Goal: Information Seeking & Learning: Learn about a topic

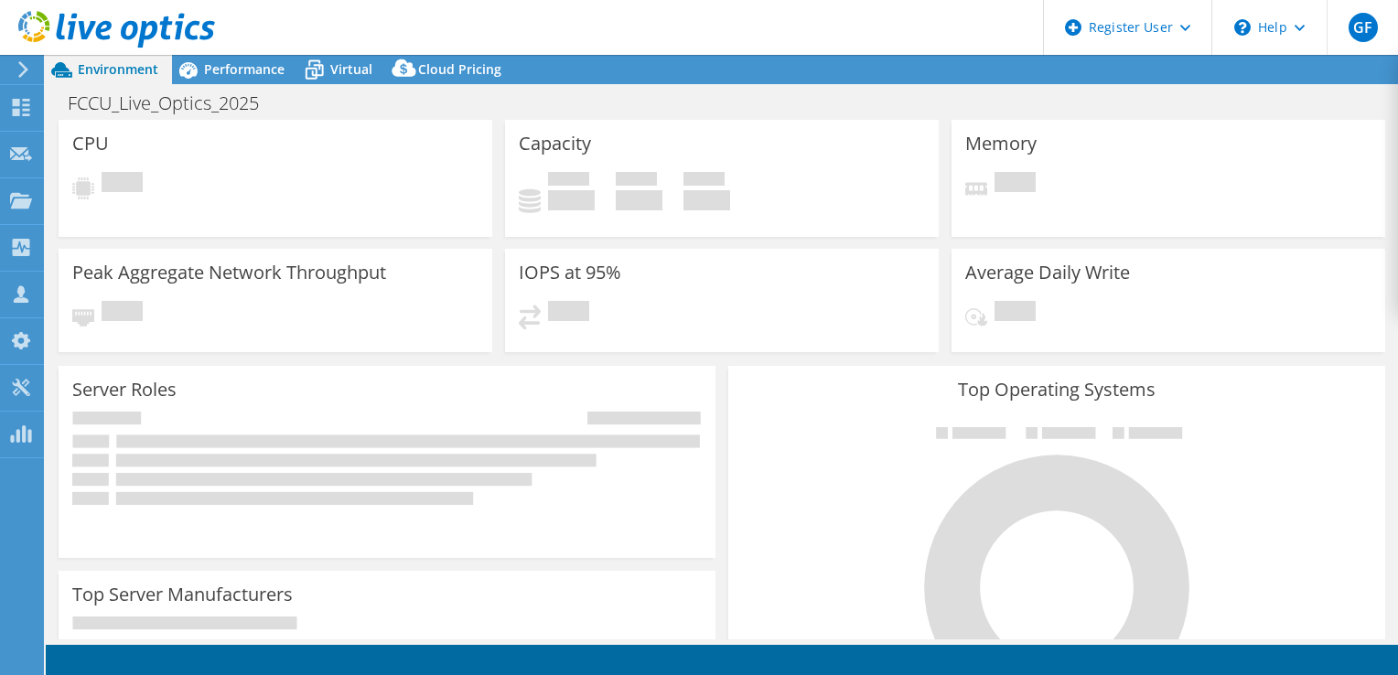
select select "USD"
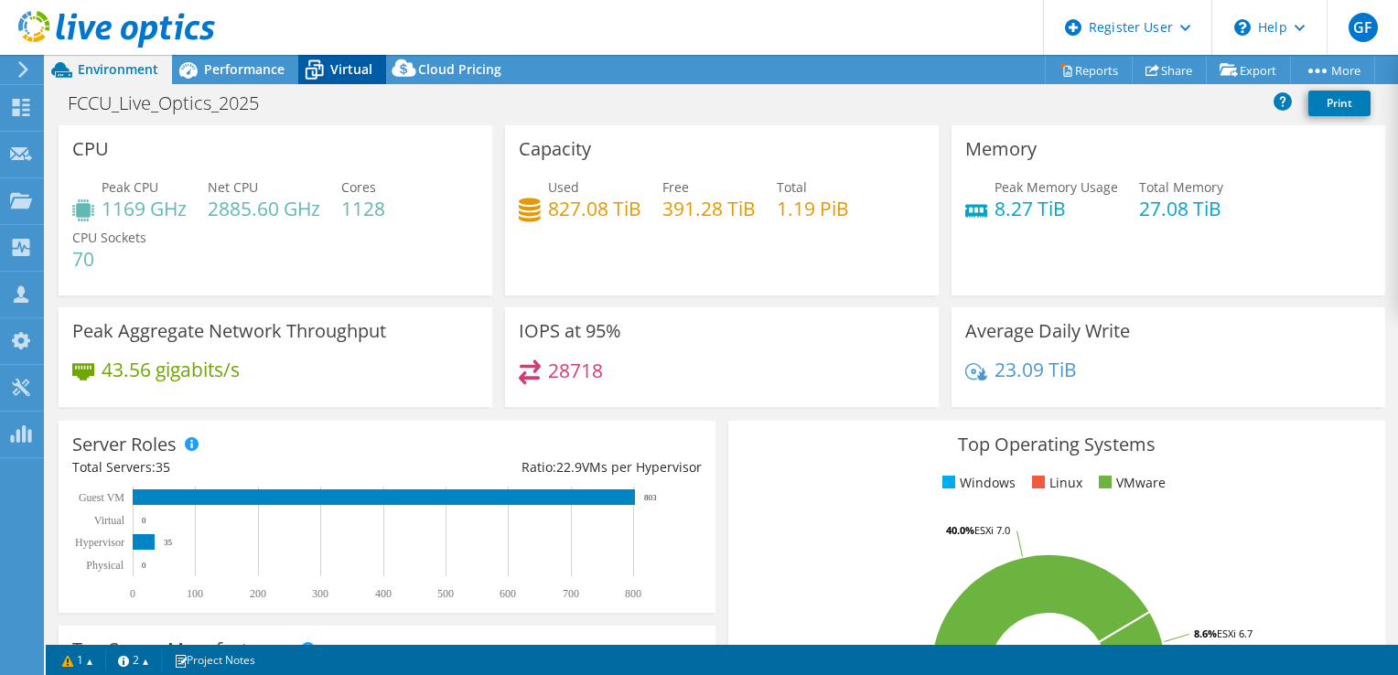
click at [329, 63] on icon at bounding box center [314, 70] width 32 height 32
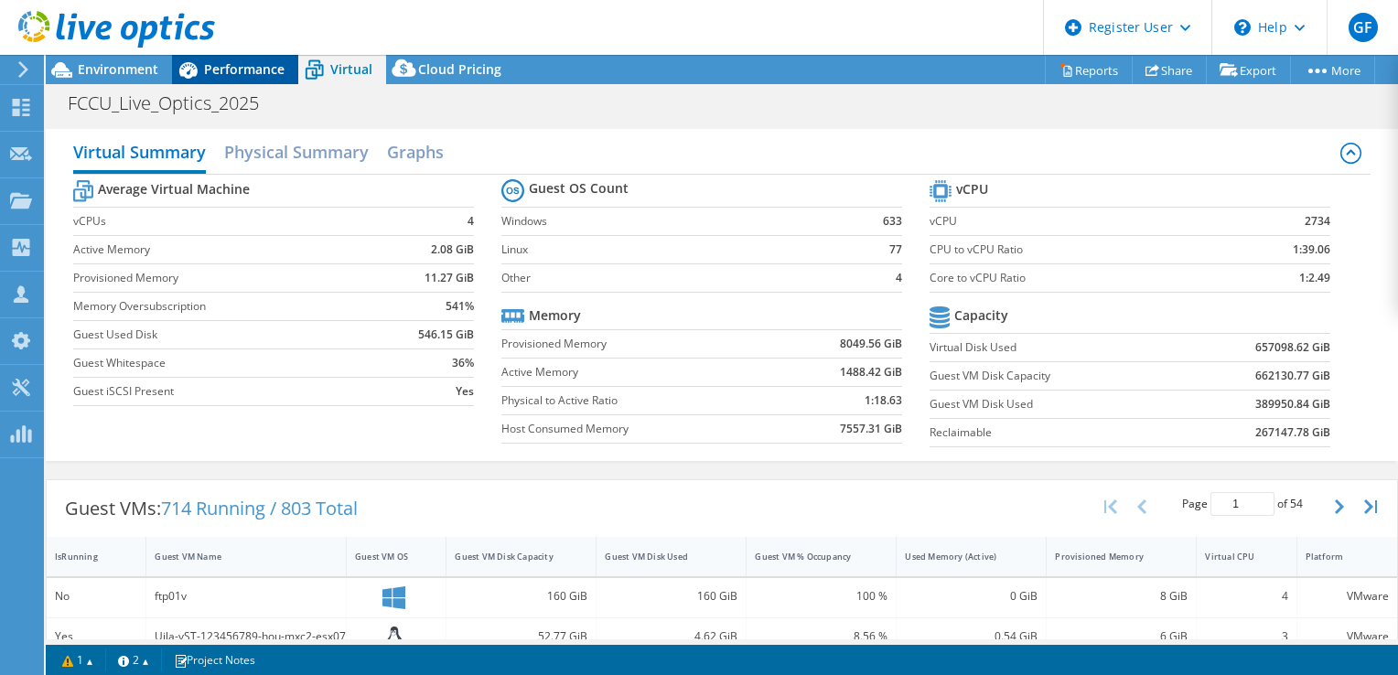
click at [249, 60] on span "Performance" at bounding box center [244, 68] width 81 height 17
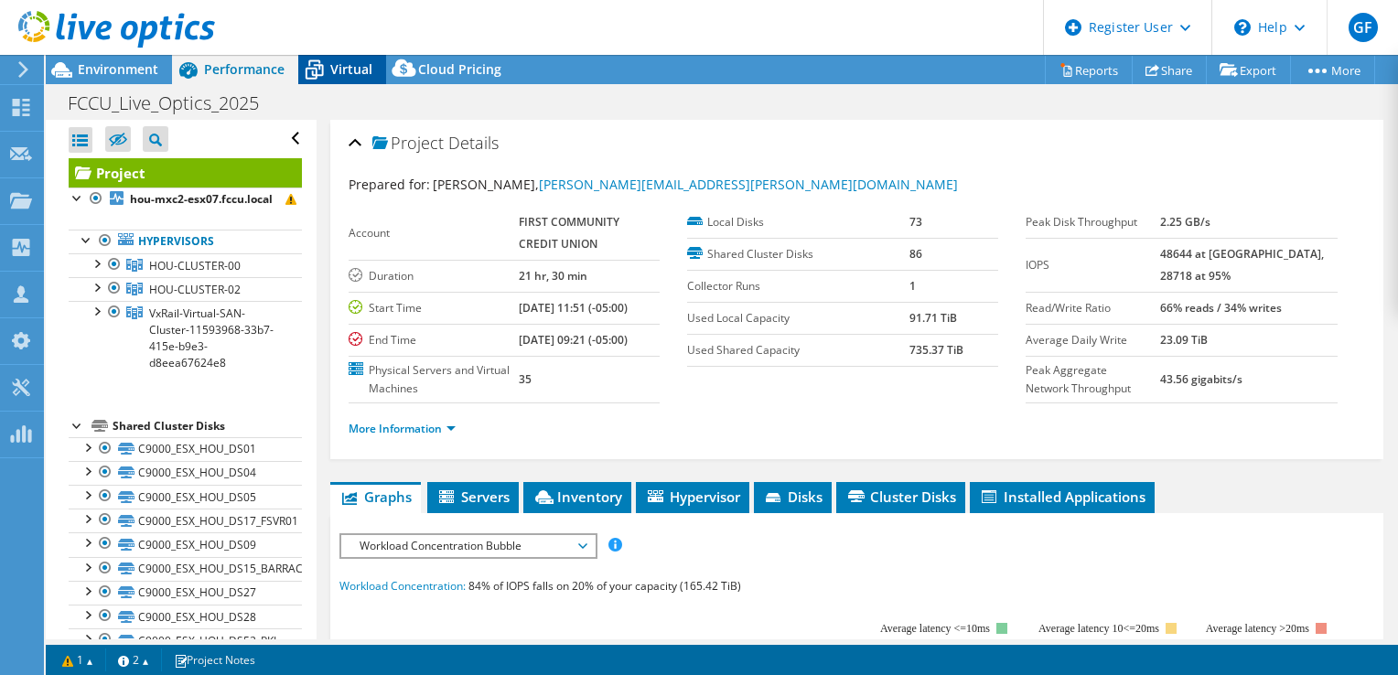
click at [362, 68] on span "Virtual" at bounding box center [351, 68] width 42 height 17
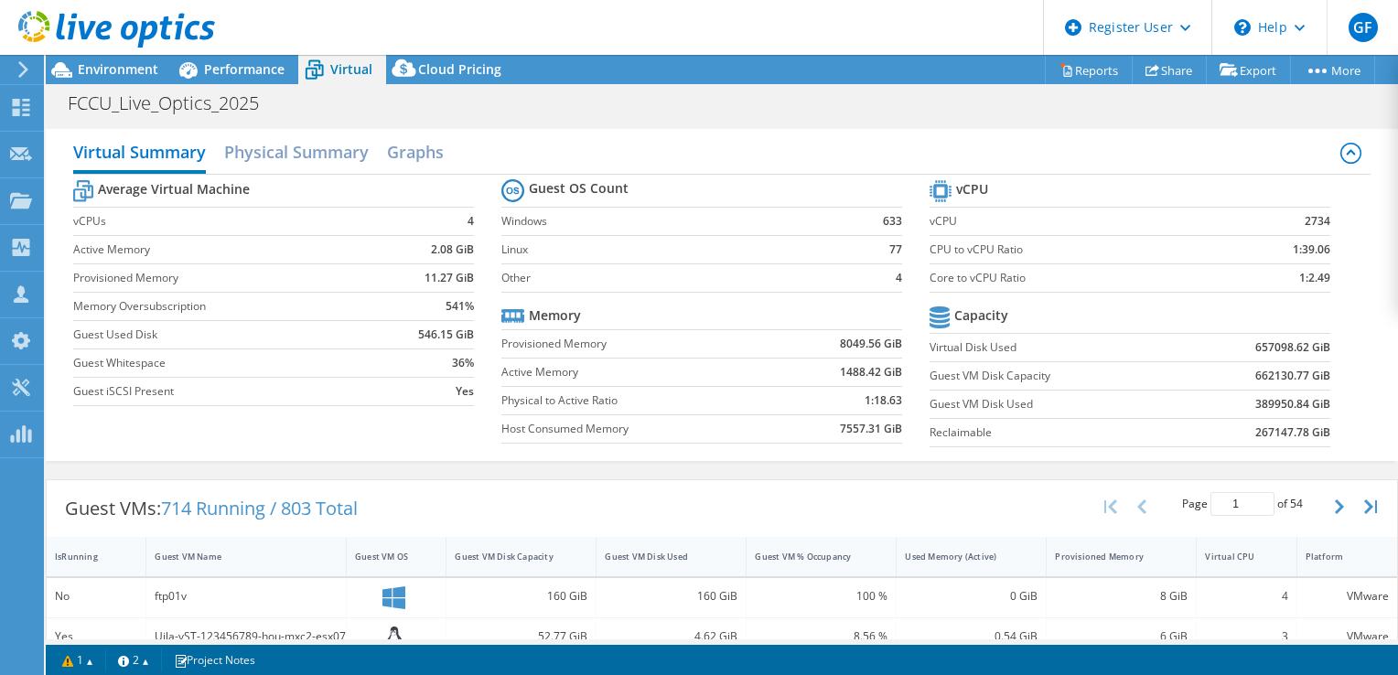
scroll to position [692, 0]
click at [77, 64] on icon at bounding box center [62, 70] width 32 height 32
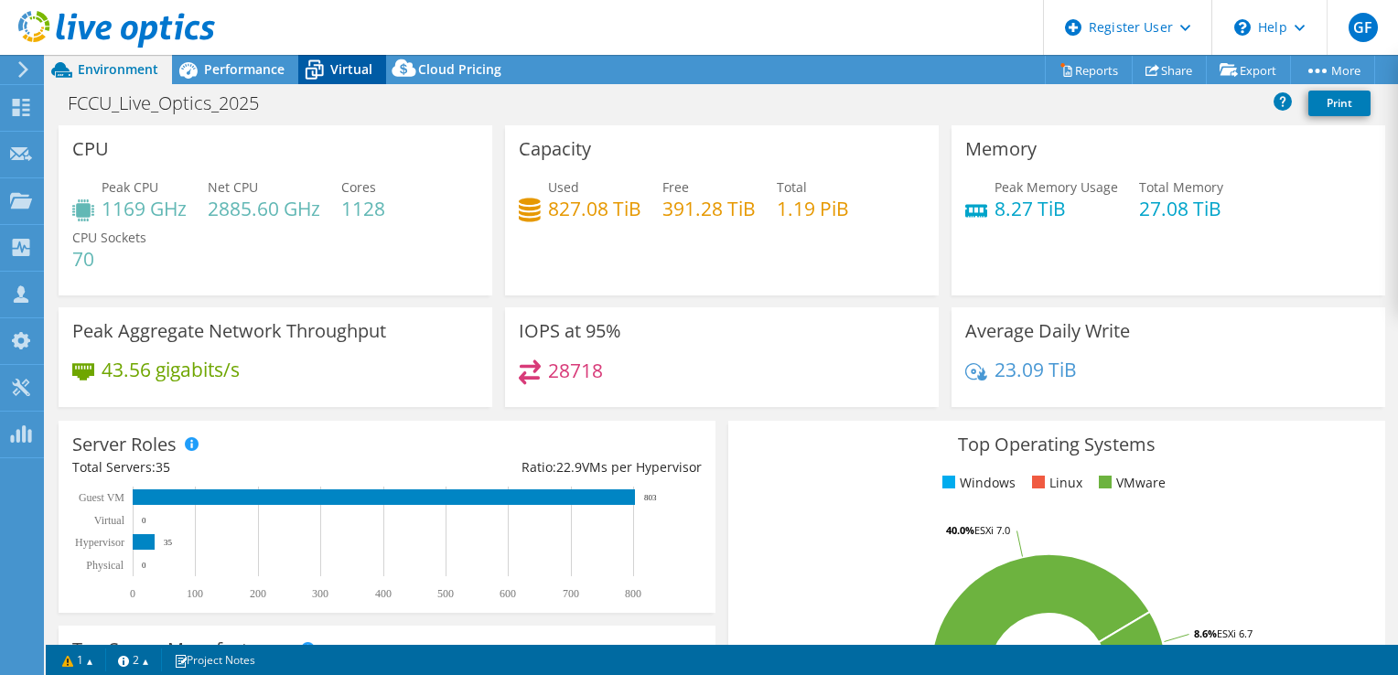
click at [348, 63] on span "Virtual" at bounding box center [351, 68] width 42 height 17
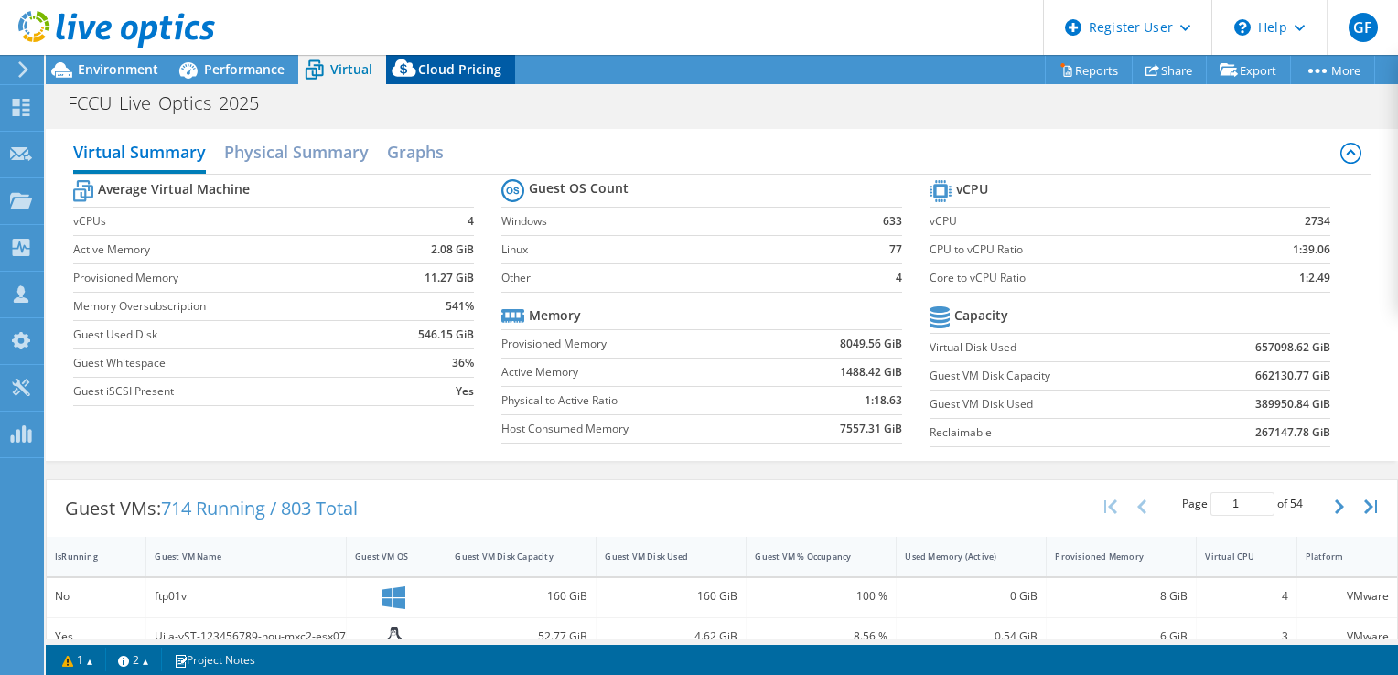
click at [421, 70] on span "Cloud Pricing" at bounding box center [459, 68] width 83 height 17
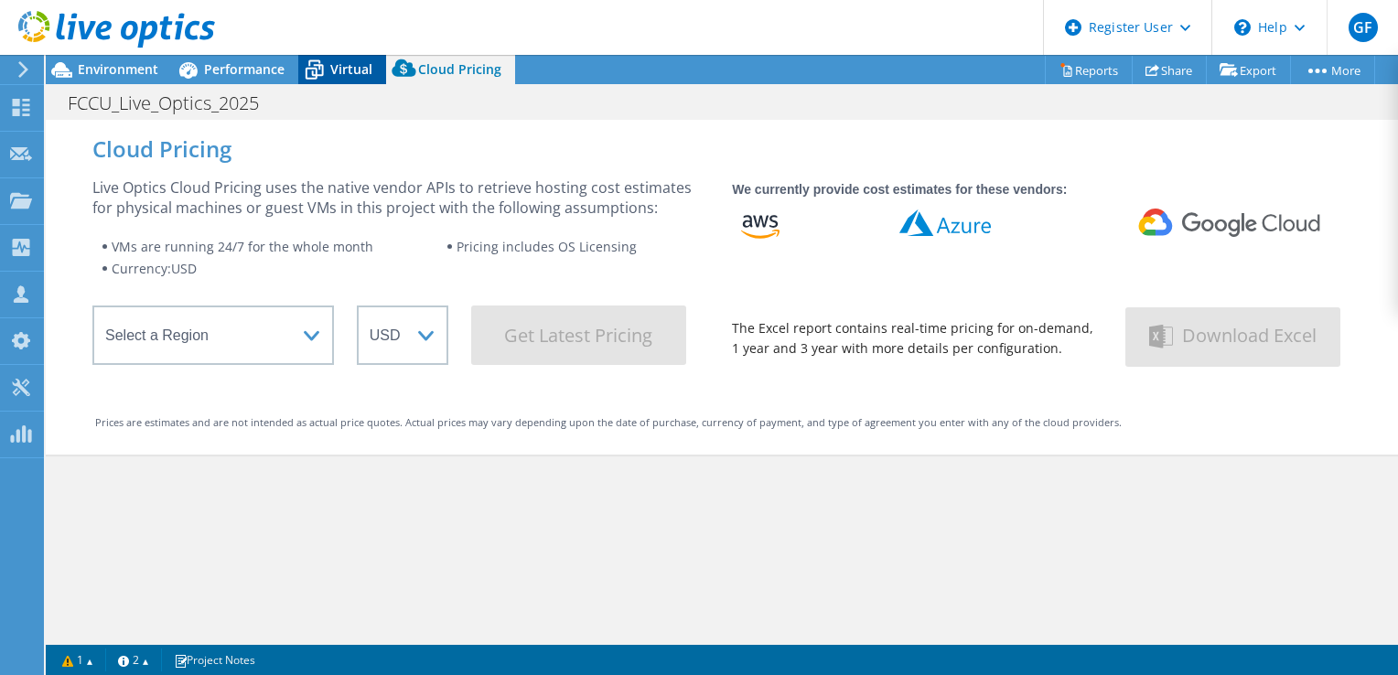
click at [352, 69] on span "Virtual" at bounding box center [351, 68] width 42 height 17
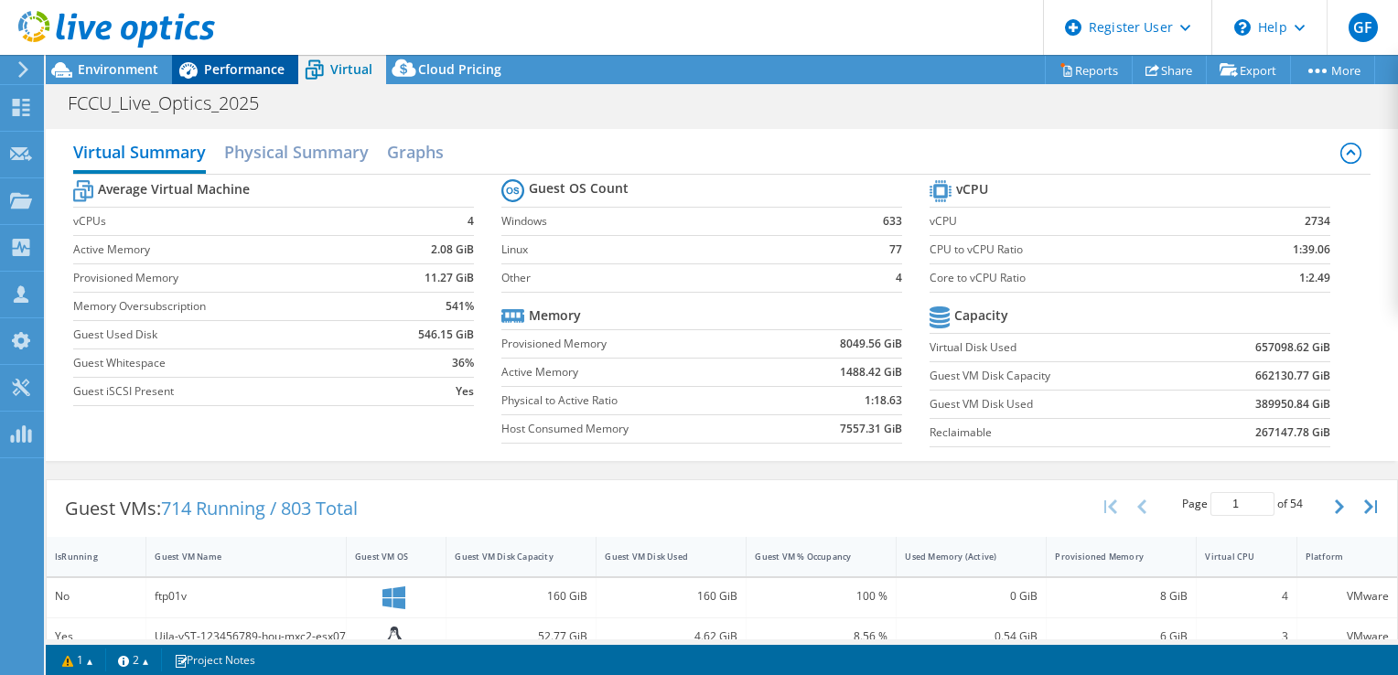
click at [267, 67] on span "Performance" at bounding box center [244, 68] width 81 height 17
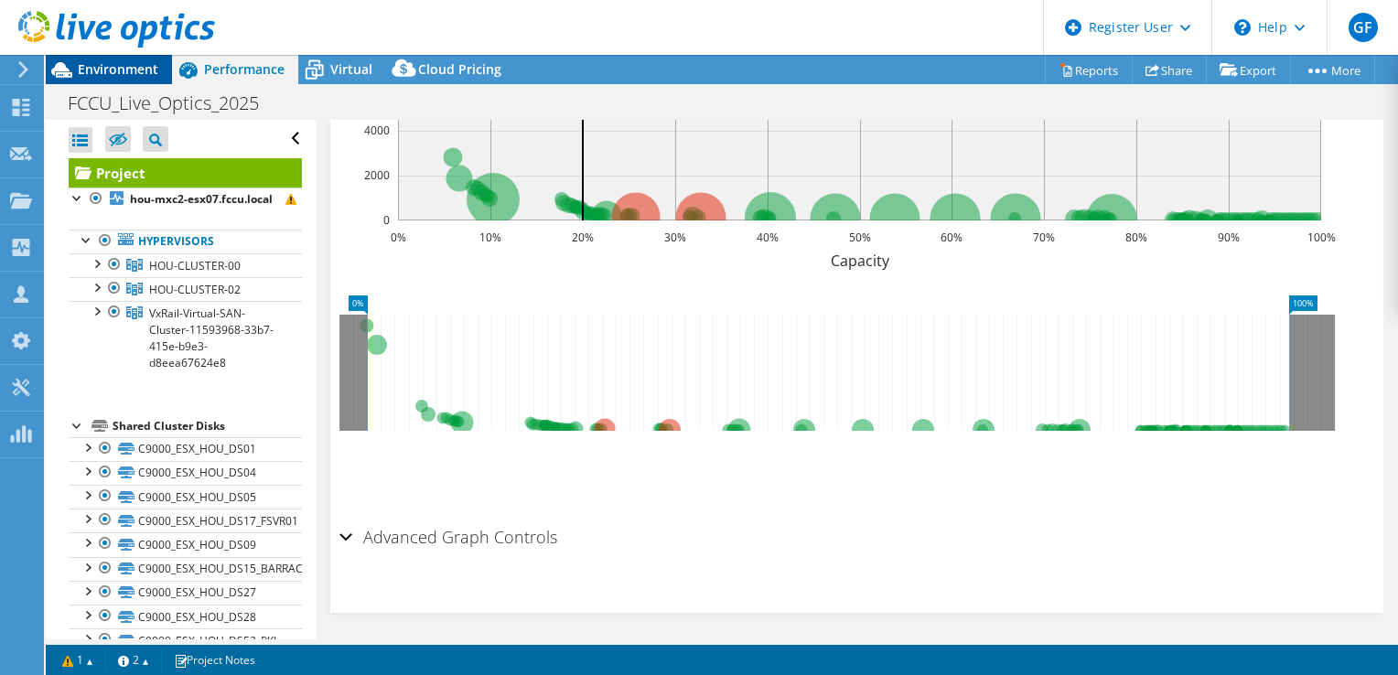
click at [146, 72] on span "Environment" at bounding box center [118, 68] width 81 height 17
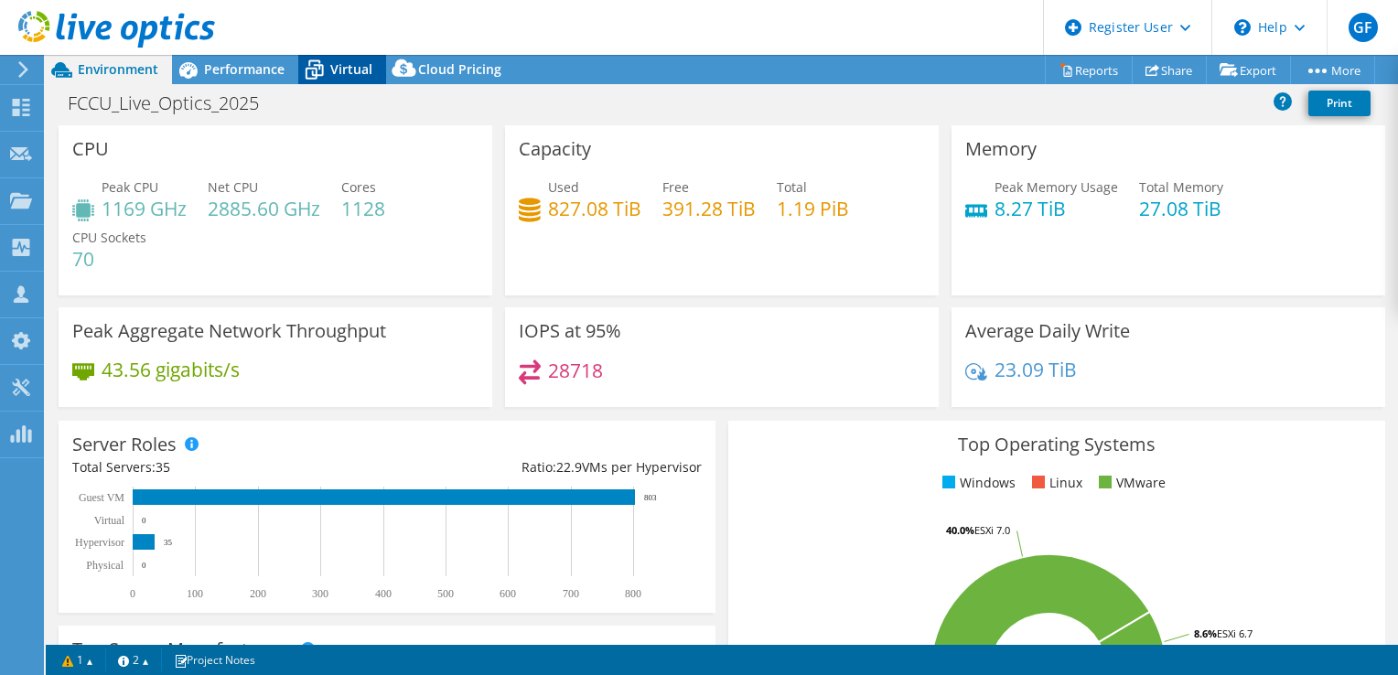
click at [343, 75] on span "Virtual" at bounding box center [351, 68] width 42 height 17
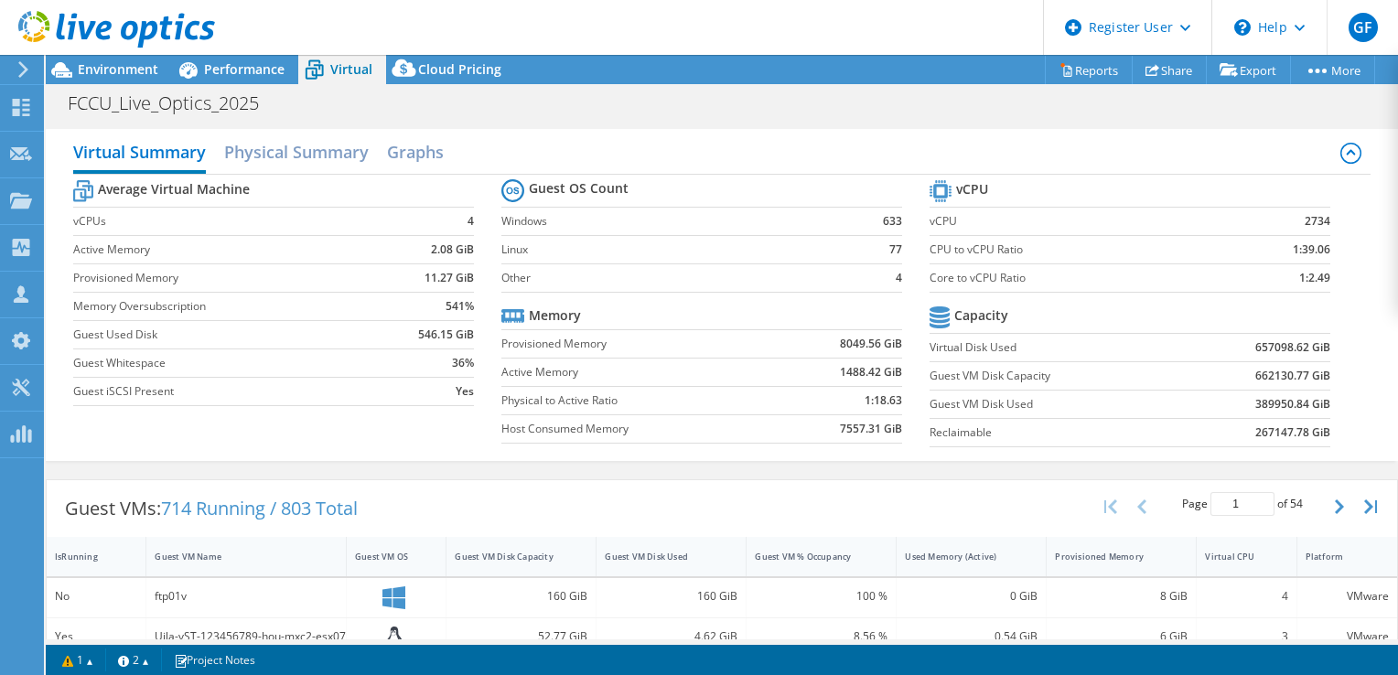
scroll to position [0, 0]
click at [340, 148] on h2 "Physical Summary" at bounding box center [296, 154] width 145 height 40
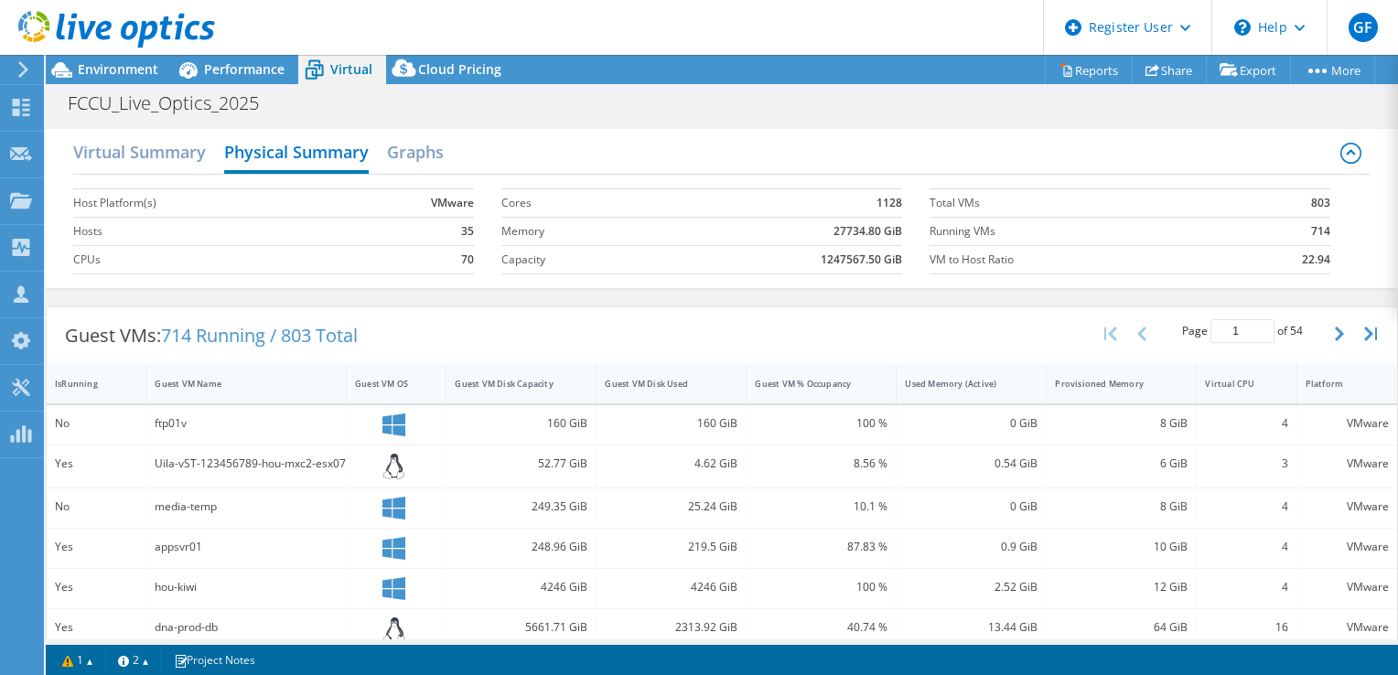
click at [509, 198] on label "Cores" at bounding box center [580, 203] width 158 height 18
click at [428, 158] on h2 "Graphs" at bounding box center [415, 154] width 57 height 40
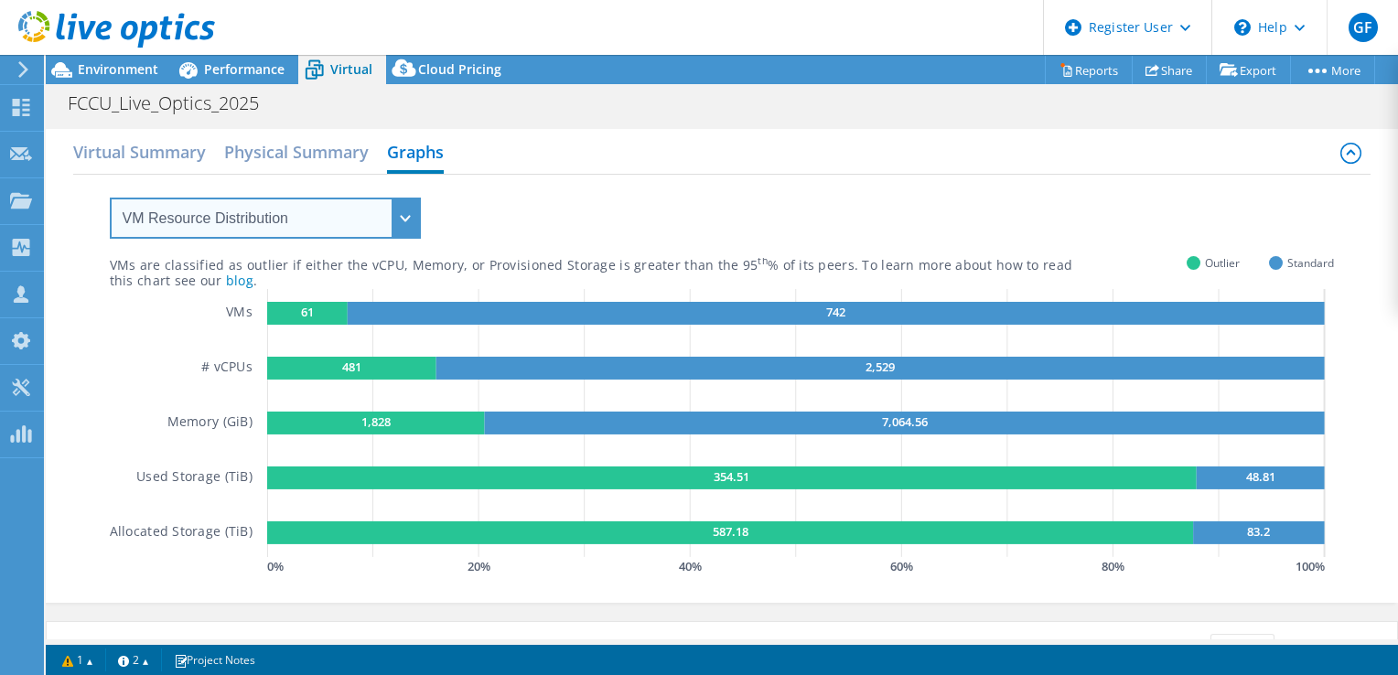
click at [307, 225] on select "VM Resource Distribution Provisioning Contrast Over Provisioning" at bounding box center [265, 218] width 311 height 41
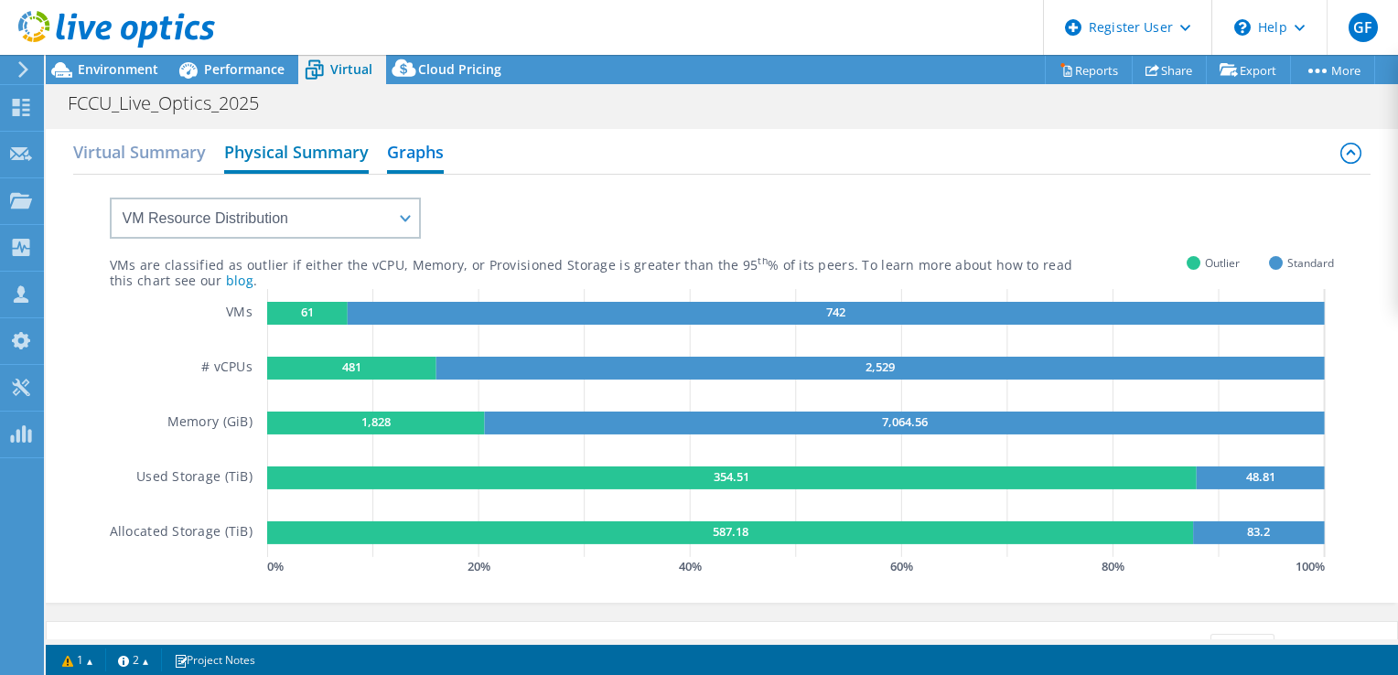
click at [266, 146] on h2 "Physical Summary" at bounding box center [296, 154] width 145 height 40
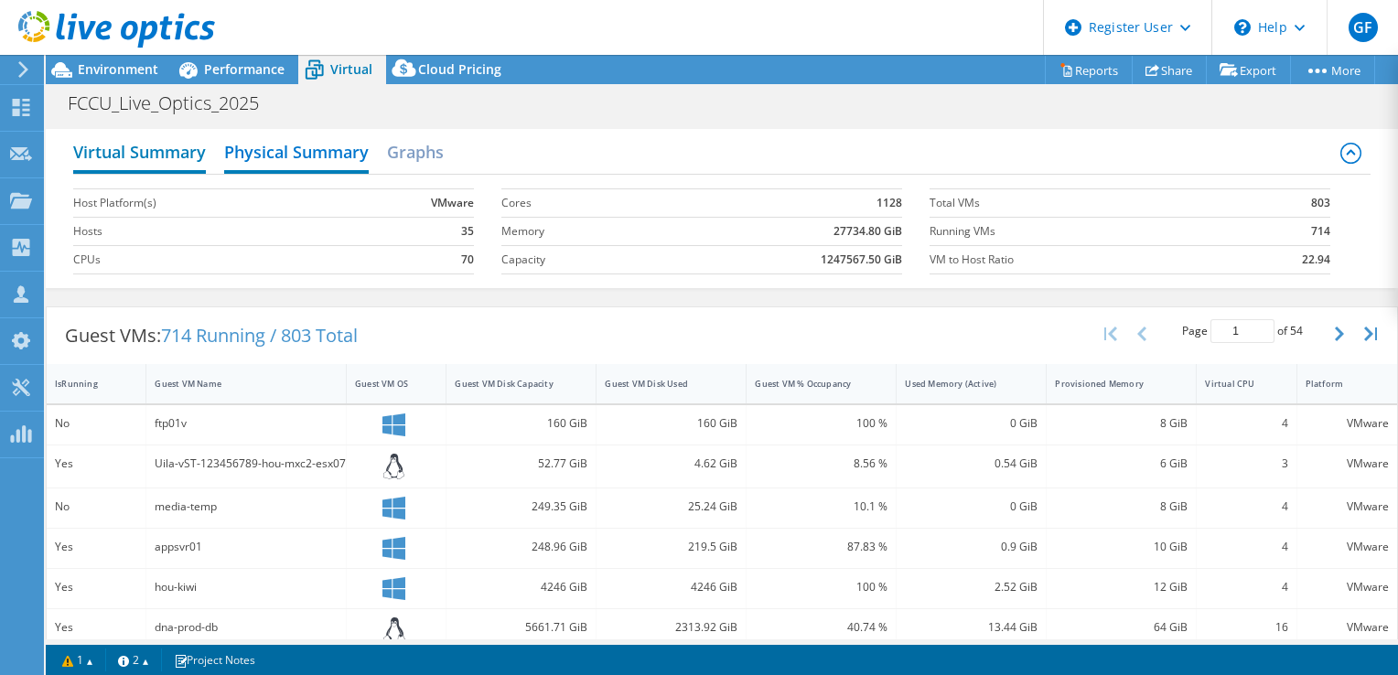
click at [128, 152] on h2 "Virtual Summary" at bounding box center [139, 154] width 133 height 40
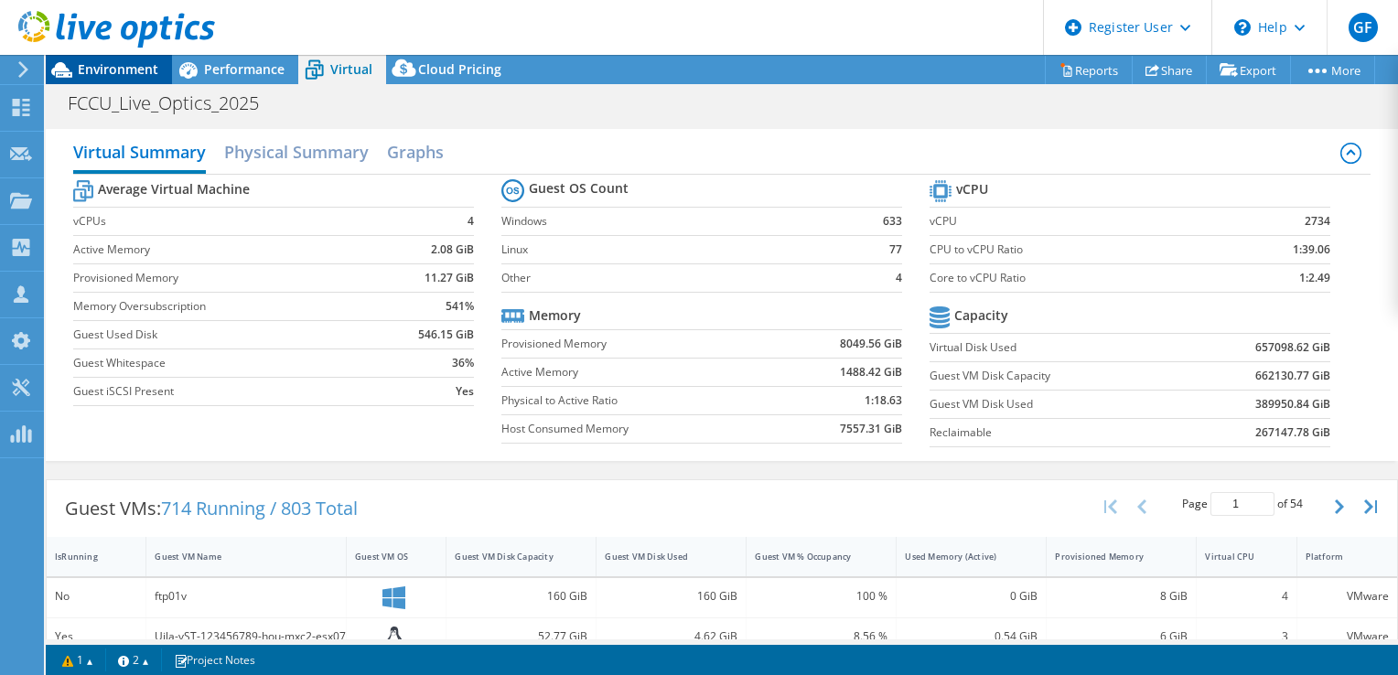
click at [124, 76] on span "Environment" at bounding box center [118, 68] width 81 height 17
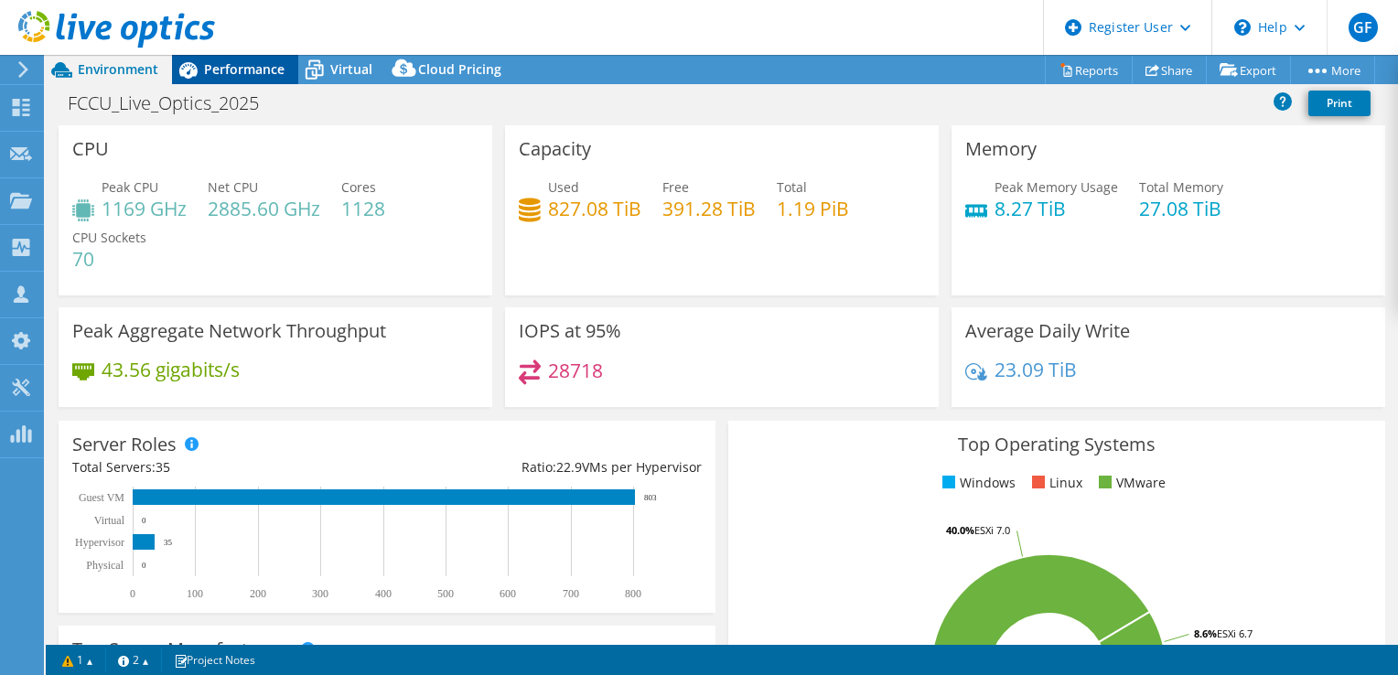
click at [267, 82] on div "Performance" at bounding box center [235, 69] width 126 height 29
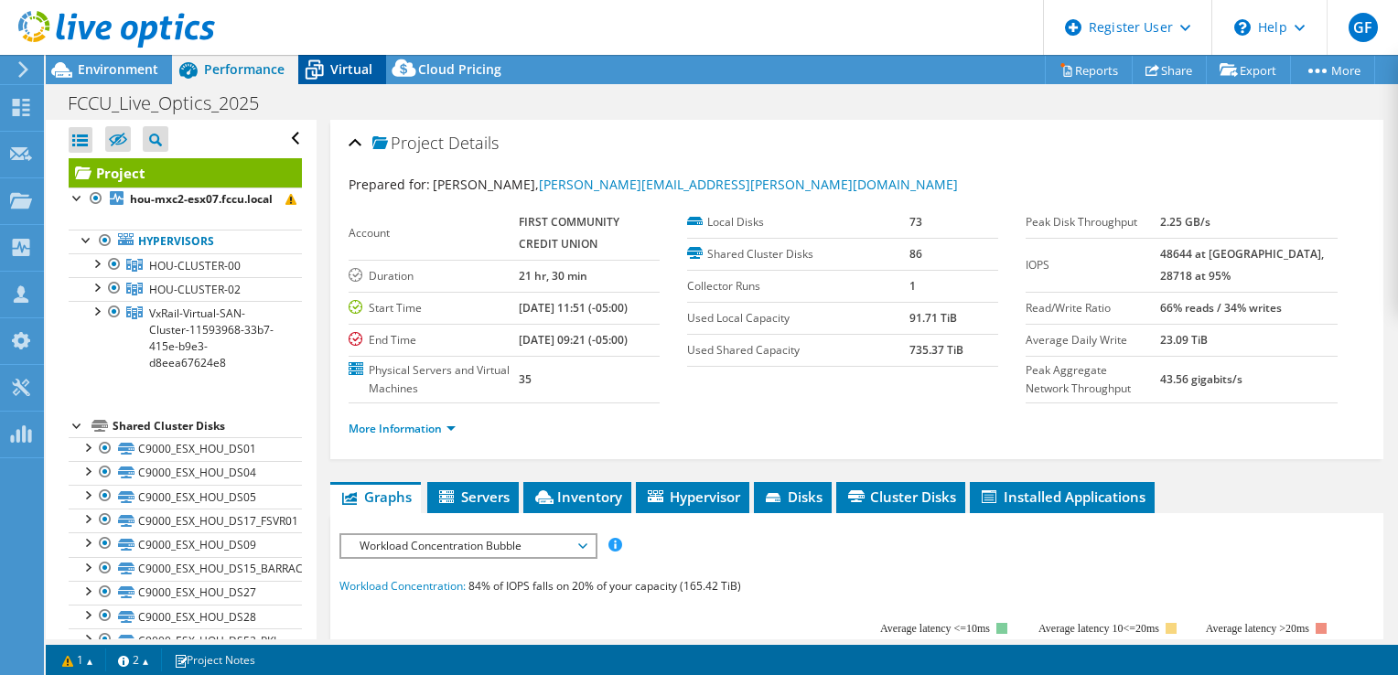
click at [370, 70] on span "Virtual" at bounding box center [351, 68] width 42 height 17
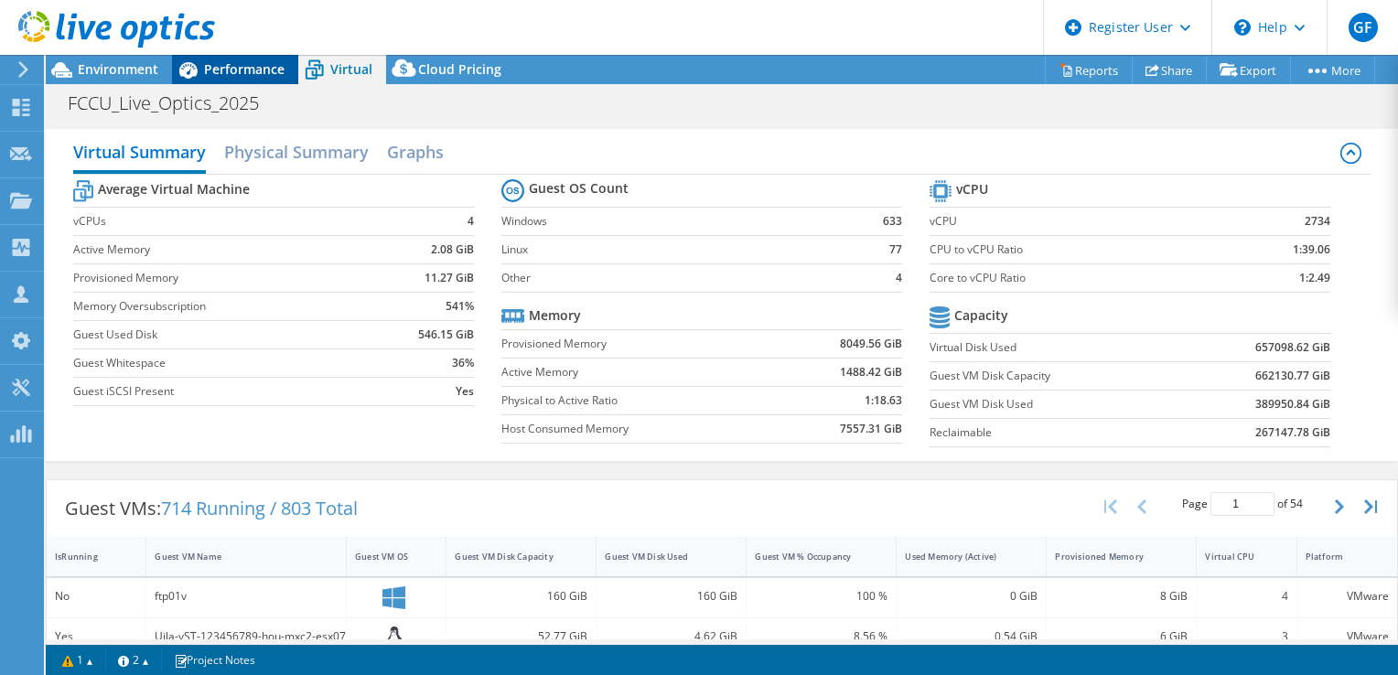
click at [204, 75] on span "Performance" at bounding box center [244, 68] width 81 height 17
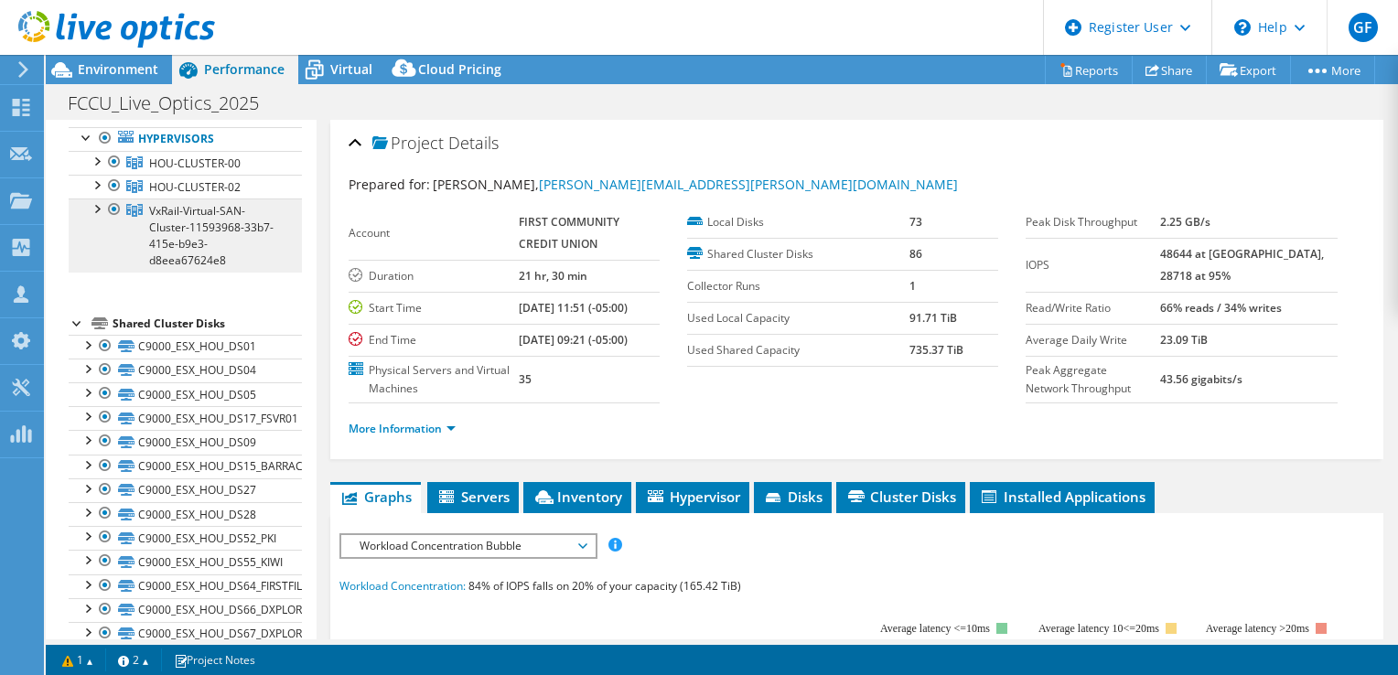
scroll to position [102, 0]
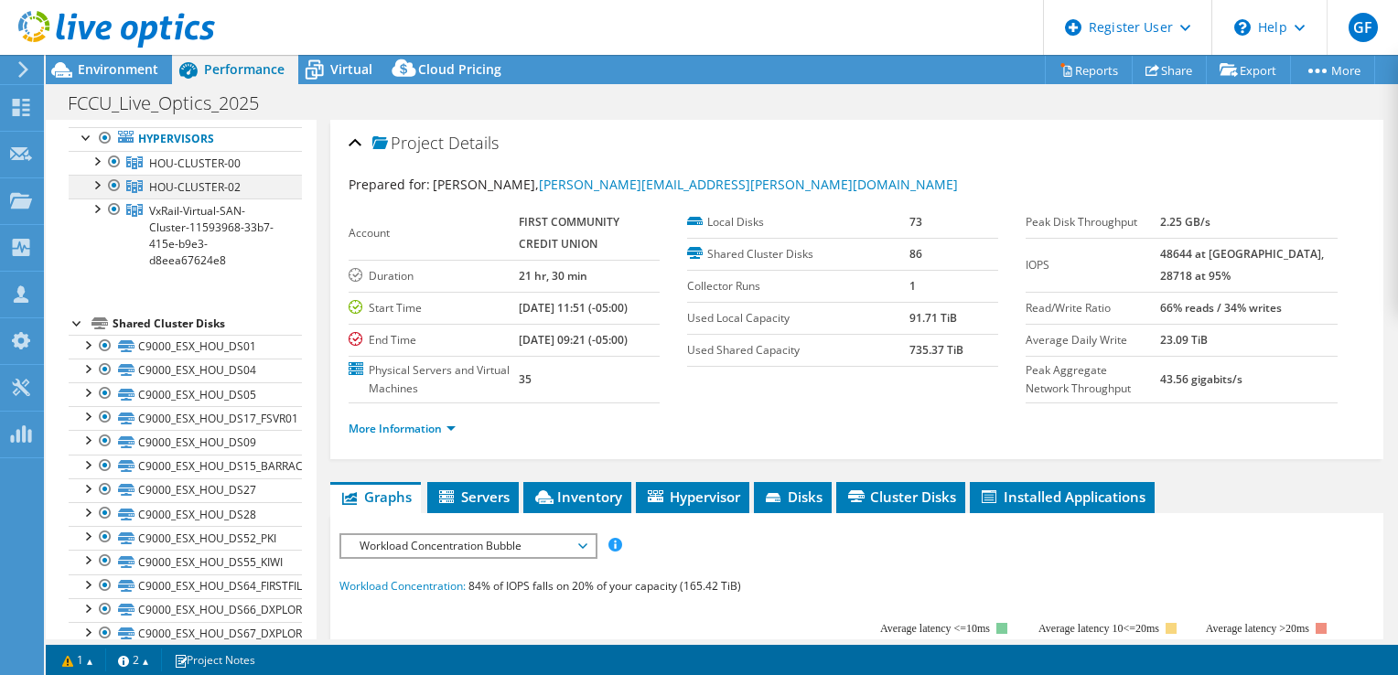
click at [94, 193] on div at bounding box center [96, 184] width 18 height 18
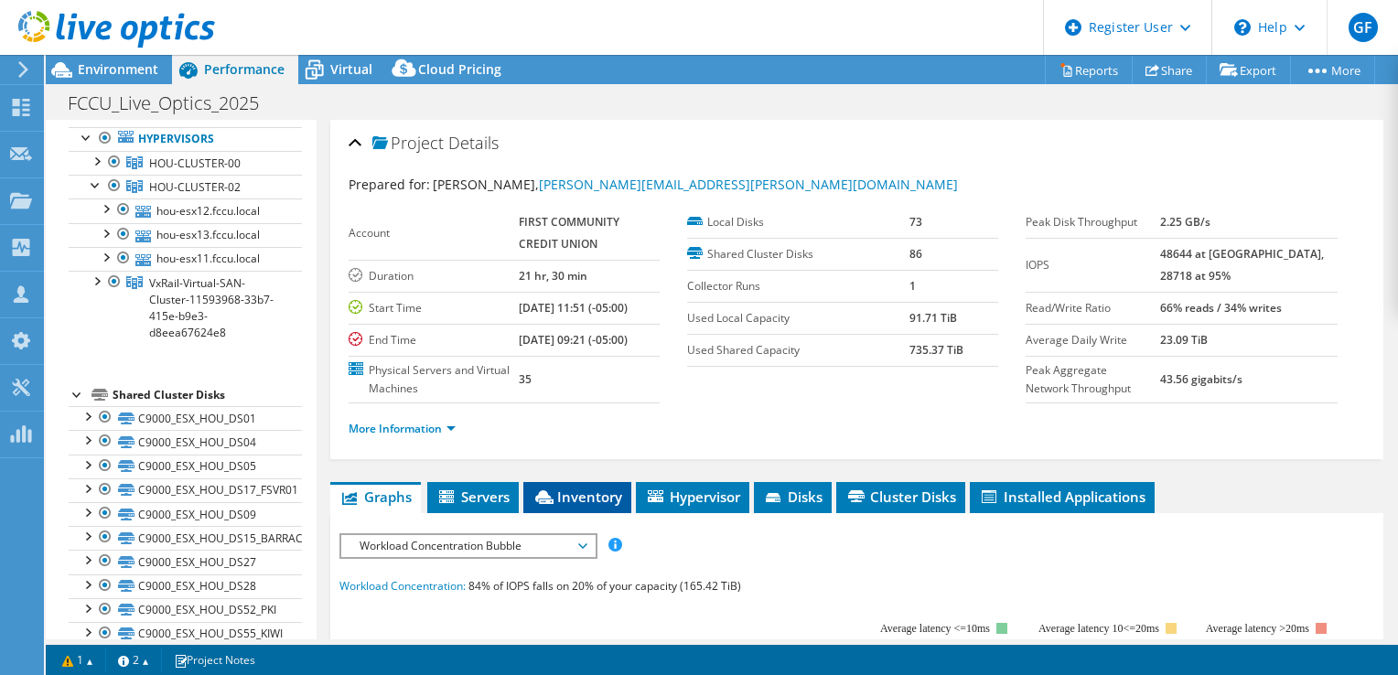
click at [582, 488] on span "Inventory" at bounding box center [578, 497] width 90 height 18
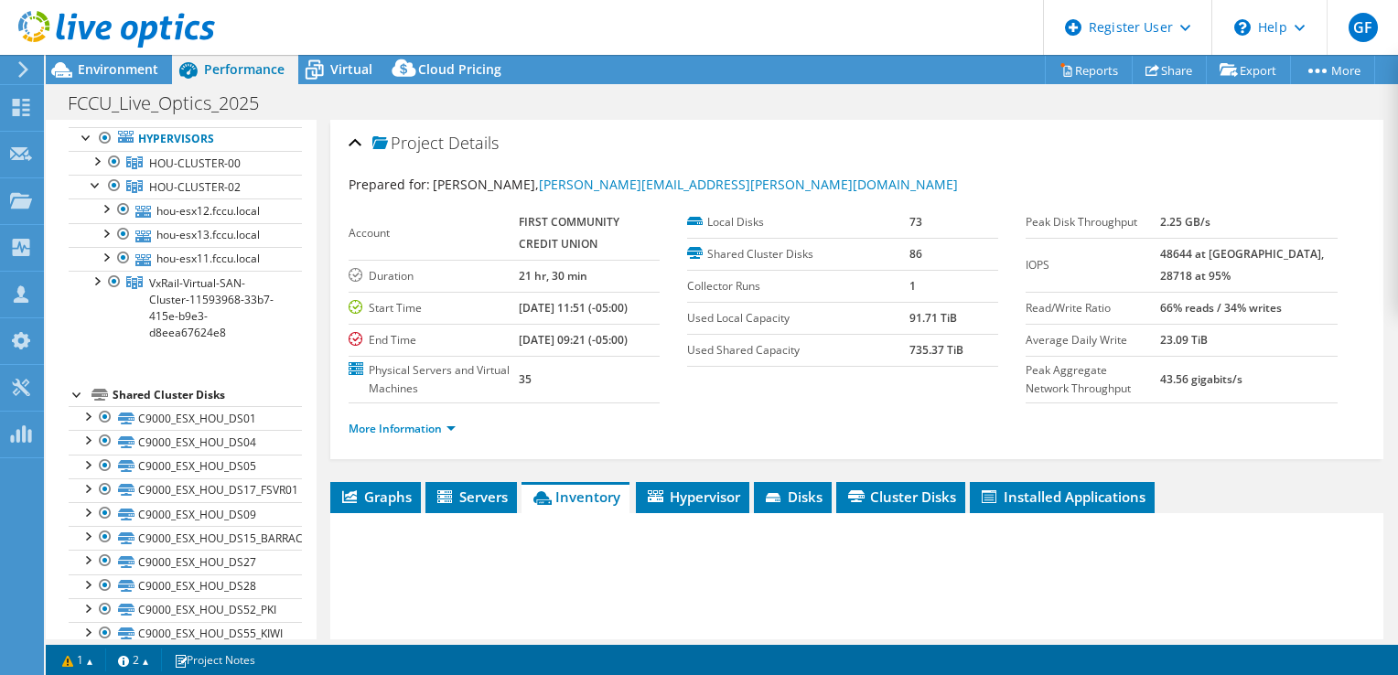
scroll to position [223, 0]
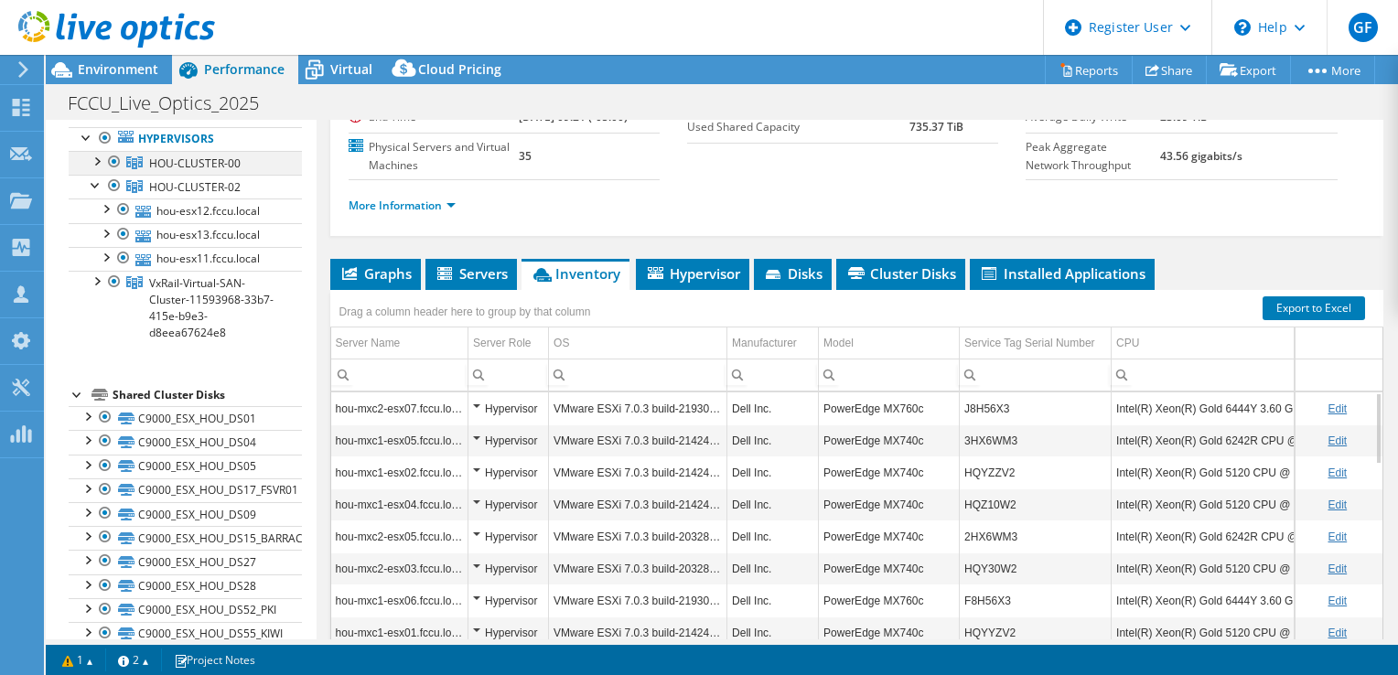
click at [100, 169] on div at bounding box center [96, 160] width 18 height 18
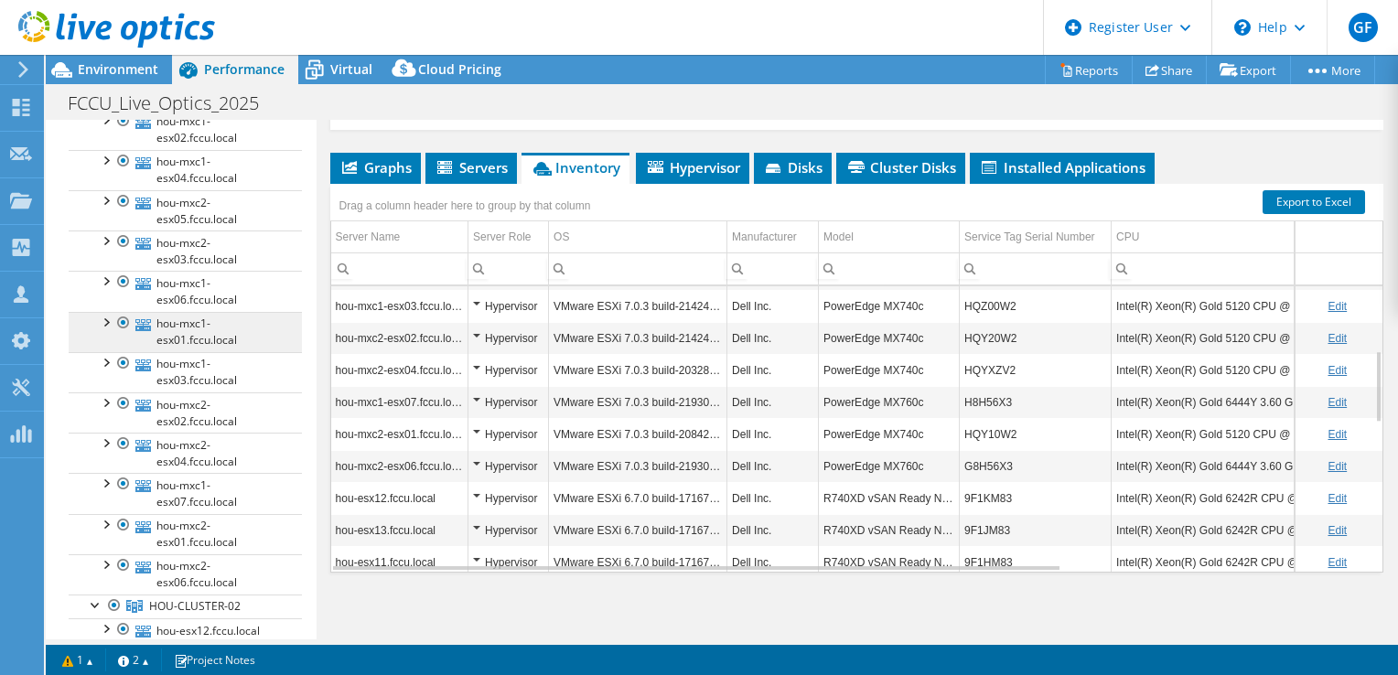
scroll to position [0, 0]
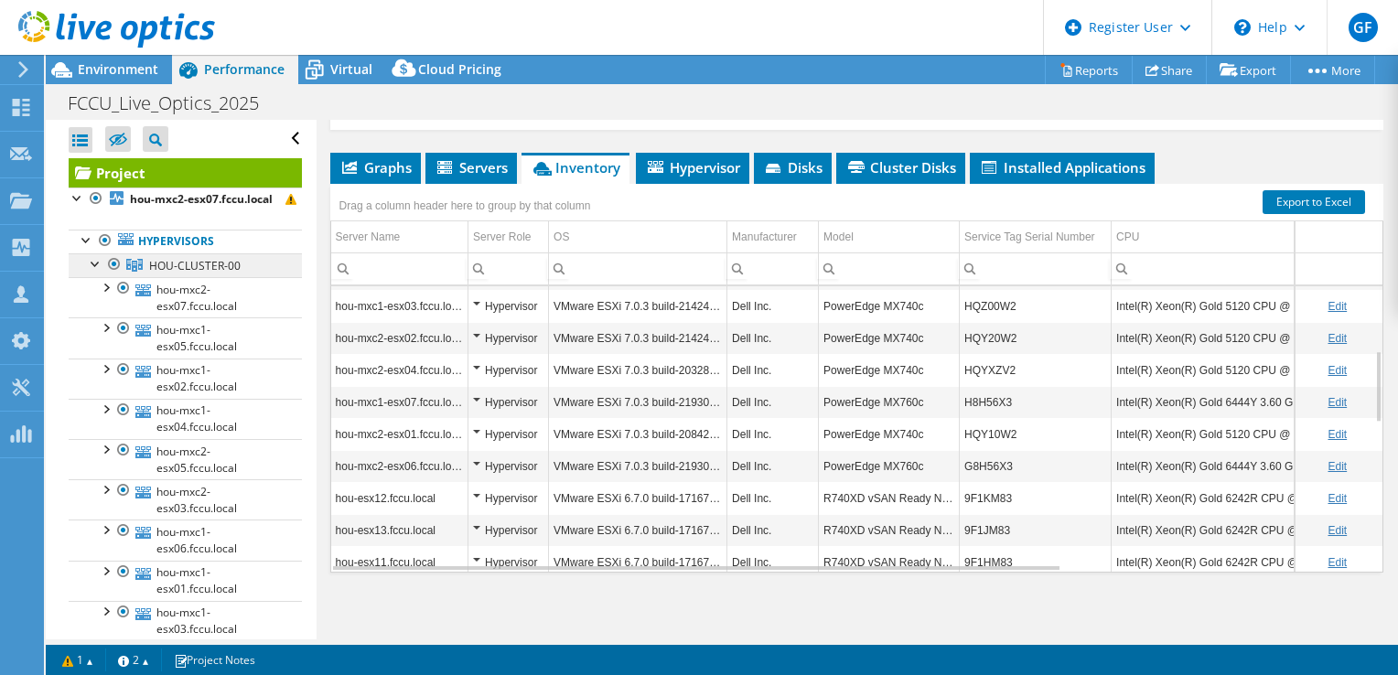
click at [85, 277] on link "HOU-CLUSTER-00" at bounding box center [185, 265] width 233 height 24
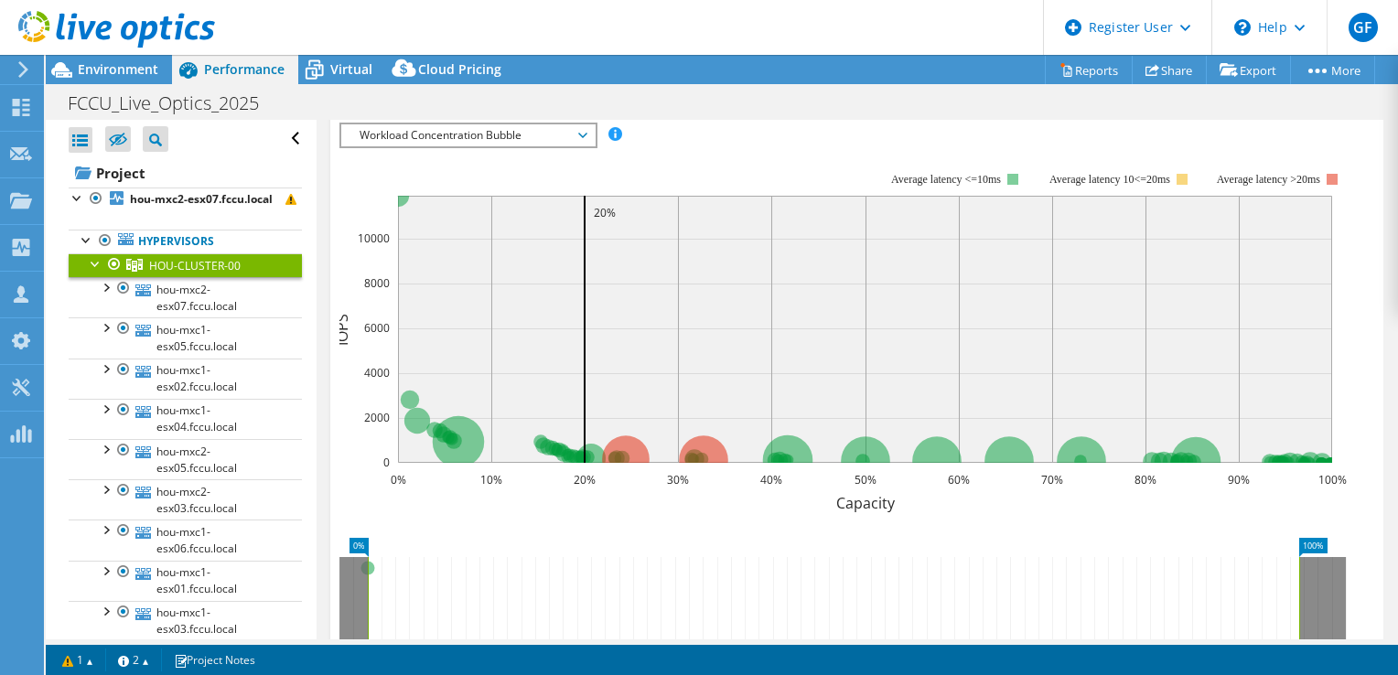
click at [94, 272] on div at bounding box center [96, 262] width 18 height 18
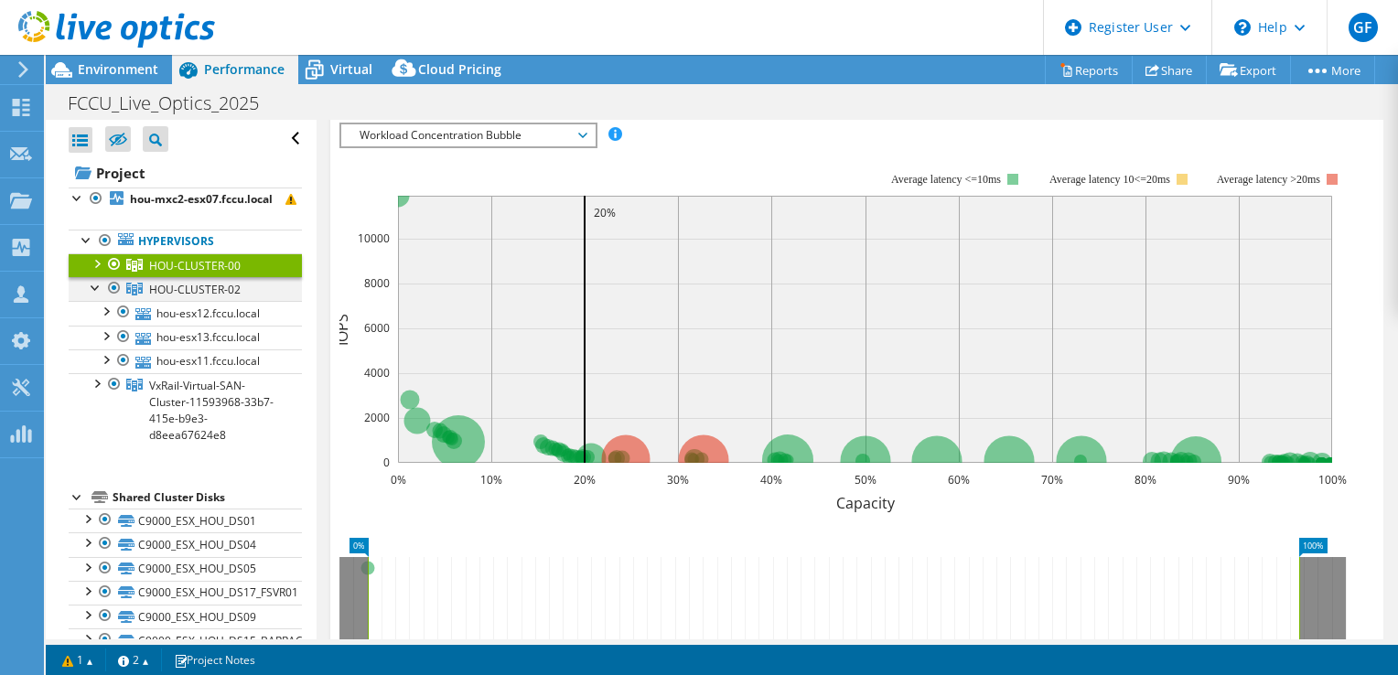
click at [94, 296] on div at bounding box center [96, 286] width 18 height 18
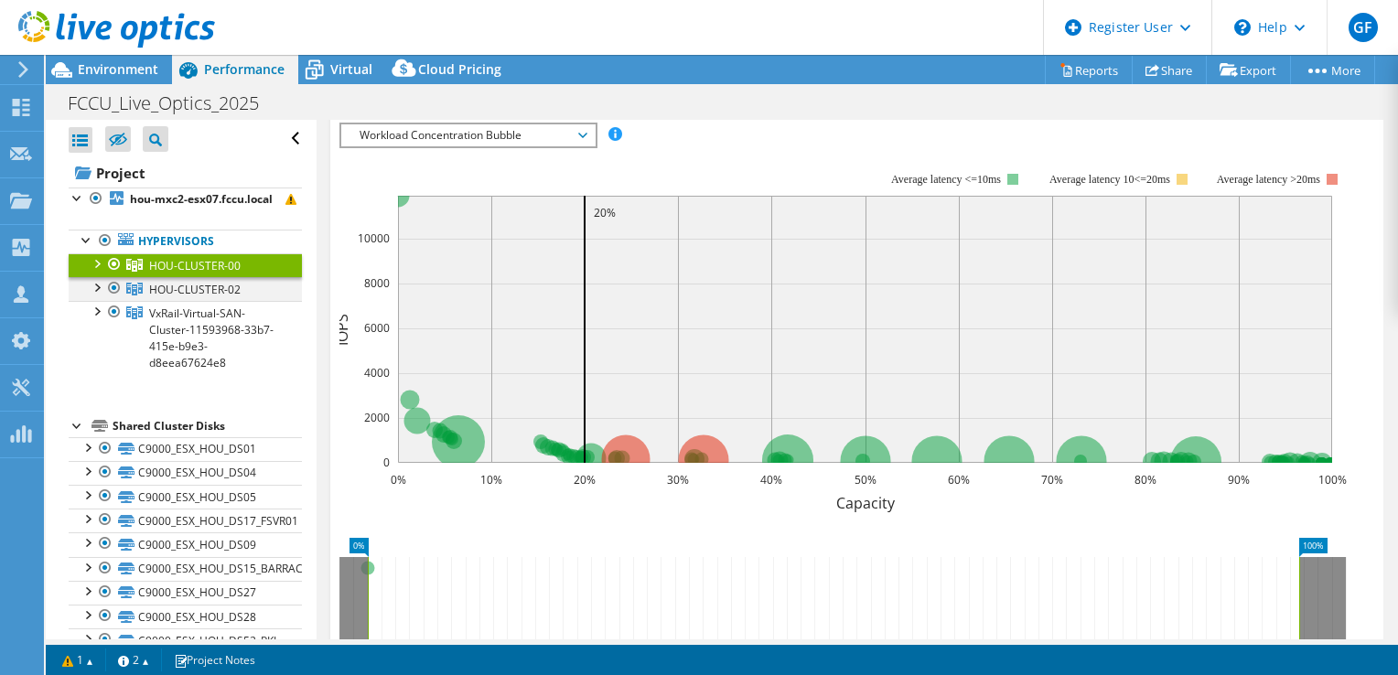
click at [94, 296] on div at bounding box center [96, 286] width 18 height 18
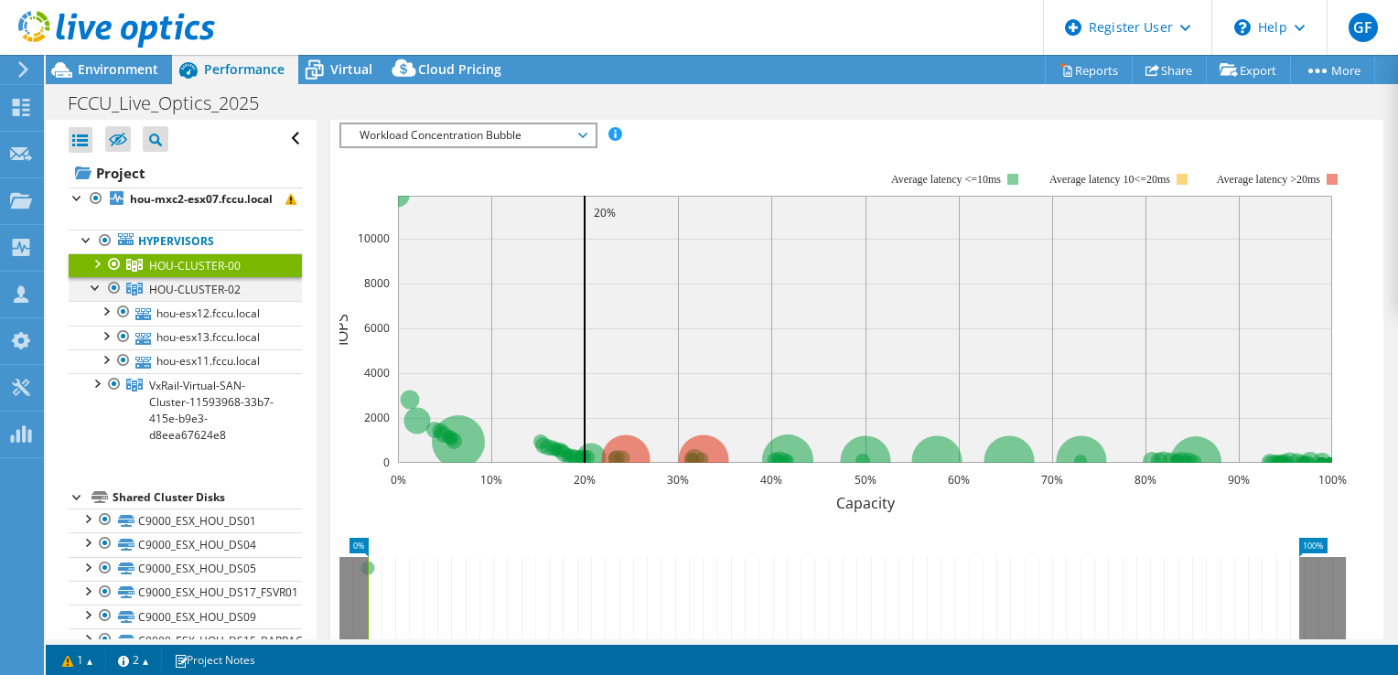
click at [94, 296] on div at bounding box center [96, 286] width 18 height 18
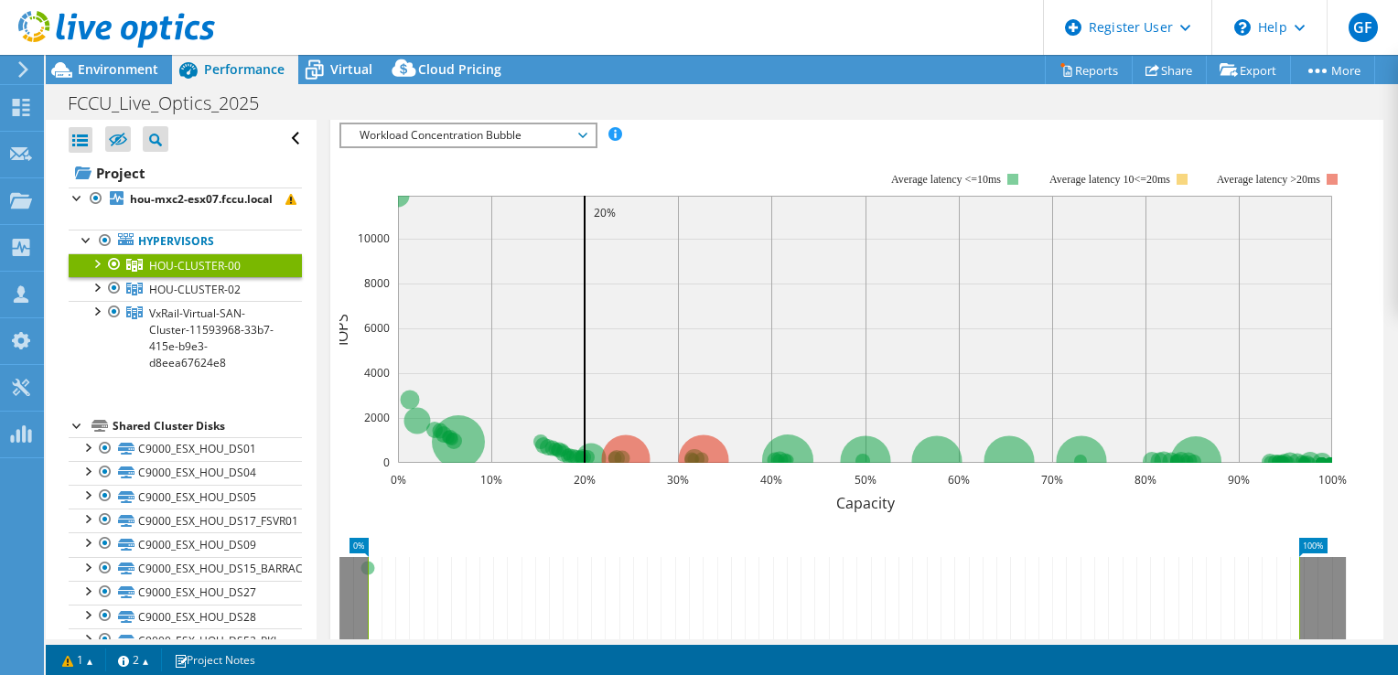
click at [101, 272] on div at bounding box center [96, 262] width 18 height 18
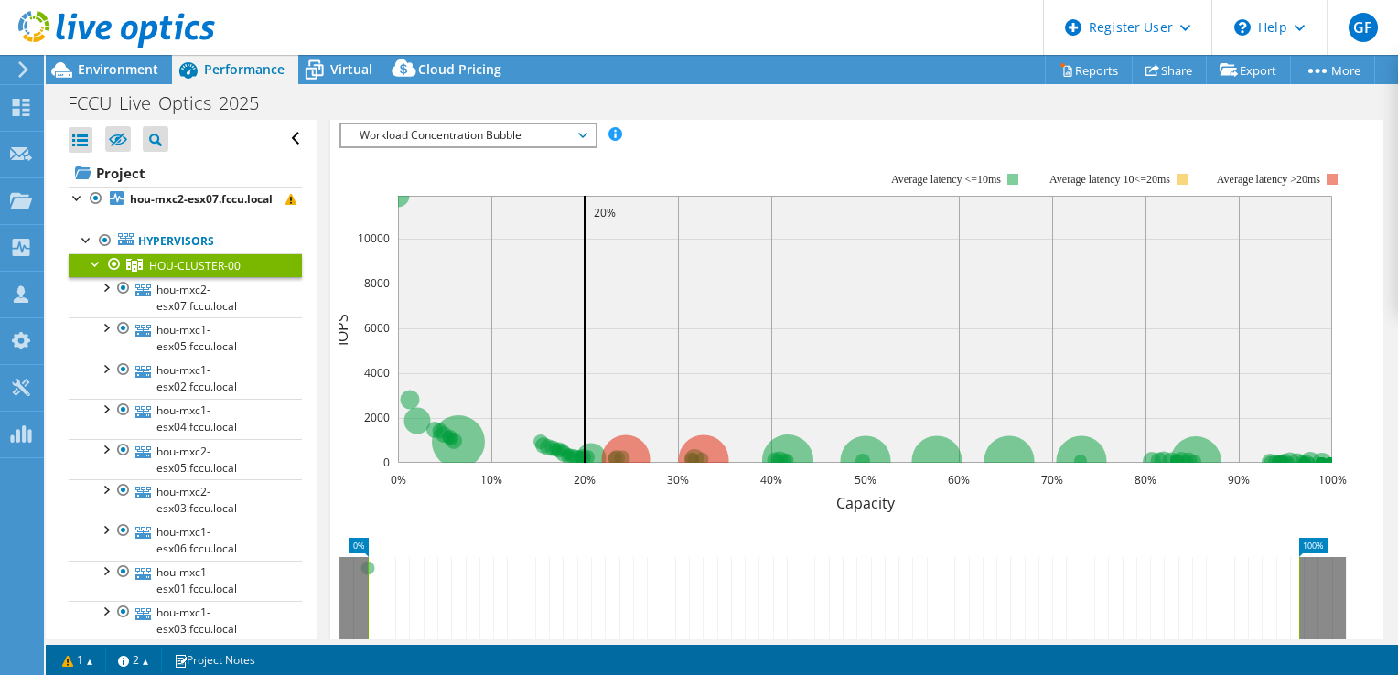
click at [93, 272] on div at bounding box center [96, 262] width 18 height 18
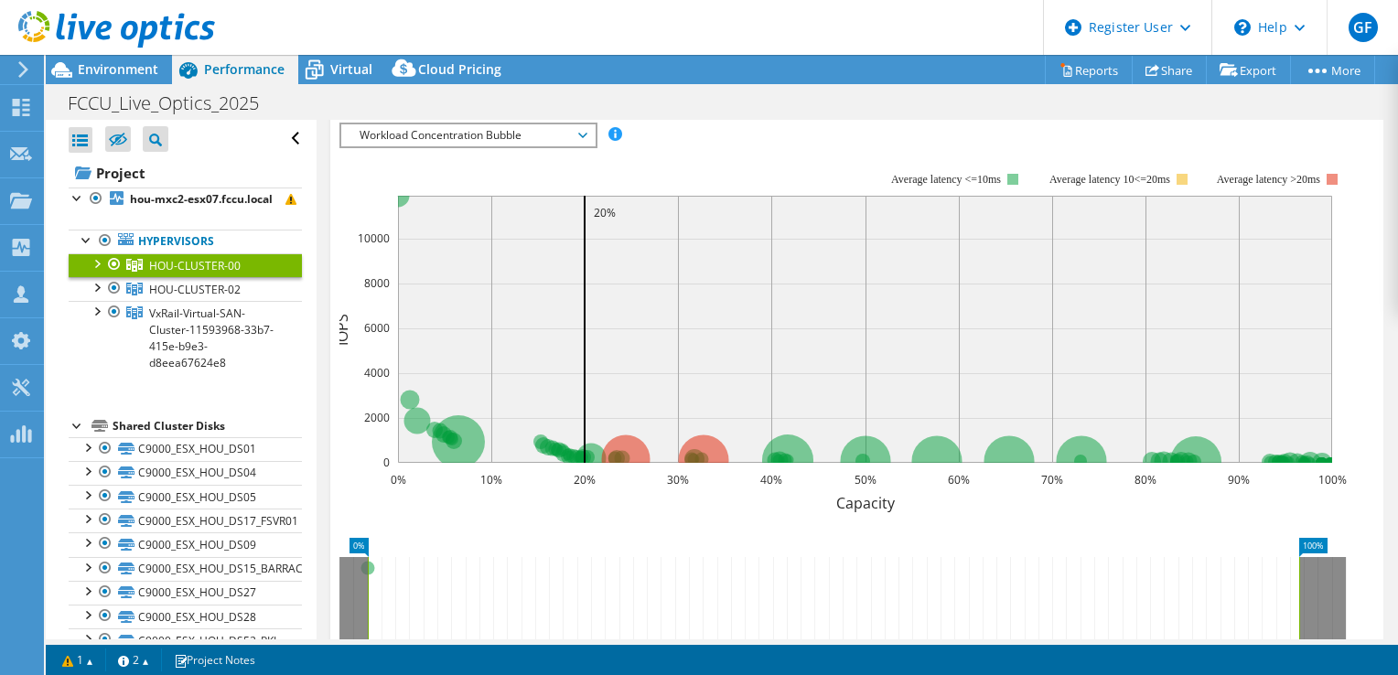
scroll to position [201, 0]
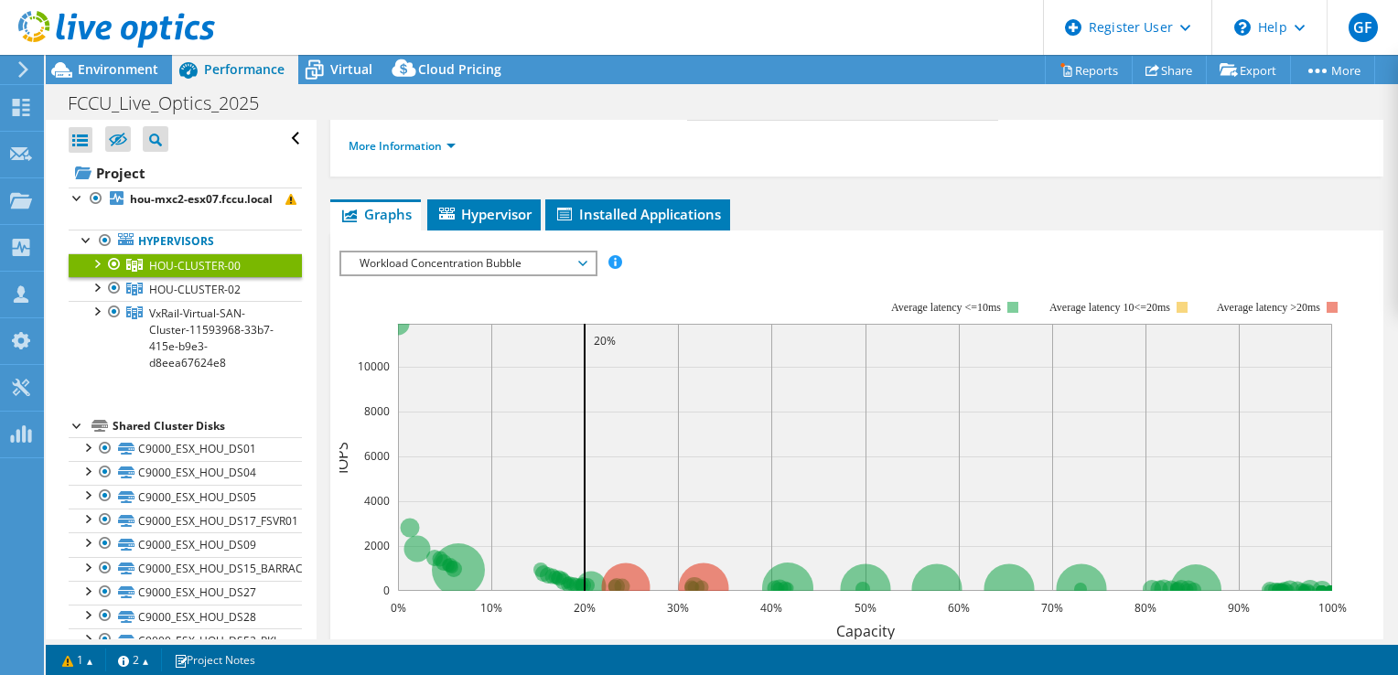
click at [92, 272] on div at bounding box center [96, 262] width 18 height 18
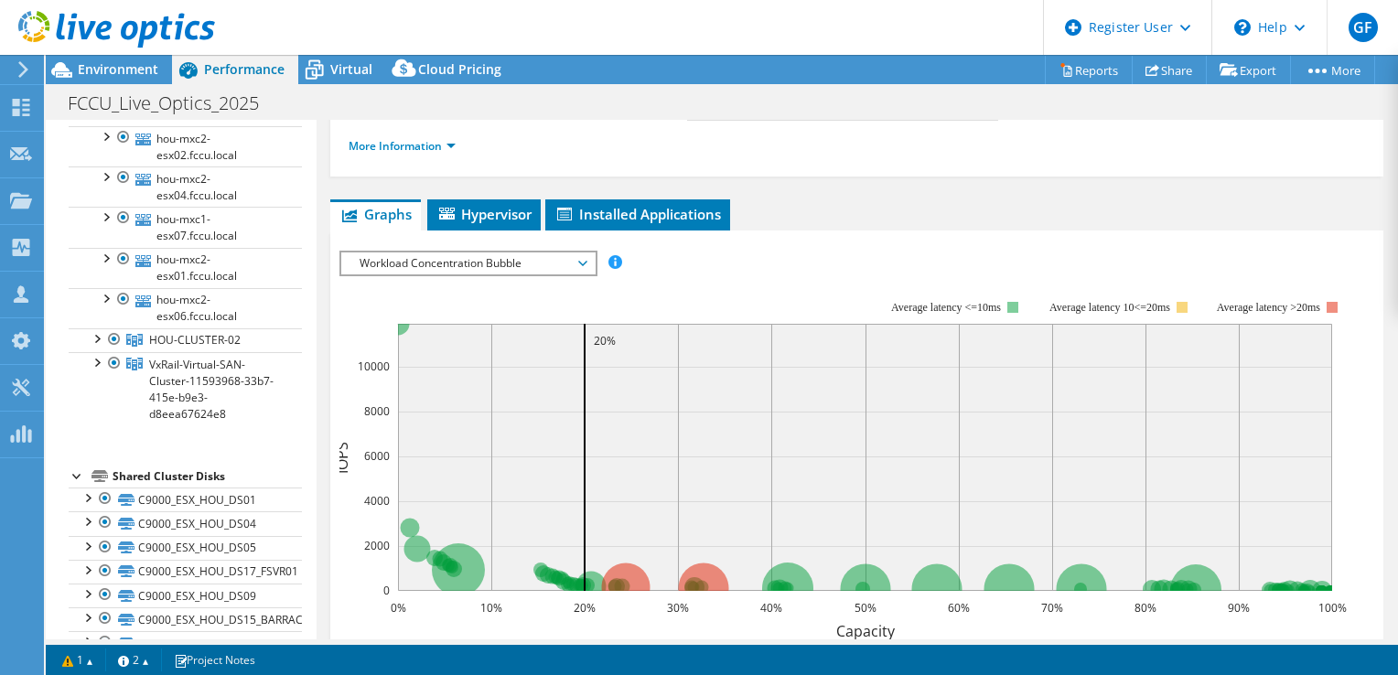
scroll to position [516, 0]
click at [92, 346] on div at bounding box center [96, 337] width 18 height 18
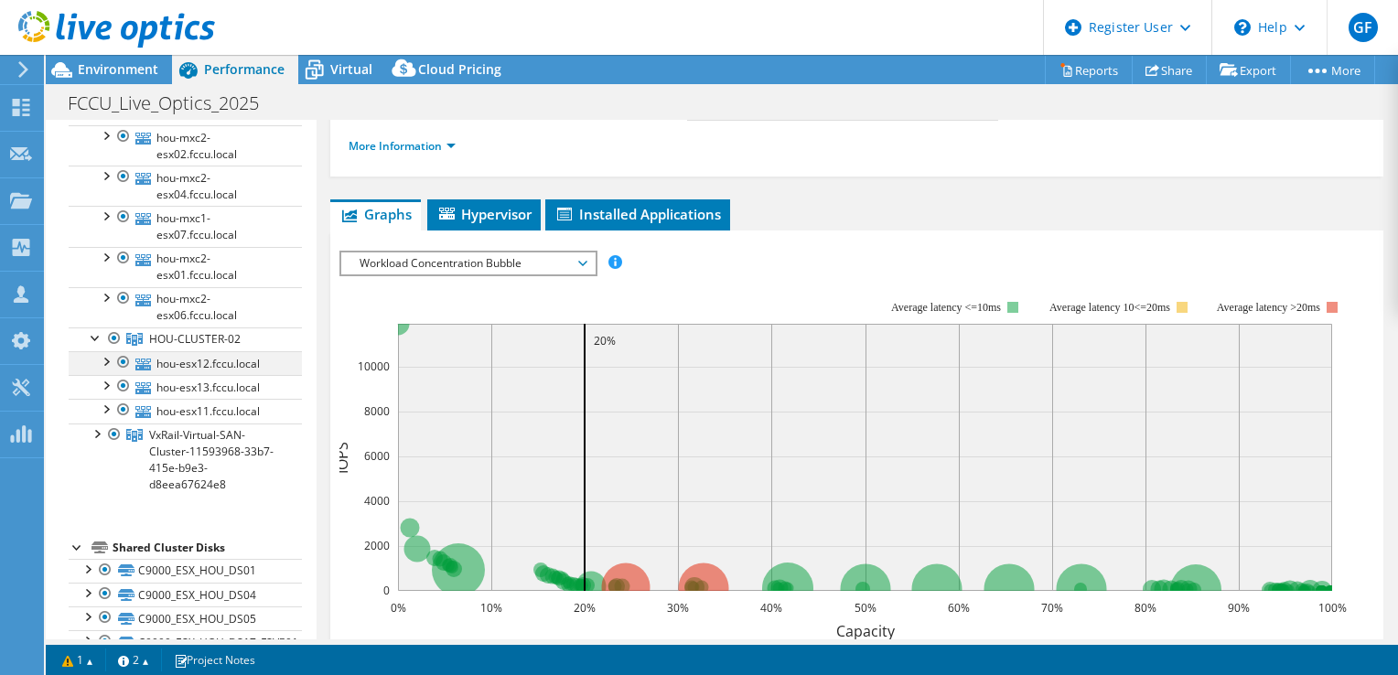
click at [103, 370] on div at bounding box center [105, 360] width 18 height 18
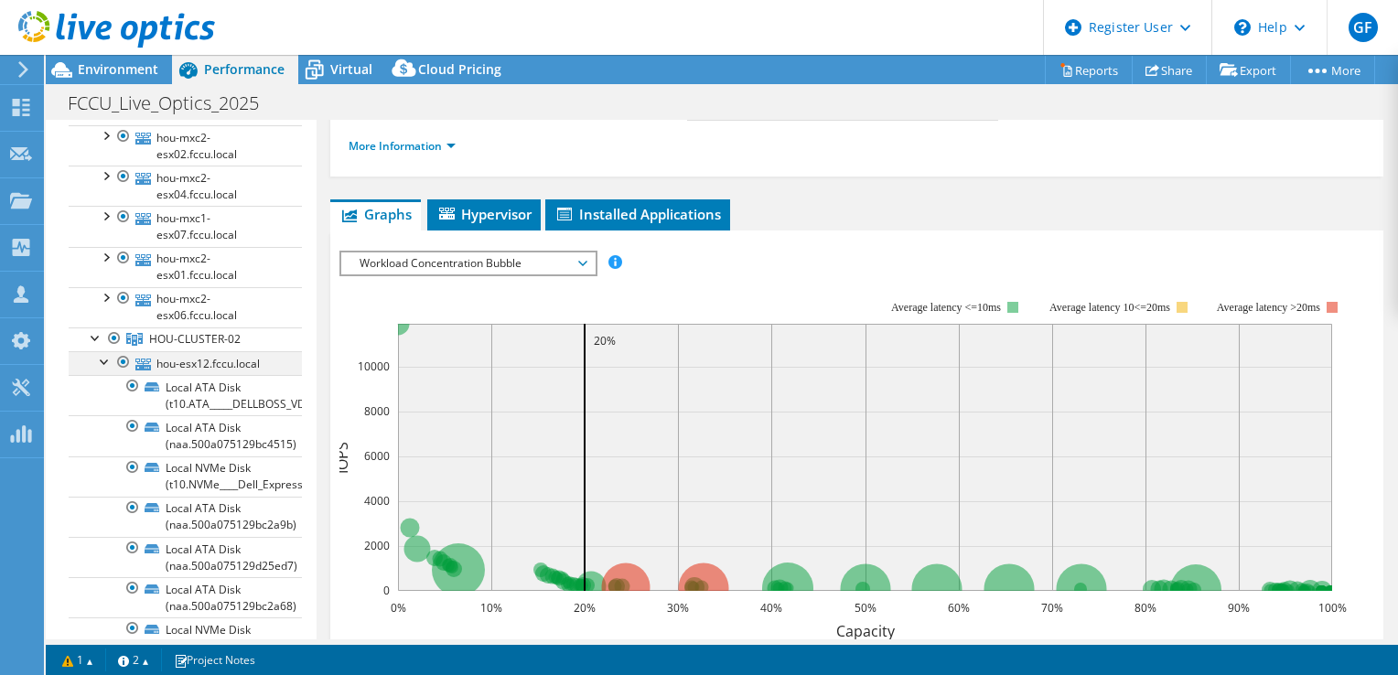
click at [103, 370] on div at bounding box center [105, 360] width 18 height 18
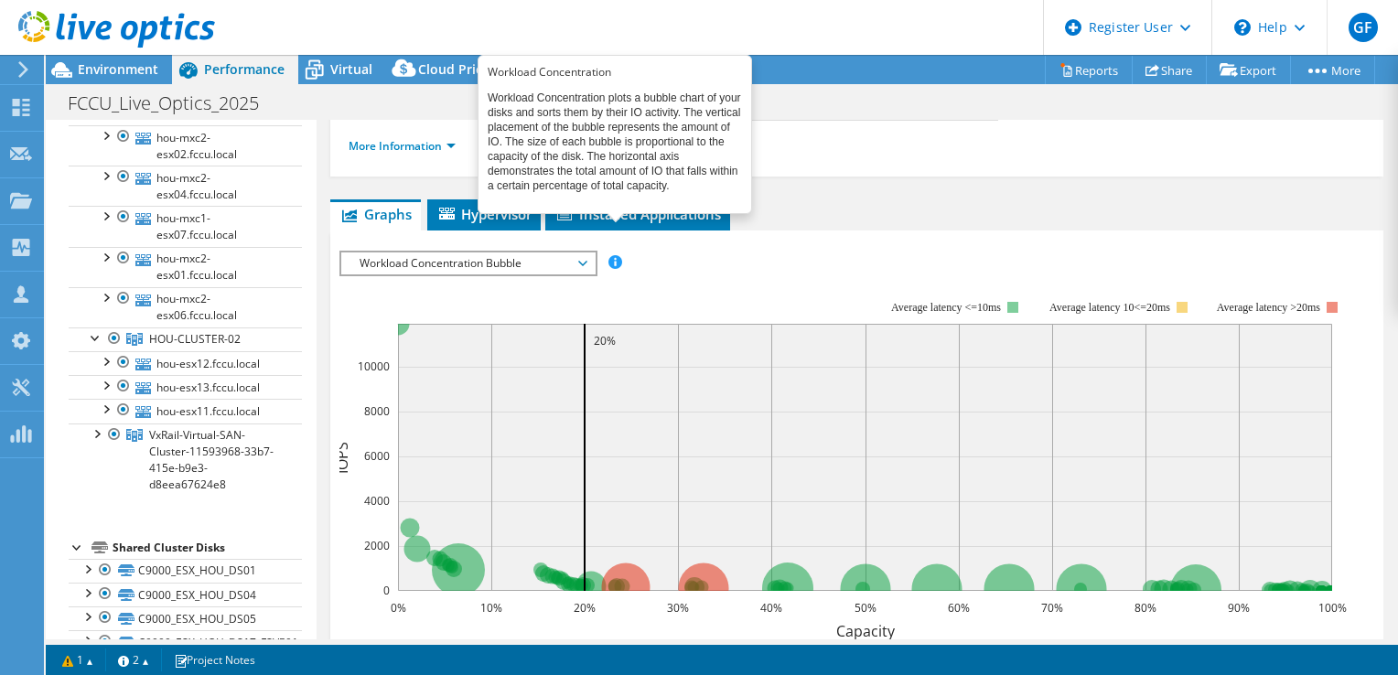
scroll to position [0, 0]
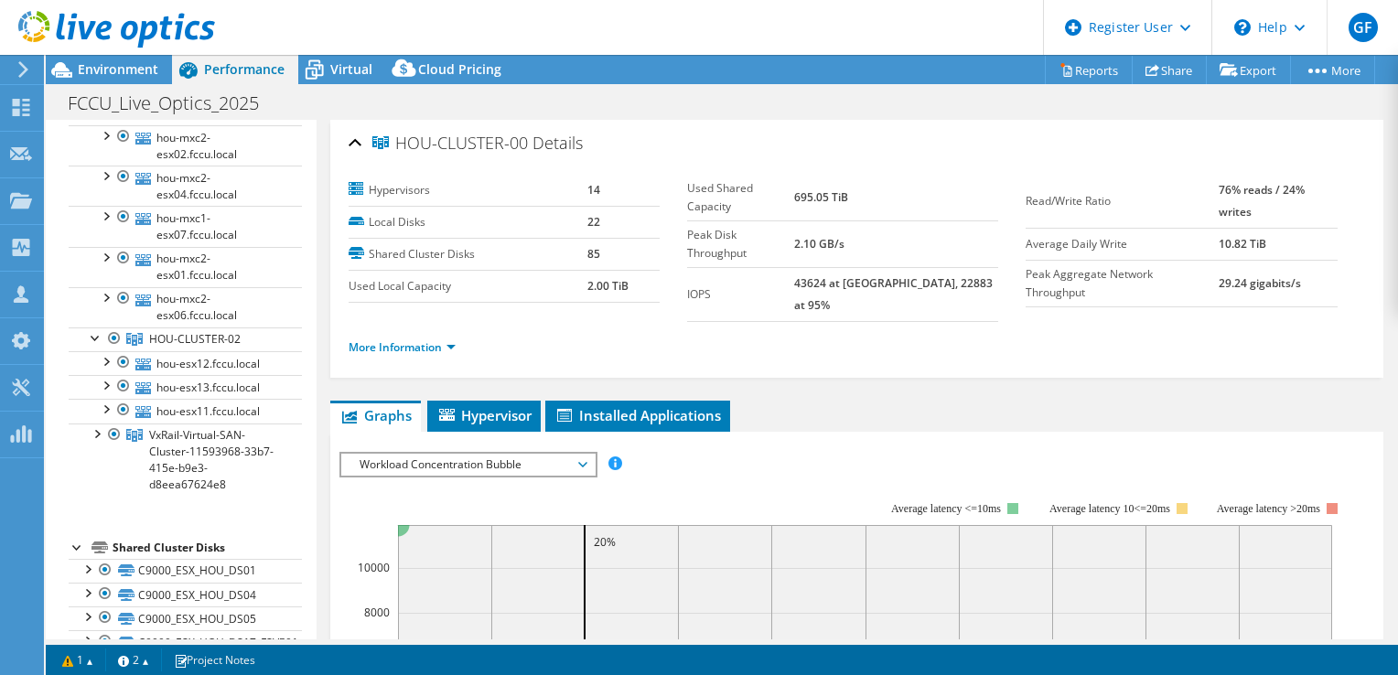
click at [361, 143] on div "HOU-CLUSTER-00 Details" at bounding box center [857, 143] width 1017 height 39
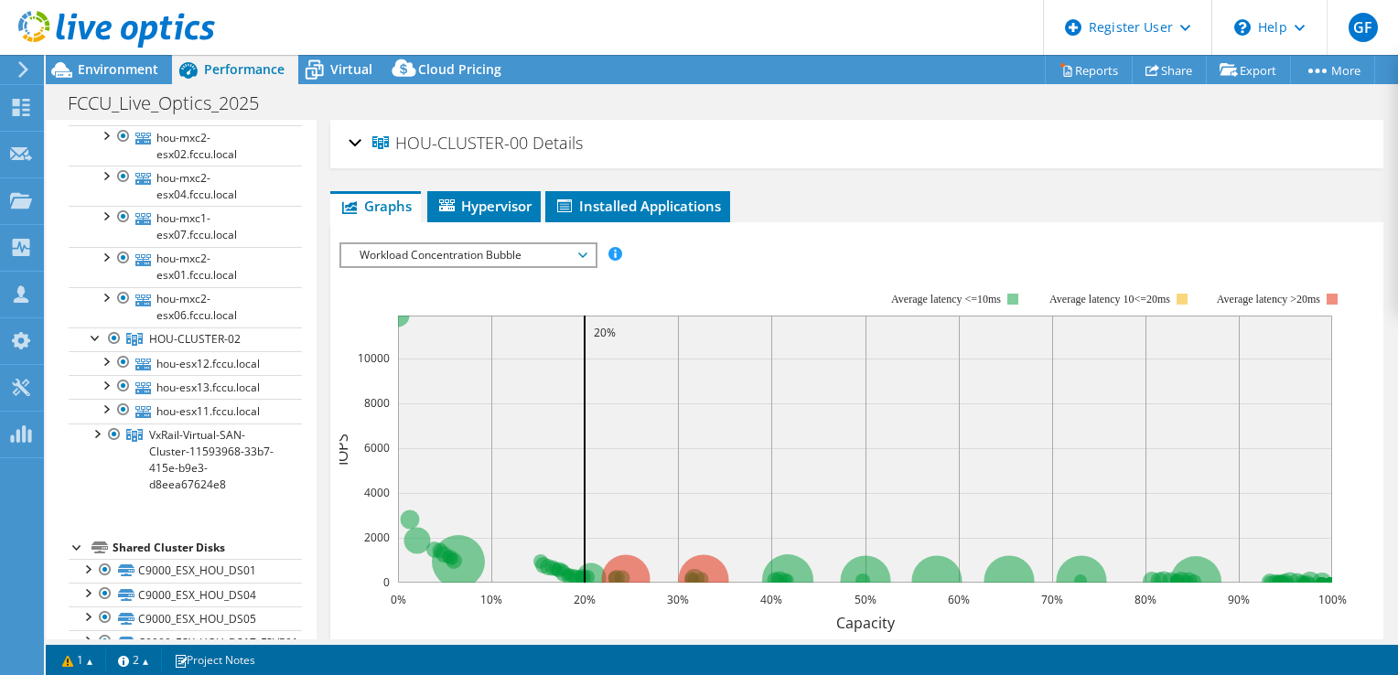
click at [106, 58] on div at bounding box center [107, 30] width 215 height 61
click at [108, 60] on div at bounding box center [107, 30] width 215 height 61
click at [116, 64] on span "Environment" at bounding box center [118, 68] width 81 height 17
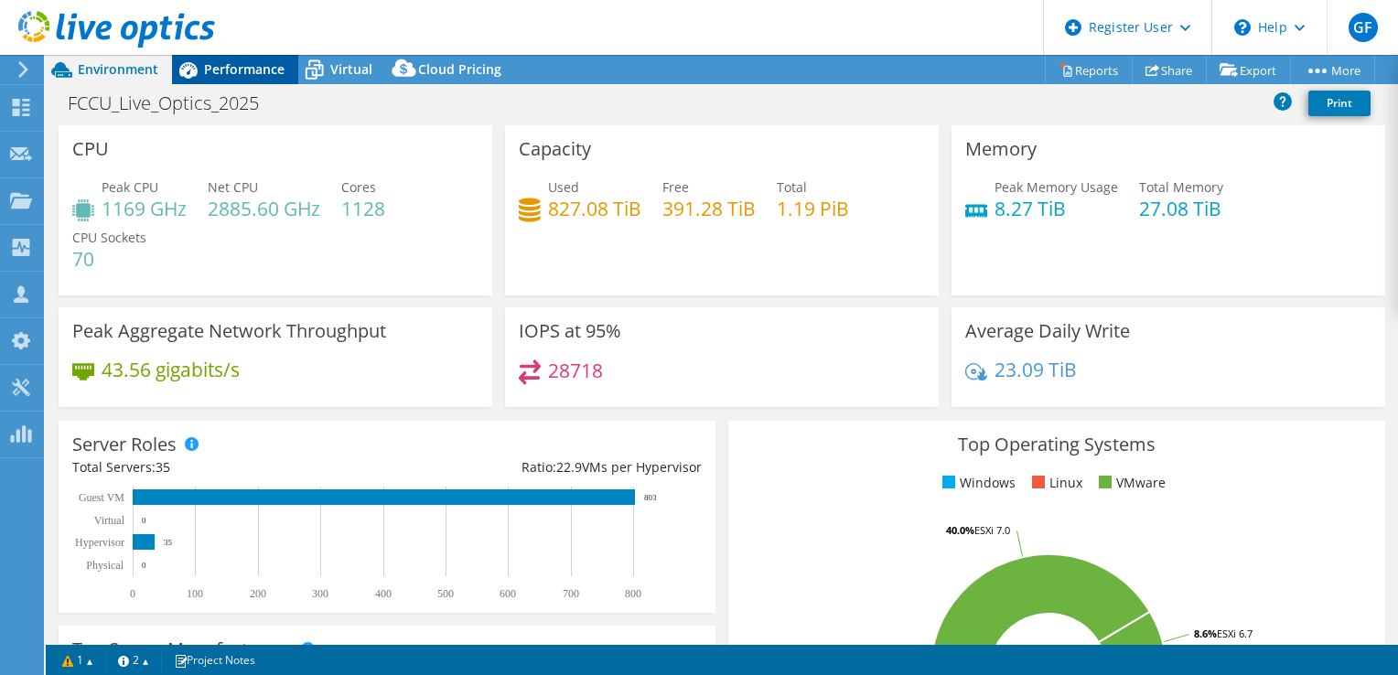
click at [206, 70] on span "Performance" at bounding box center [244, 68] width 81 height 17
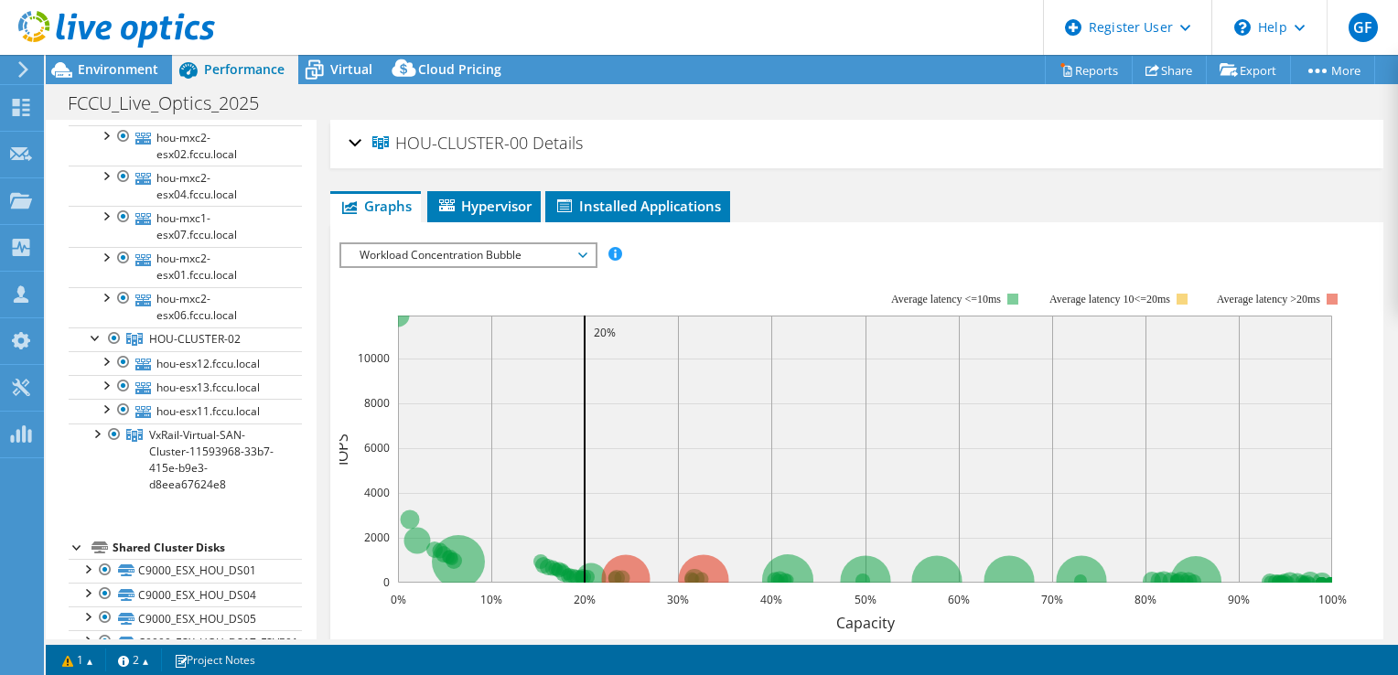
click at [556, 250] on span "Workload Concentration Bubble" at bounding box center [468, 255] width 235 height 22
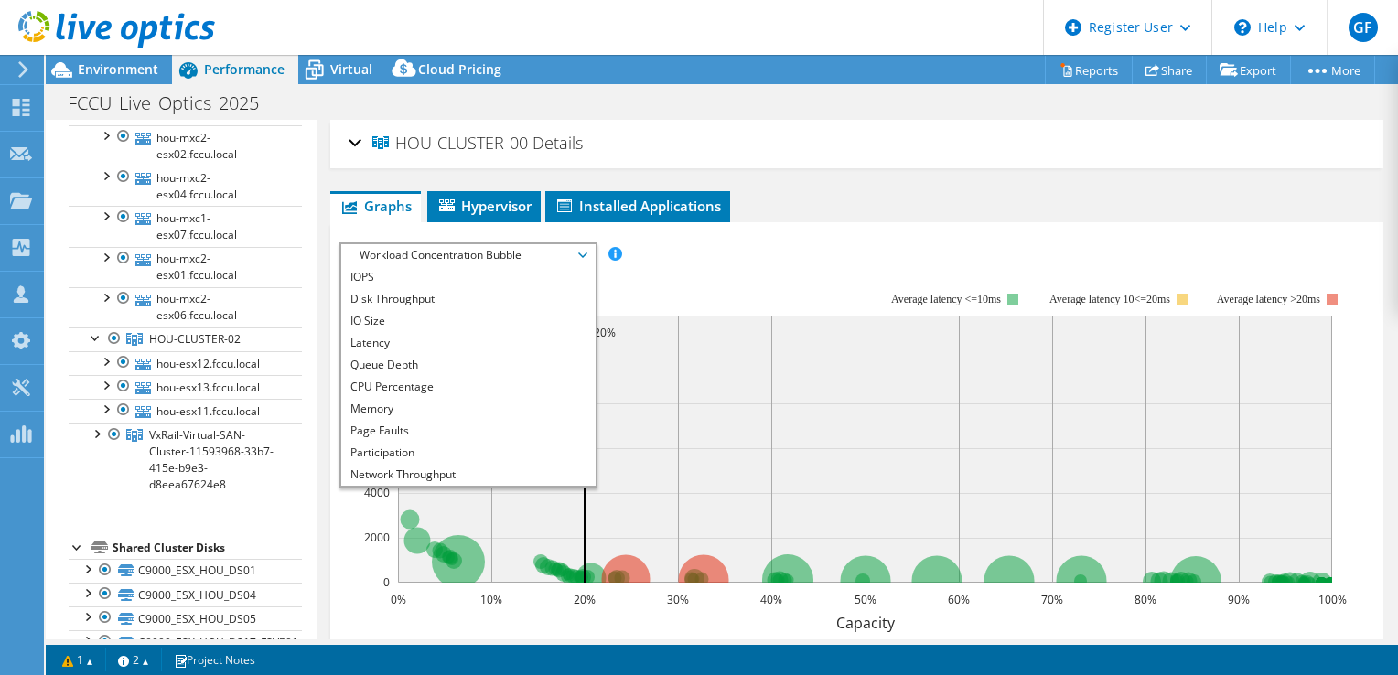
click at [556, 250] on span "Workload Concentration Bubble" at bounding box center [468, 255] width 235 height 22
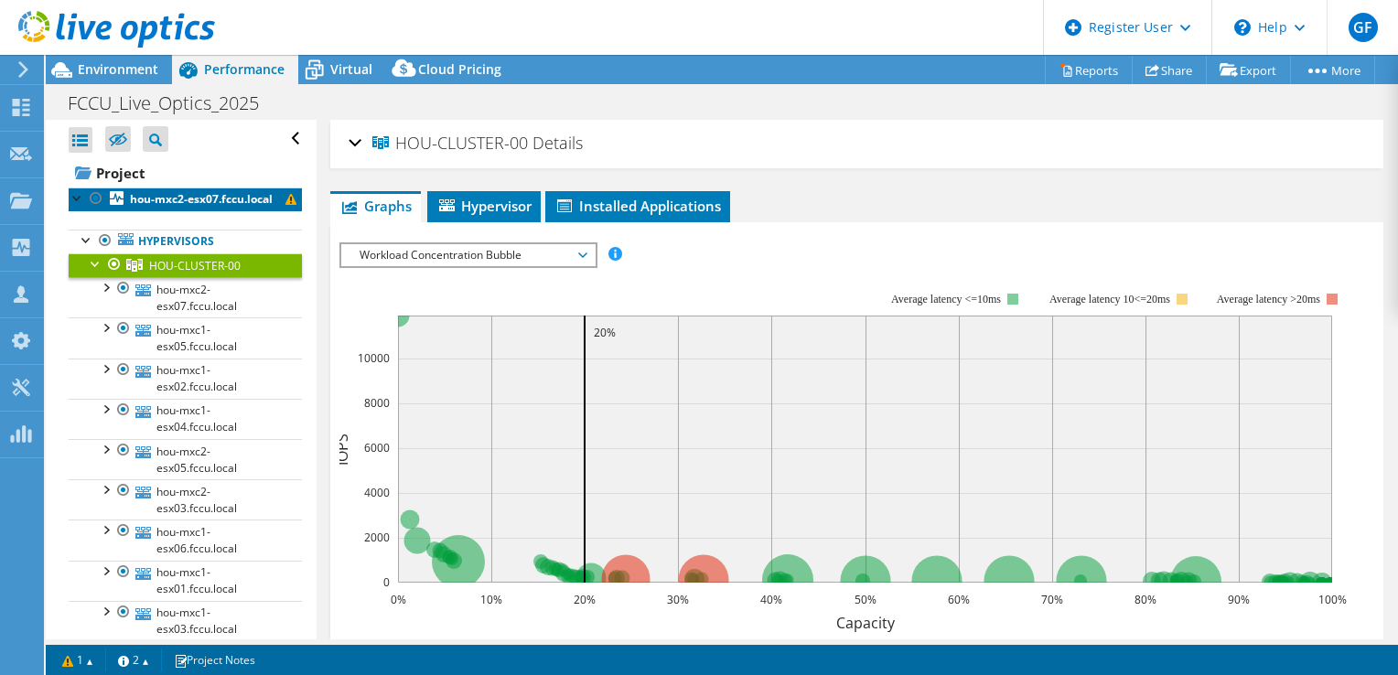
click at [159, 207] on b "hou-mxc2-esx07.fccu.local" at bounding box center [201, 199] width 143 height 16
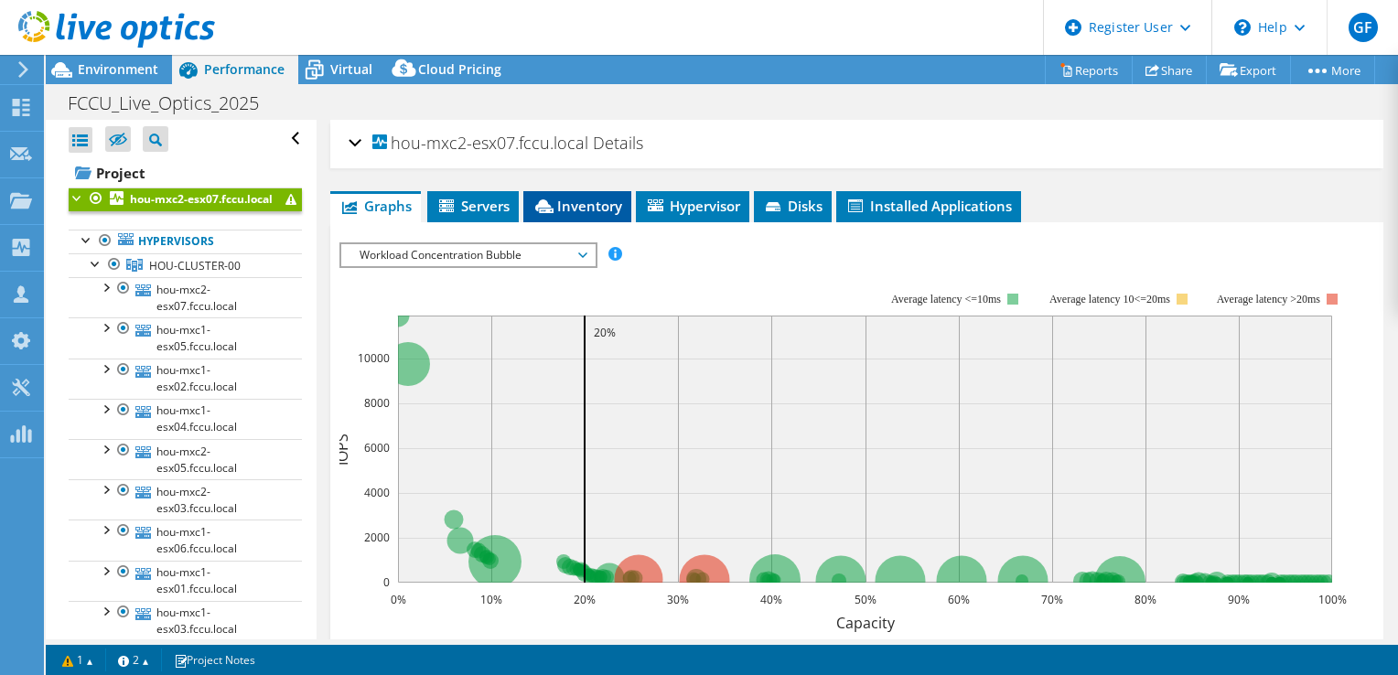
click at [586, 208] on span "Inventory" at bounding box center [578, 206] width 90 height 18
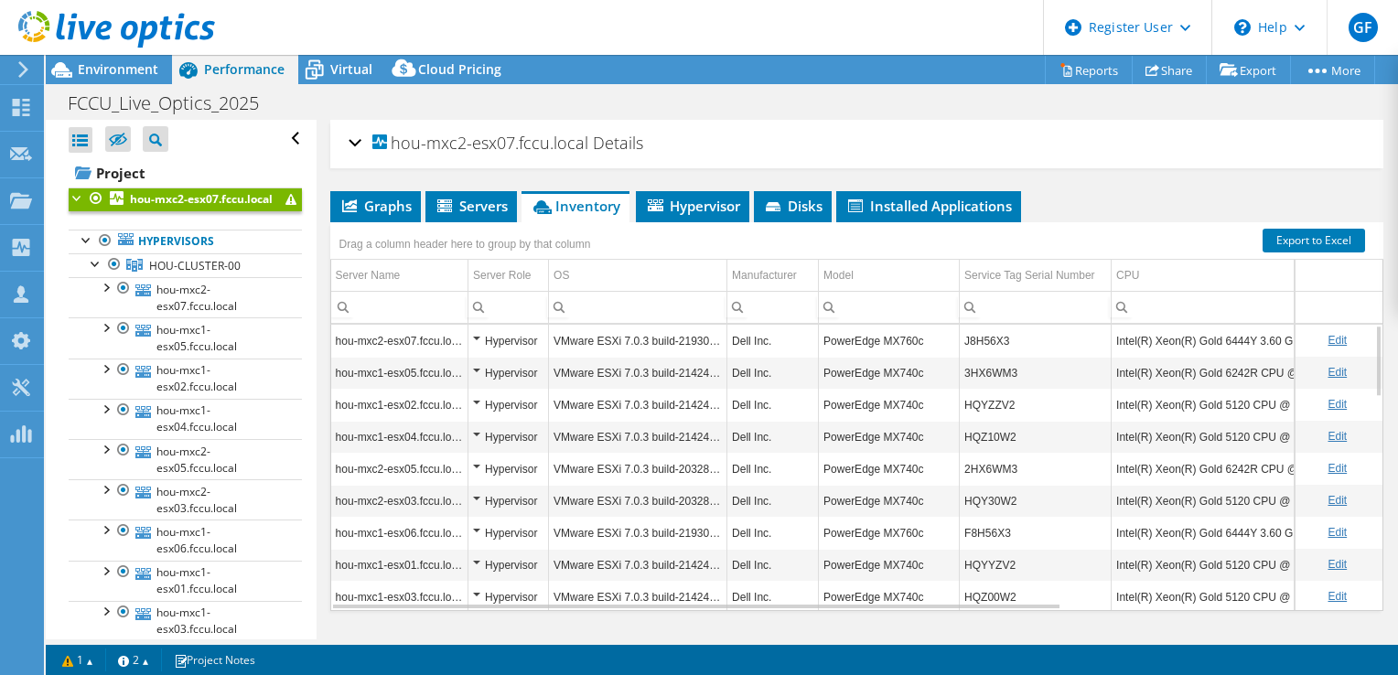
scroll to position [2, 0]
click at [184, 274] on span "HOU-CLUSTER-00" at bounding box center [195, 266] width 92 height 16
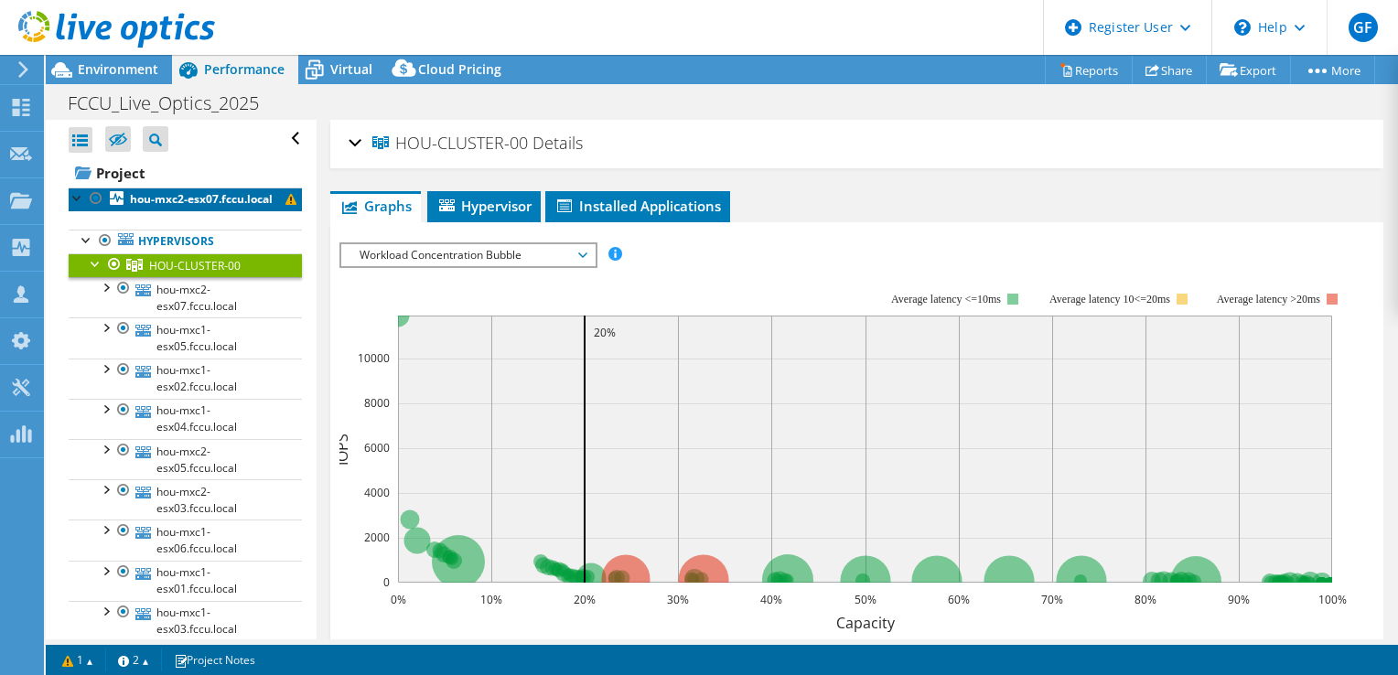
click at [154, 202] on b "hou-mxc2-esx07.fccu.local" at bounding box center [201, 199] width 143 height 16
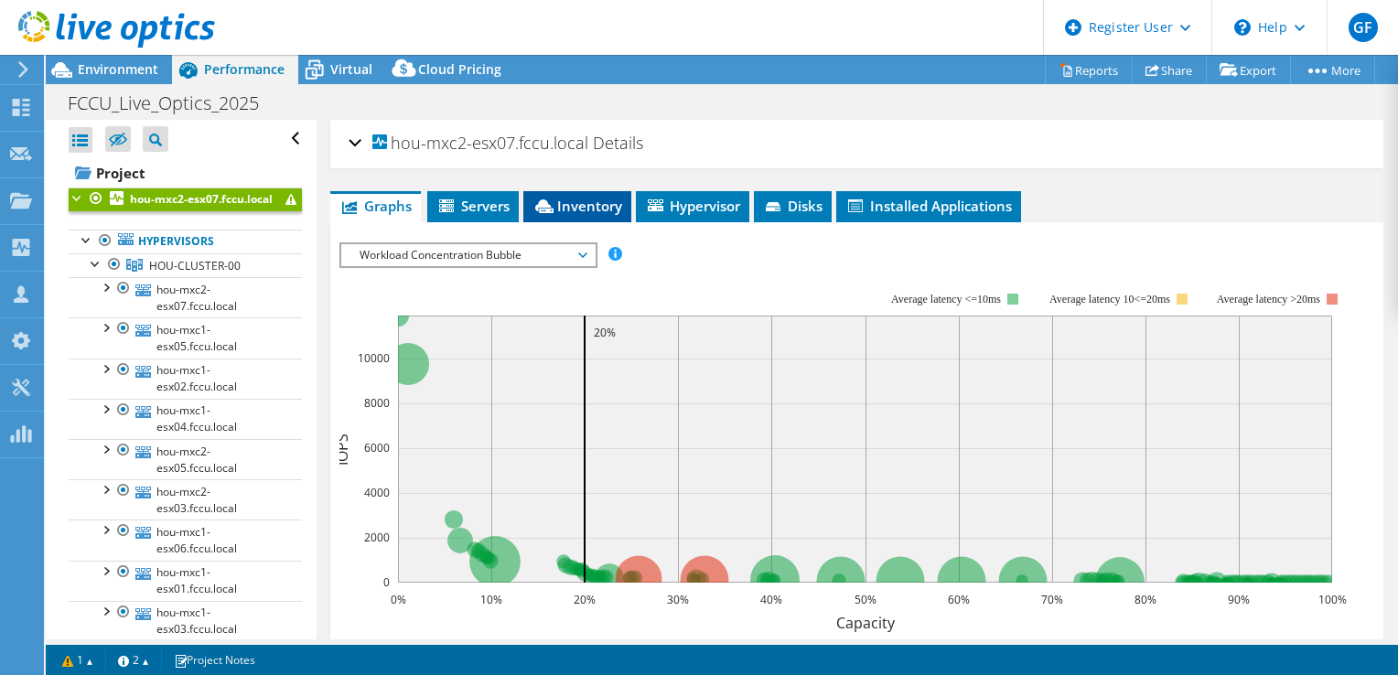
click at [587, 202] on span "Inventory" at bounding box center [578, 206] width 90 height 18
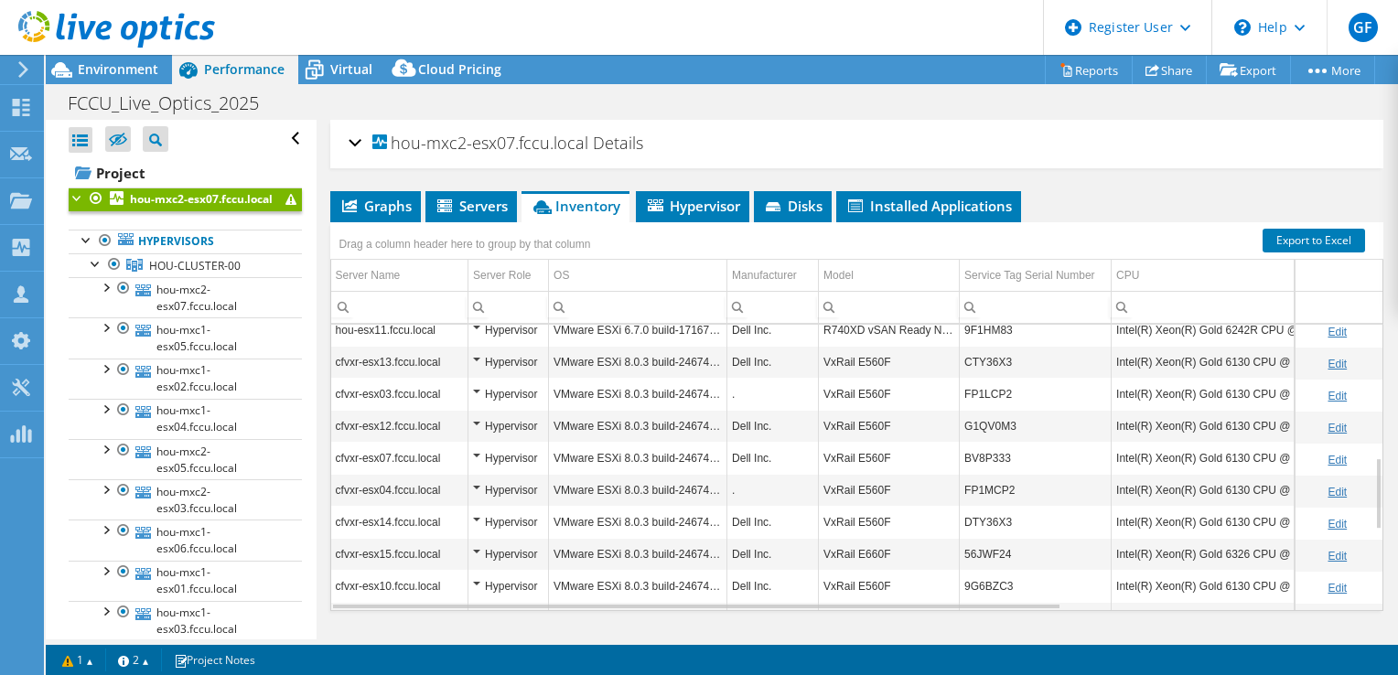
scroll to position [522, 0]
click at [101, 272] on div at bounding box center [96, 262] width 18 height 18
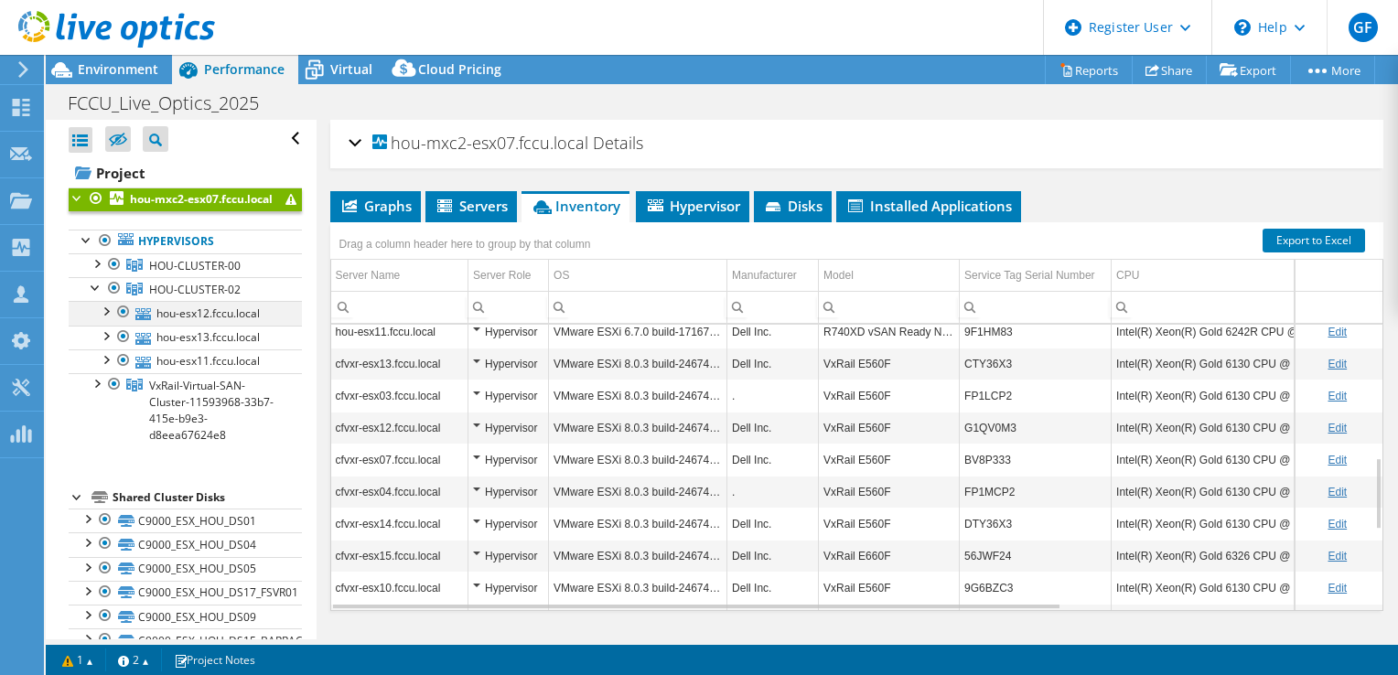
click at [106, 319] on div at bounding box center [105, 310] width 18 height 18
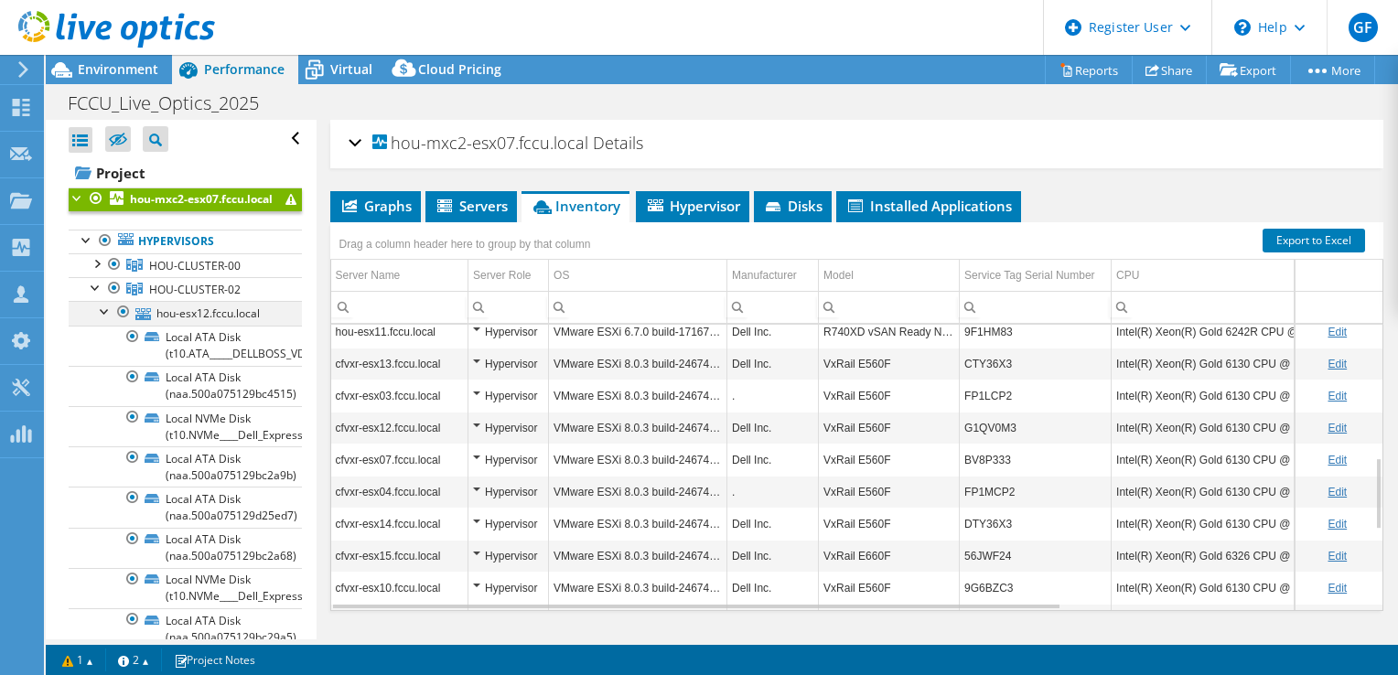
click at [106, 319] on div at bounding box center [105, 310] width 18 height 18
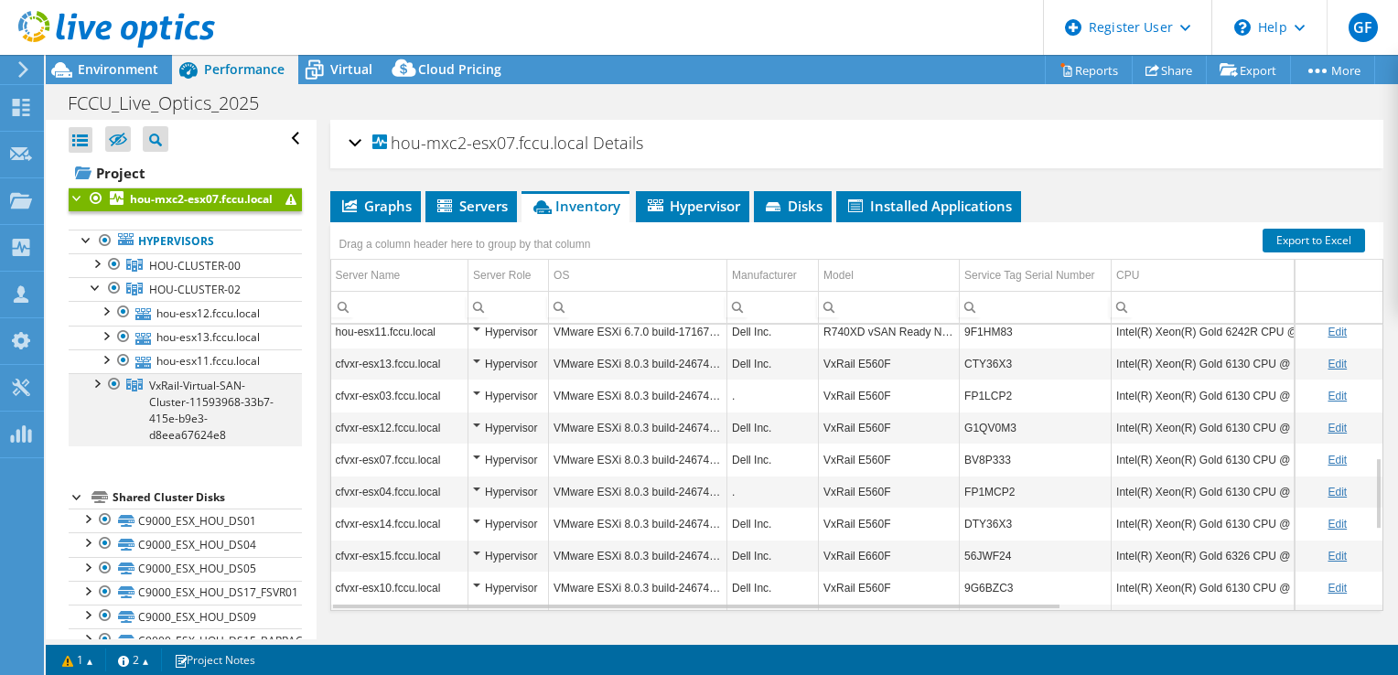
click at [97, 392] on div at bounding box center [96, 382] width 18 height 18
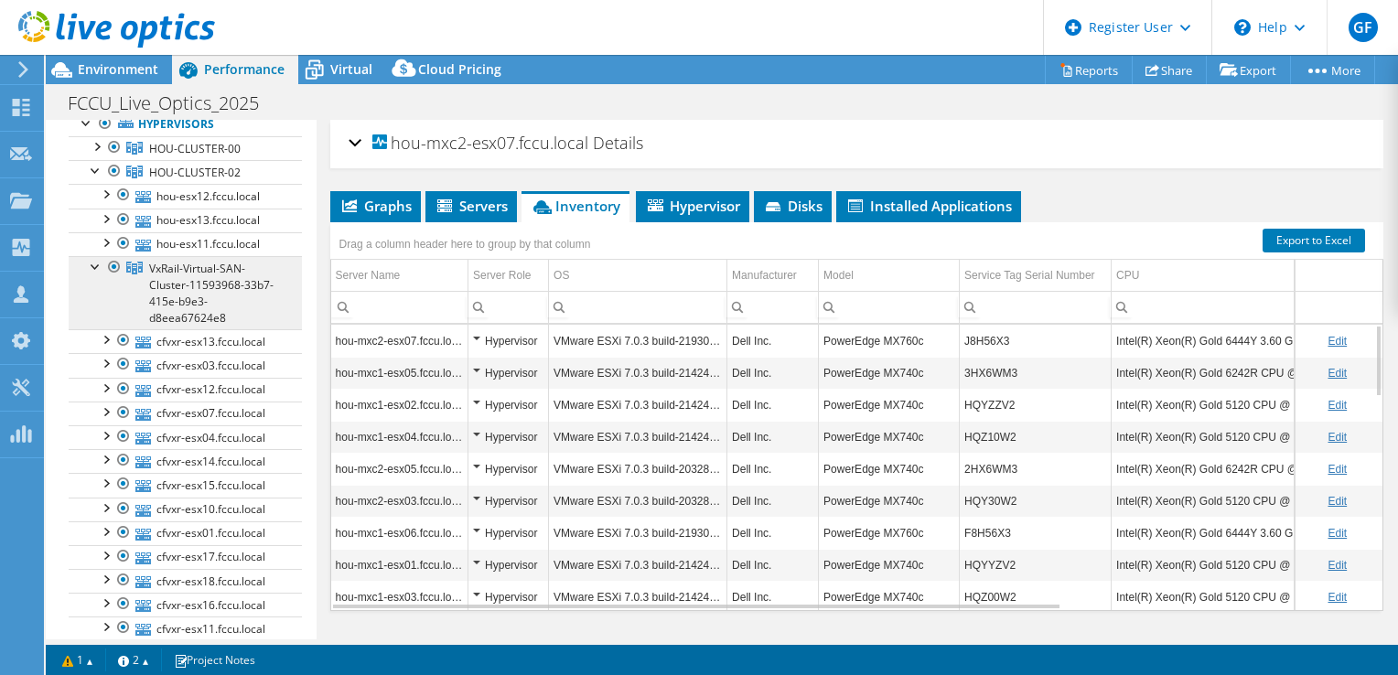
scroll to position [0, 0]
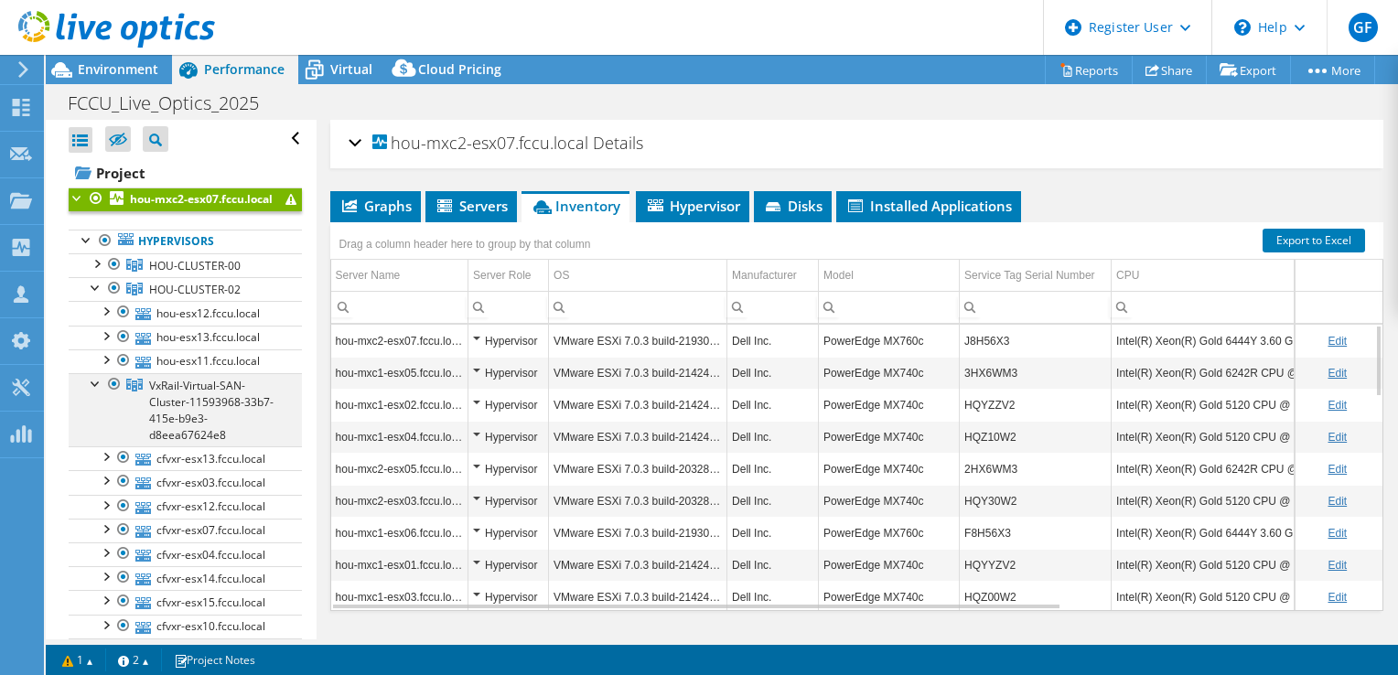
click at [92, 392] on div at bounding box center [96, 382] width 18 height 18
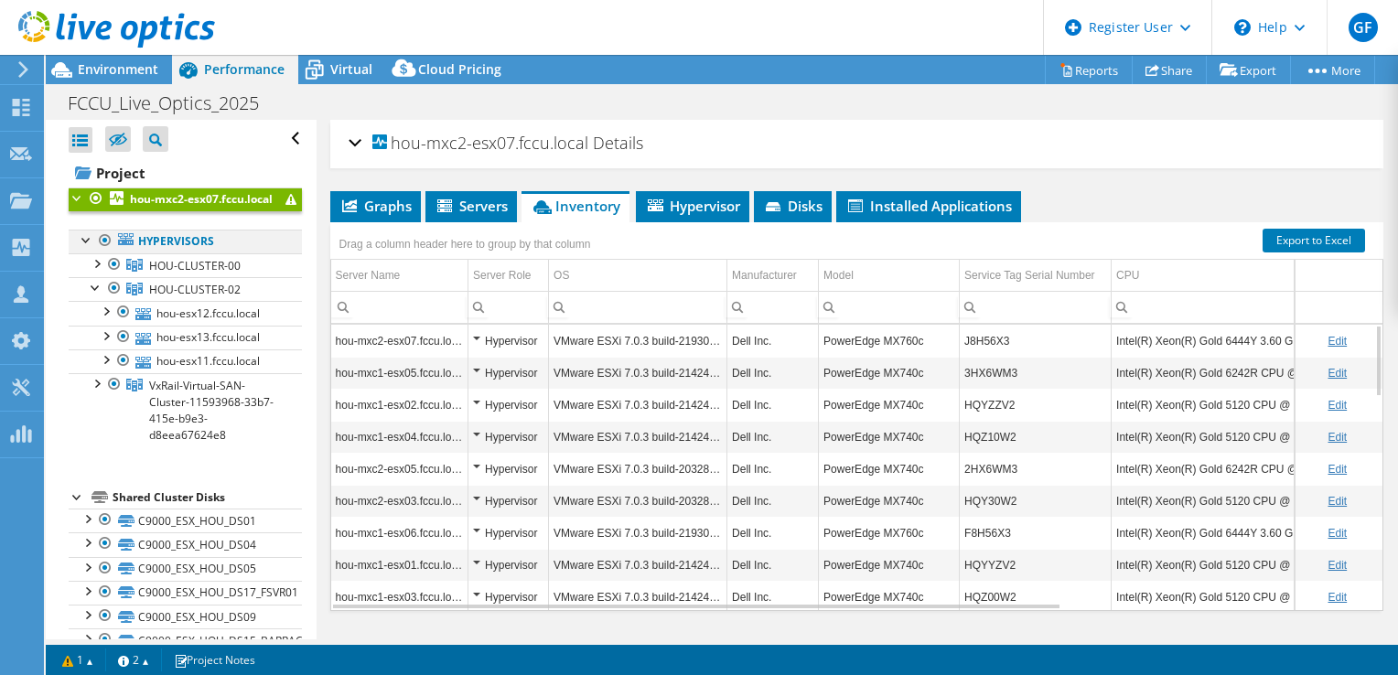
click at [85, 248] on div at bounding box center [87, 239] width 18 height 18
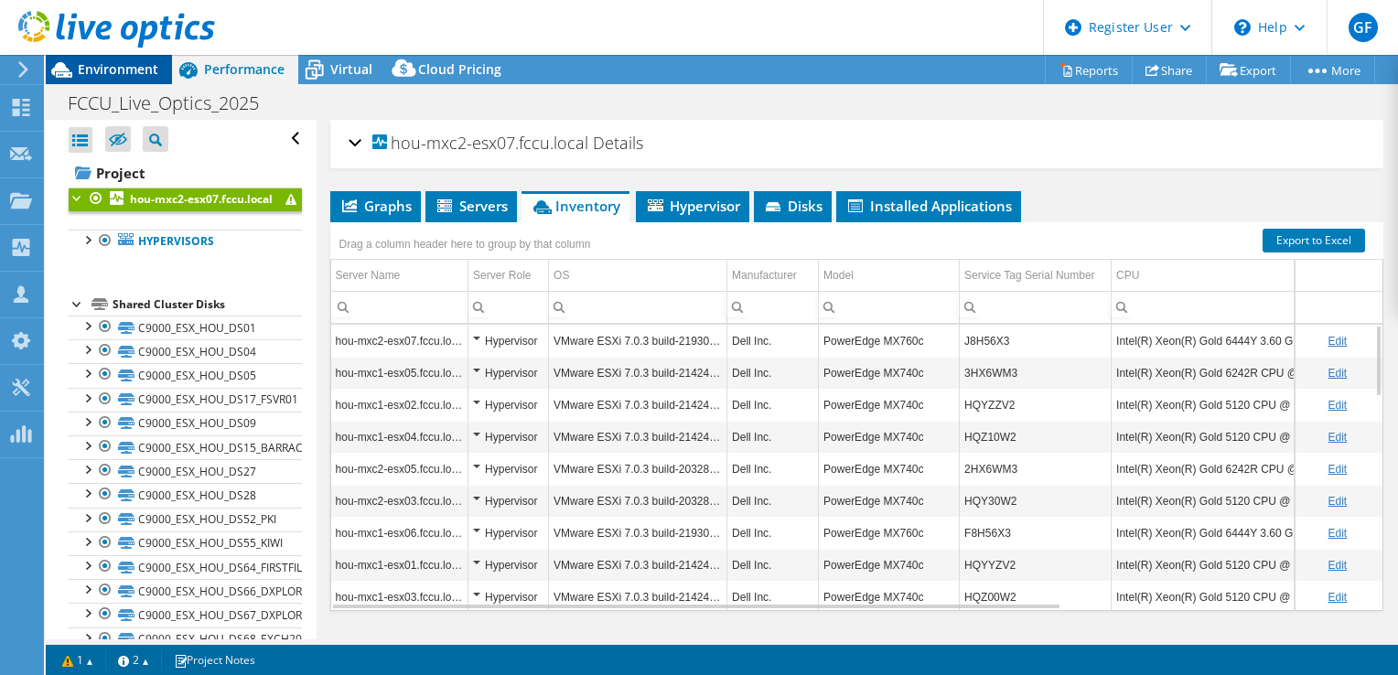
click at [106, 75] on span "Environment" at bounding box center [118, 68] width 81 height 17
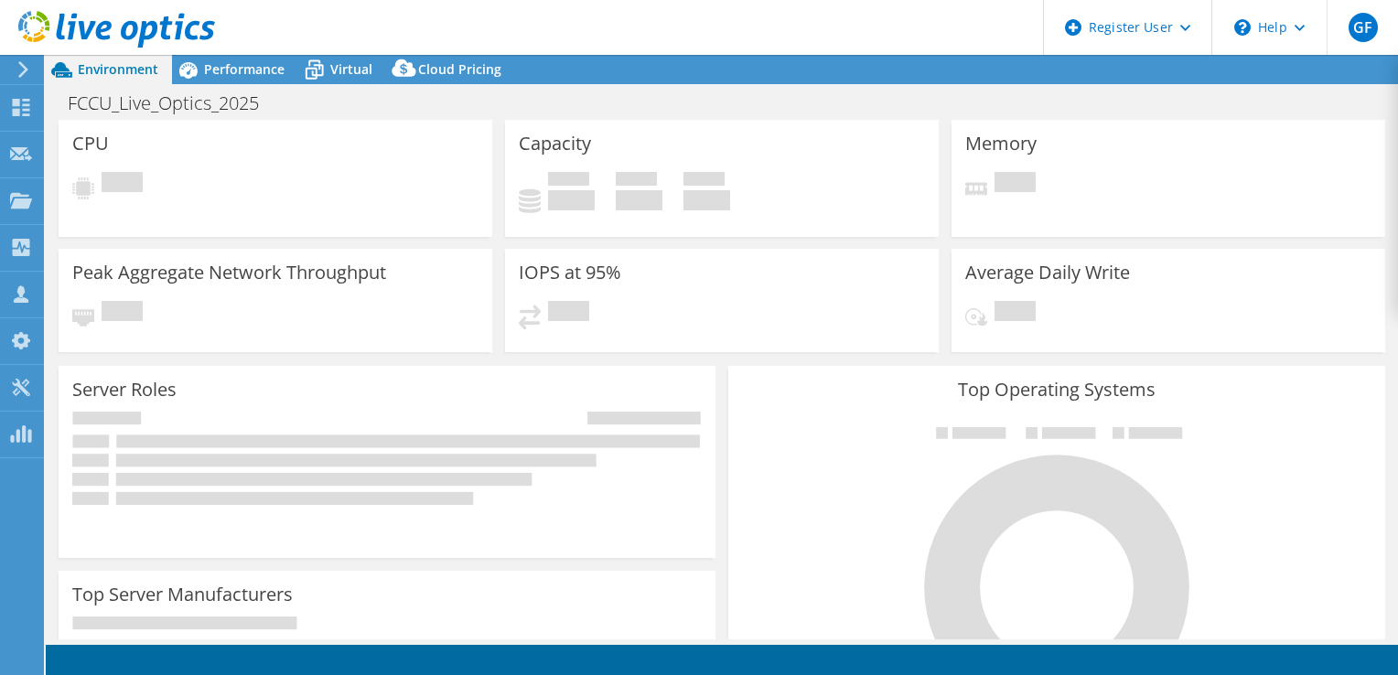
select select "USD"
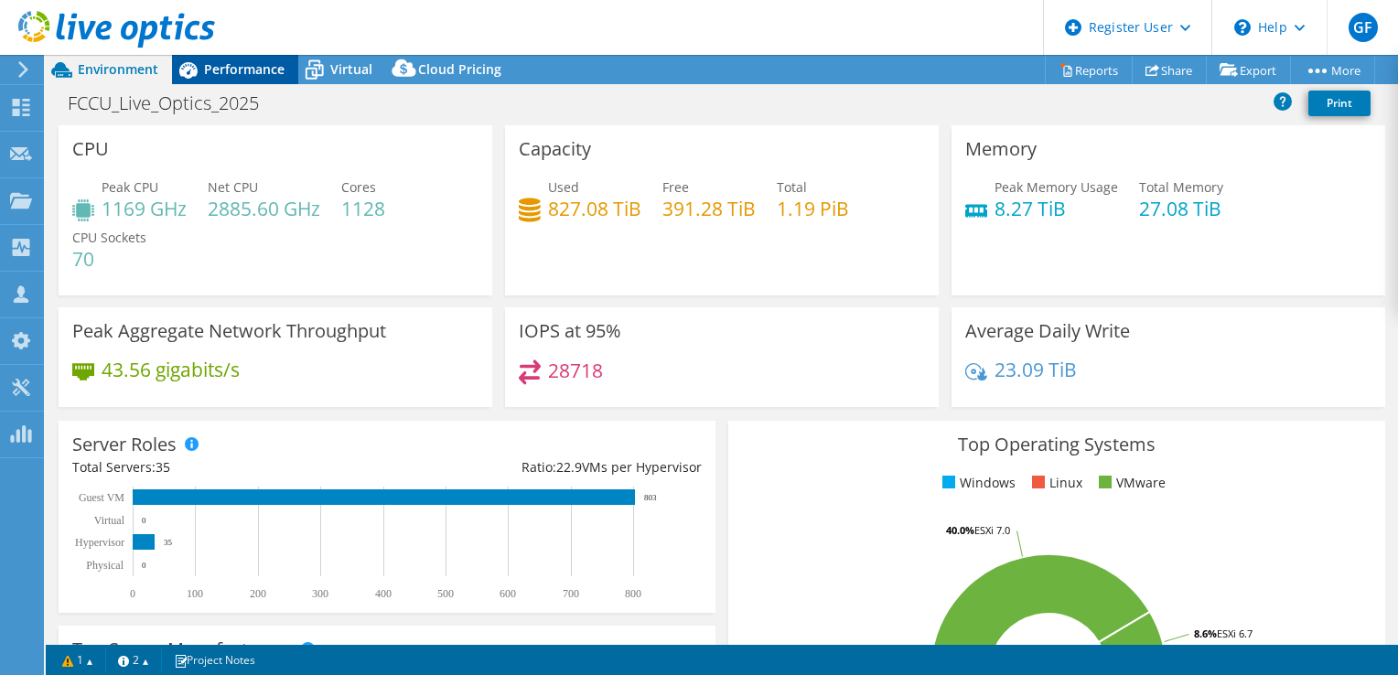
click at [238, 66] on span "Performance" at bounding box center [244, 68] width 81 height 17
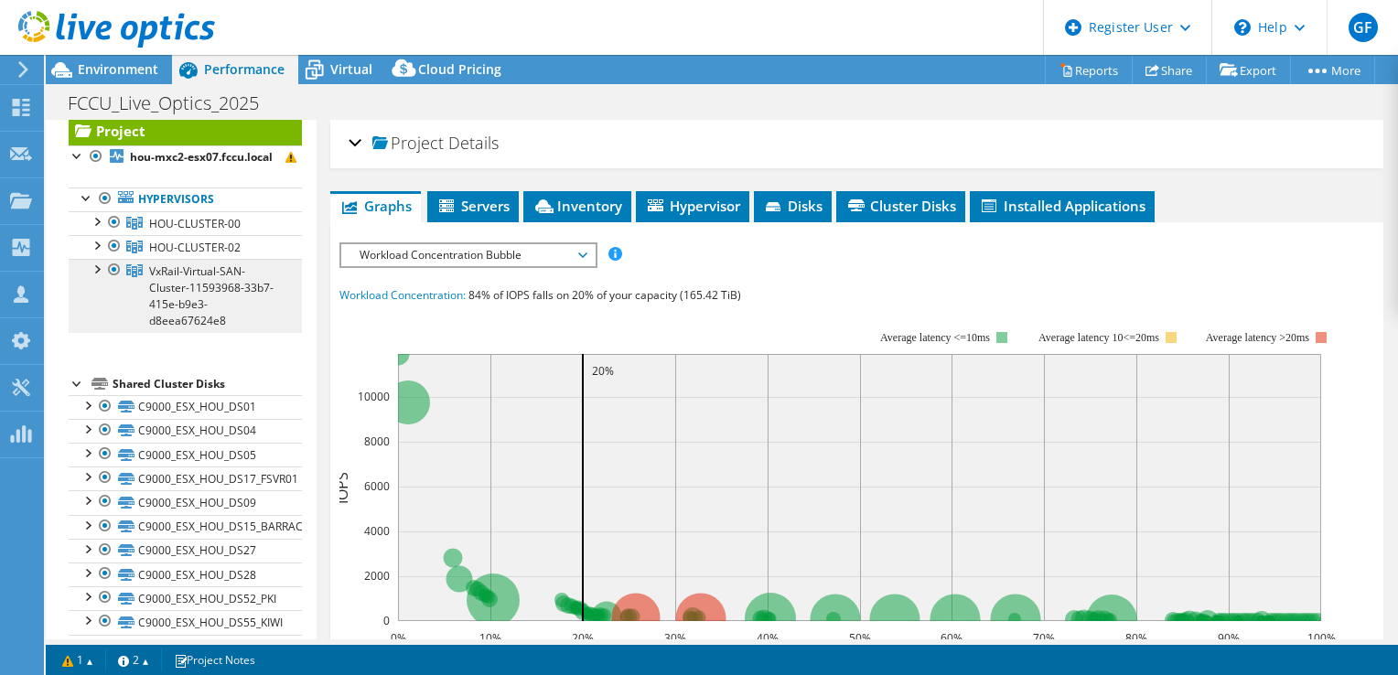
scroll to position [26, 0]
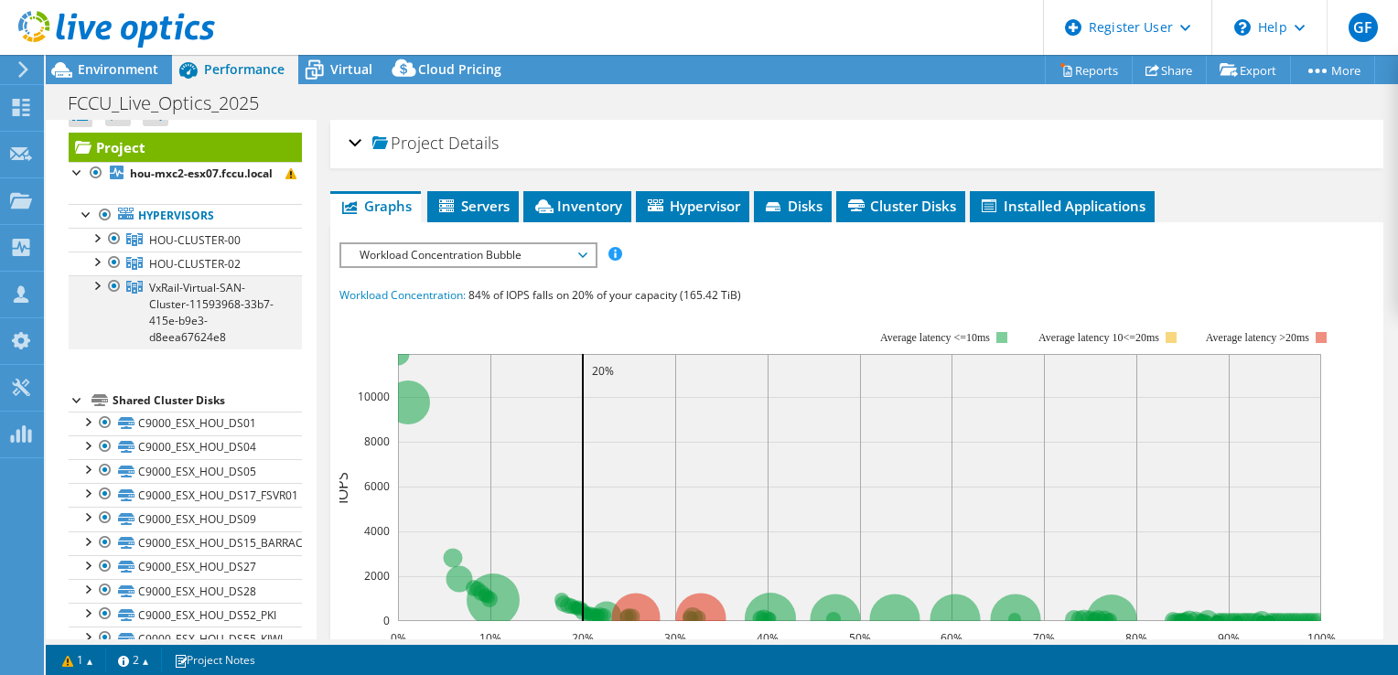
click at [90, 294] on div at bounding box center [96, 284] width 18 height 18
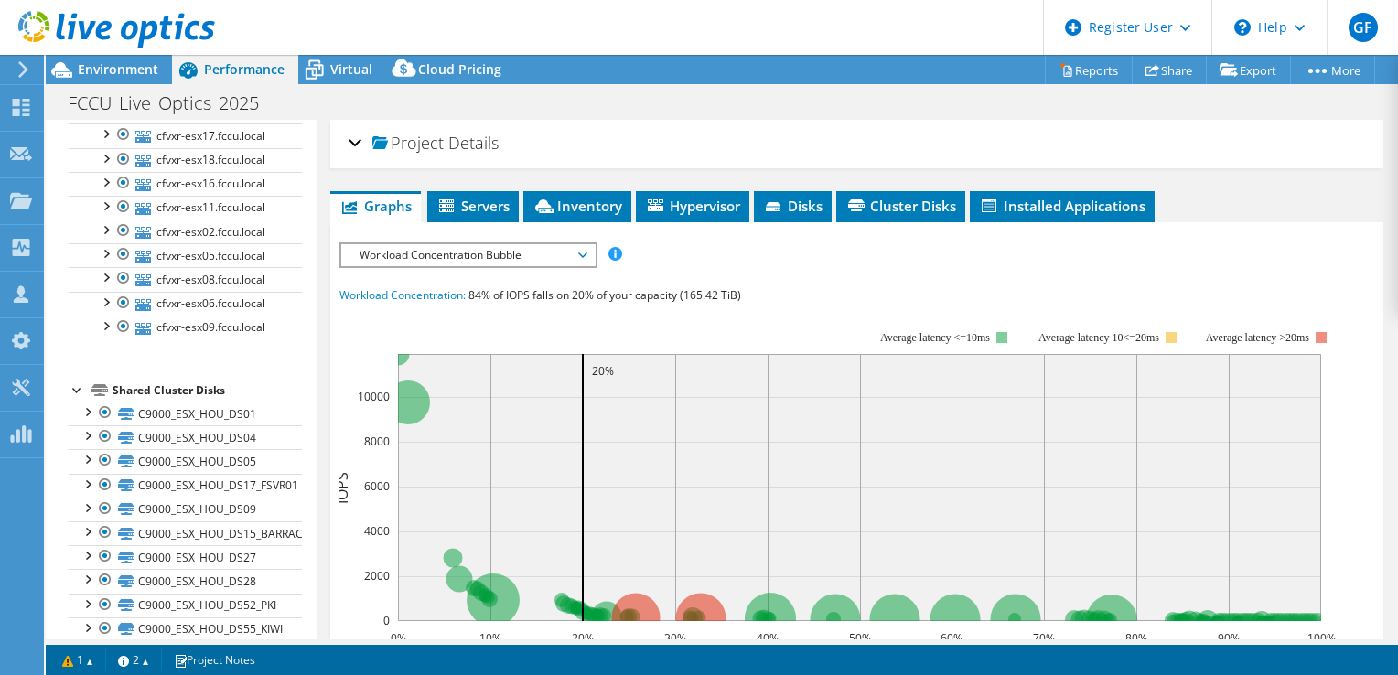
scroll to position [454, 0]
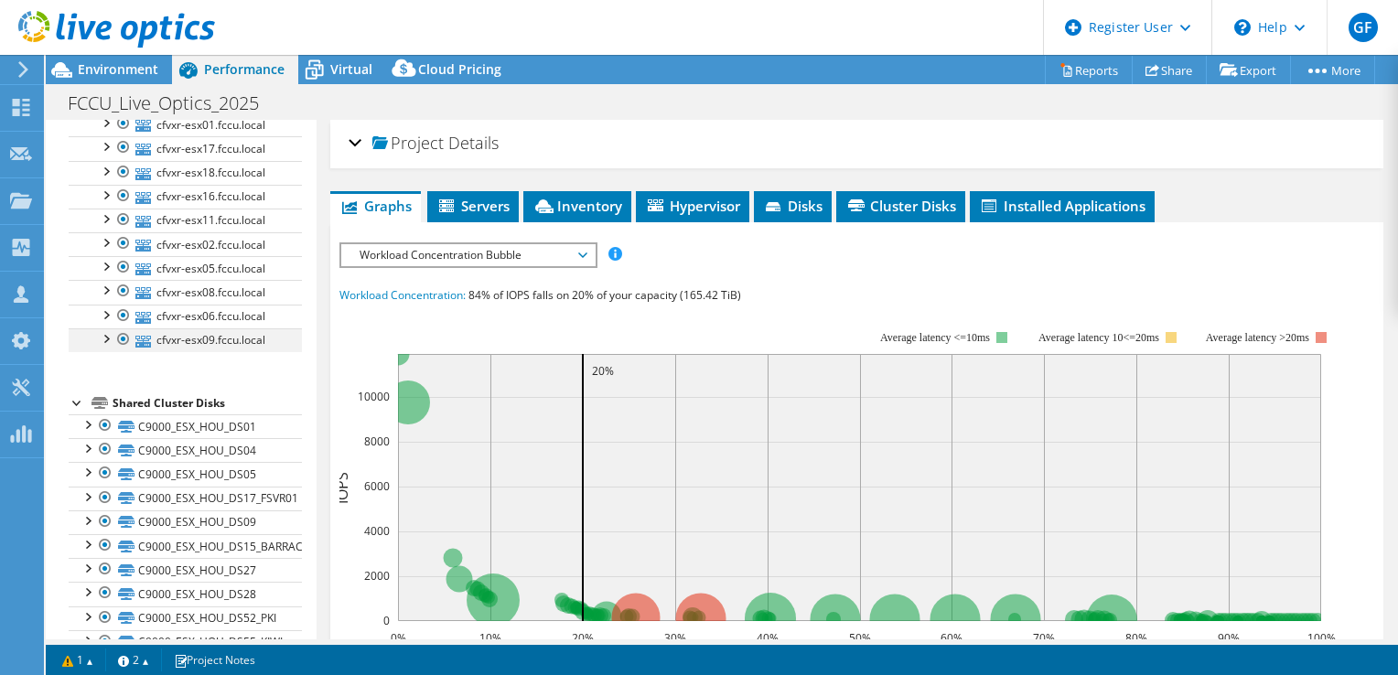
click at [108, 347] on div at bounding box center [105, 338] width 18 height 18
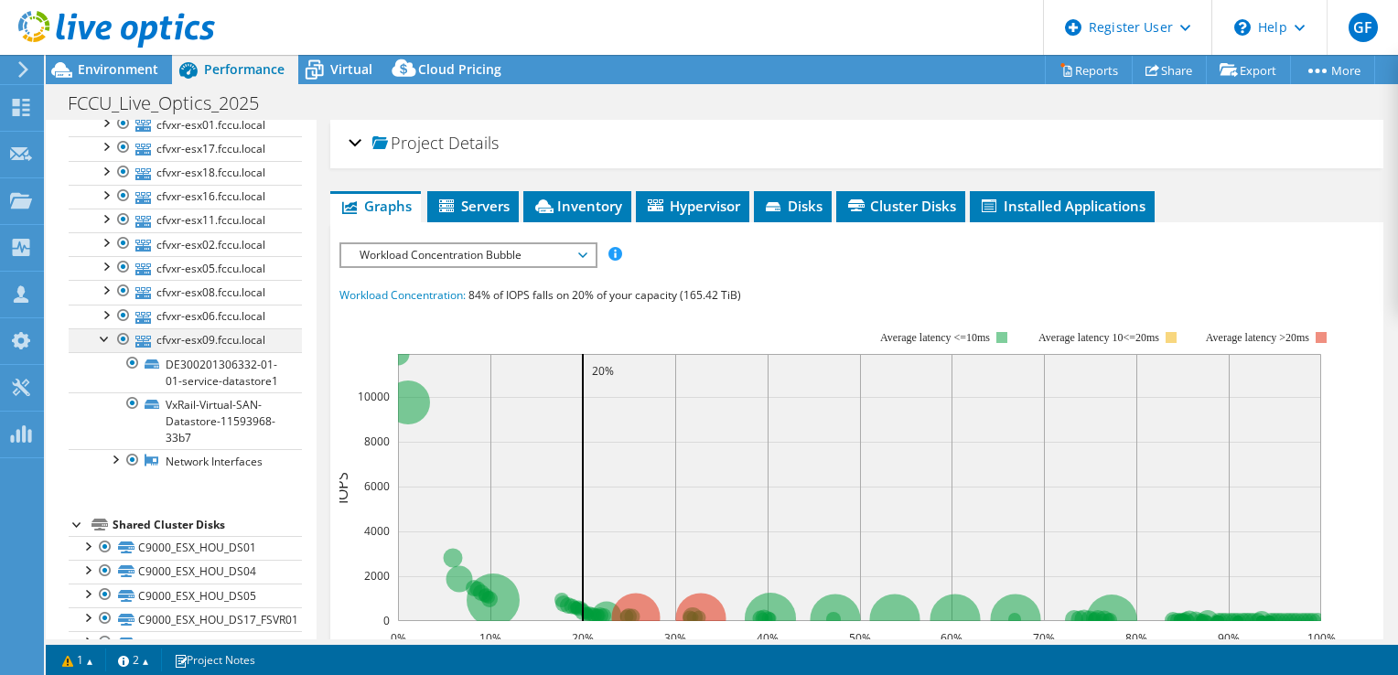
click at [108, 347] on div at bounding box center [105, 338] width 18 height 18
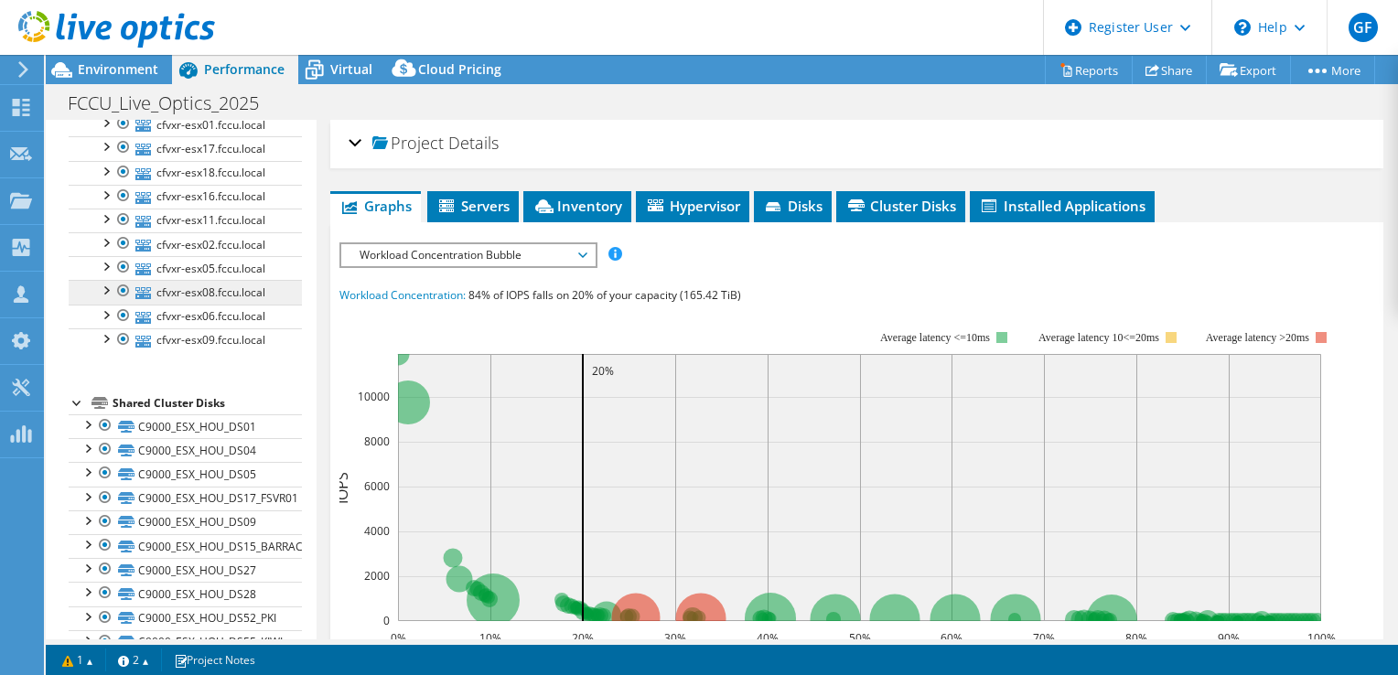
scroll to position [0, 0]
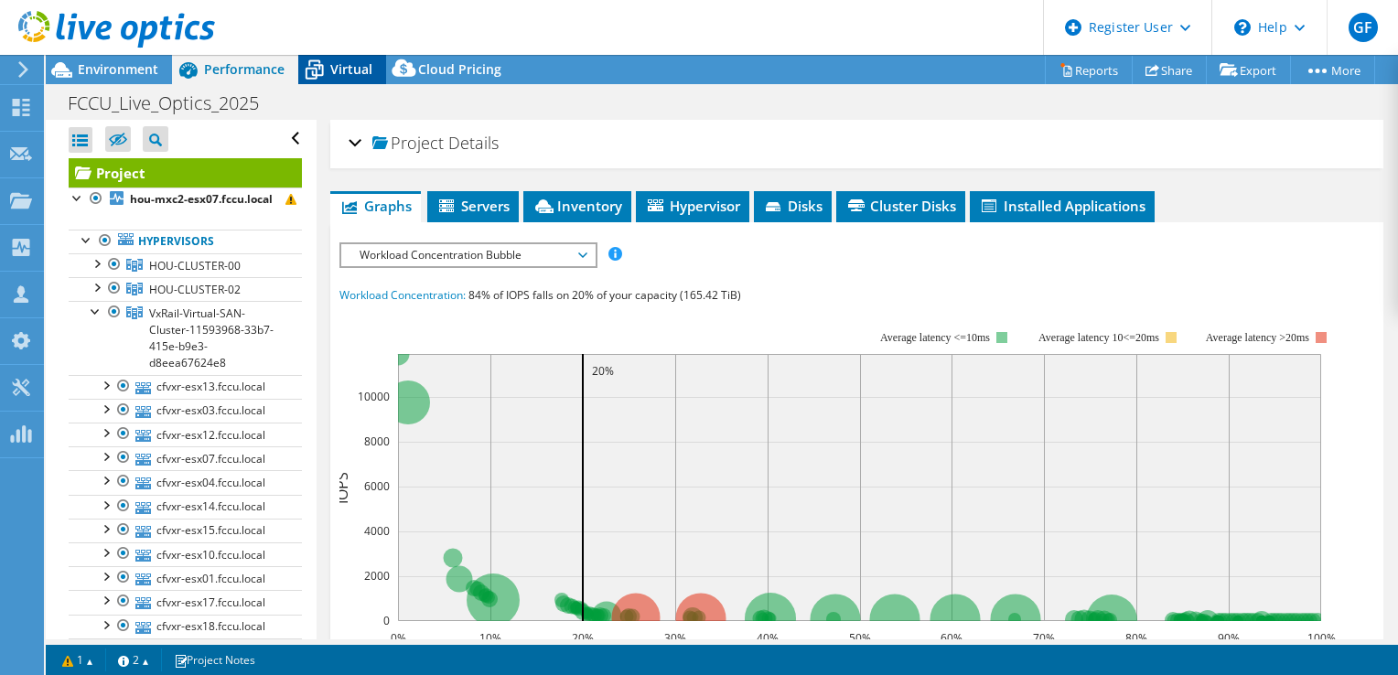
click at [355, 73] on span "Virtual" at bounding box center [351, 68] width 42 height 17
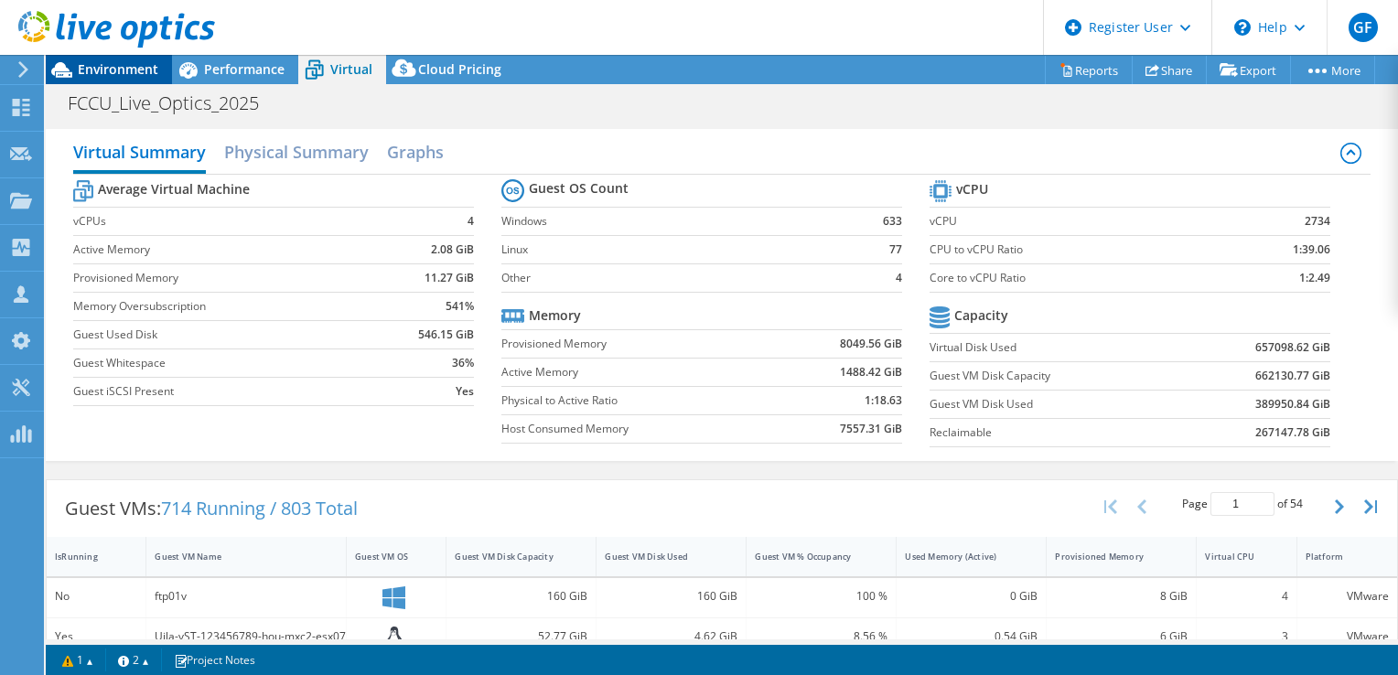
click at [112, 67] on span "Environment" at bounding box center [118, 68] width 81 height 17
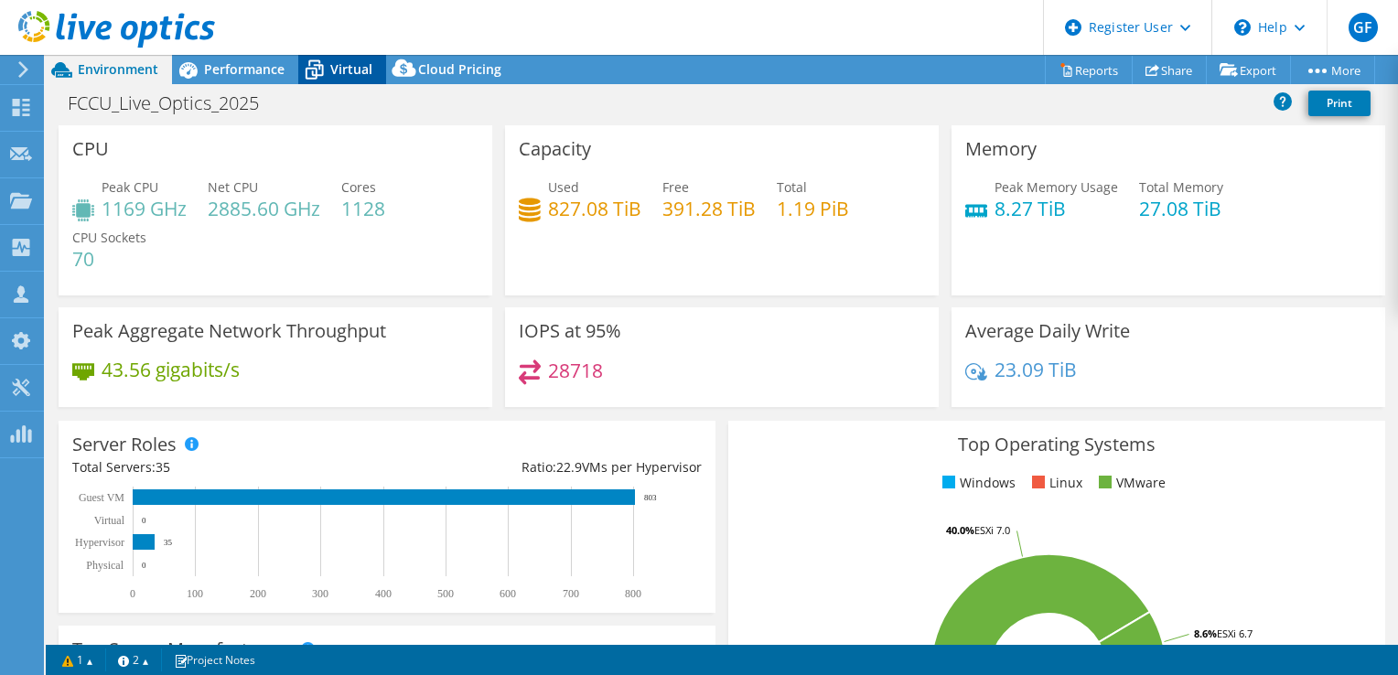
click at [356, 67] on span "Virtual" at bounding box center [351, 68] width 42 height 17
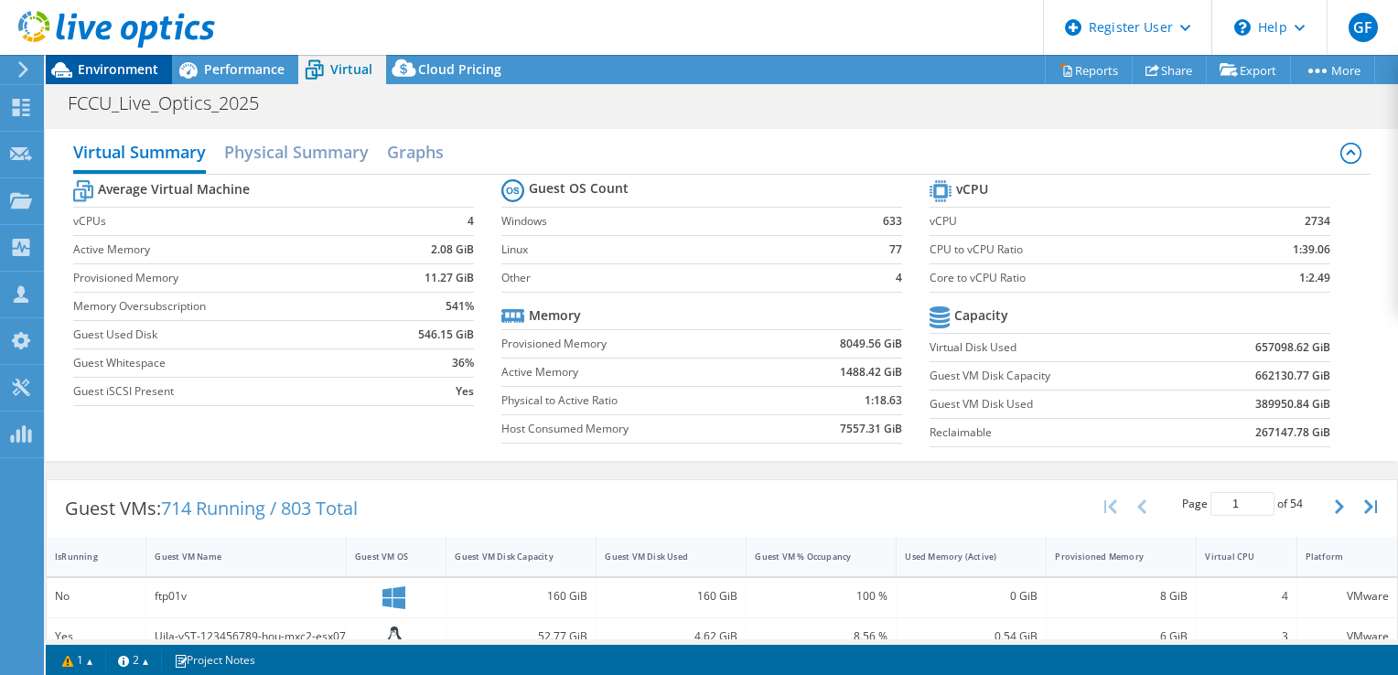
click at [124, 68] on span "Environment" at bounding box center [118, 68] width 81 height 17
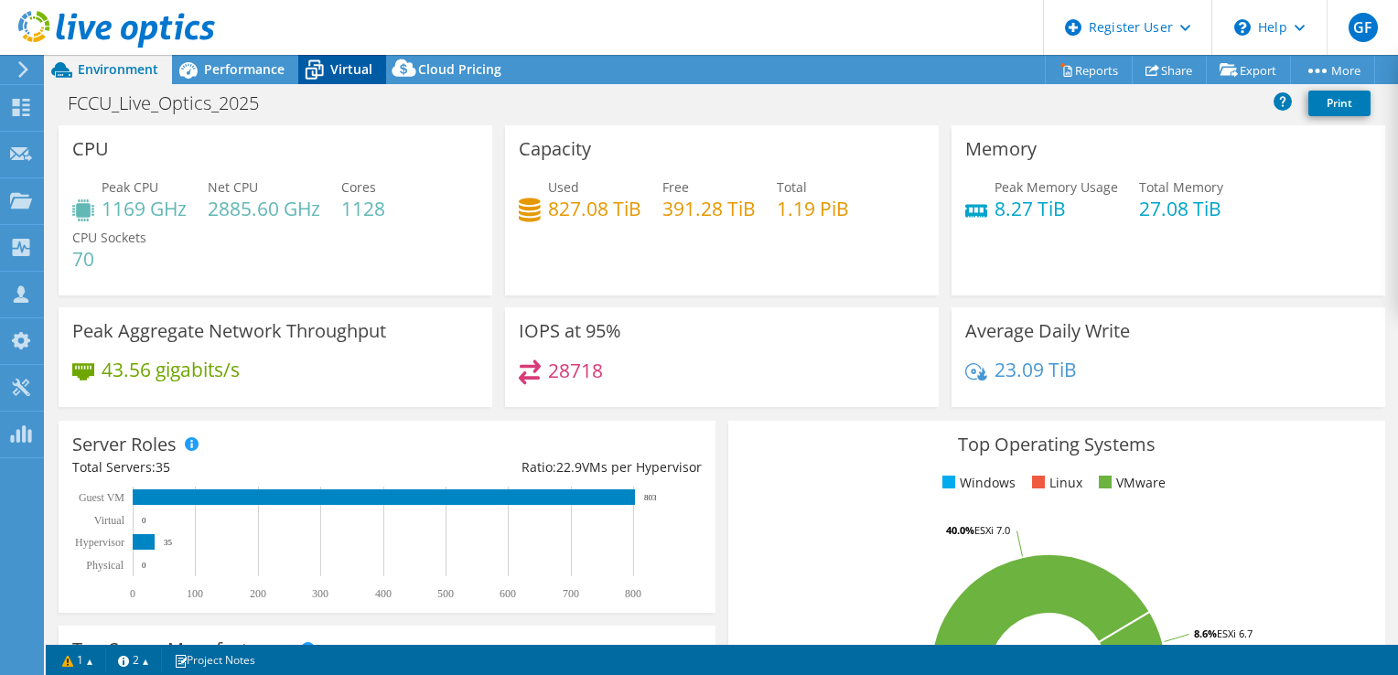
click at [344, 63] on span "Virtual" at bounding box center [351, 68] width 42 height 17
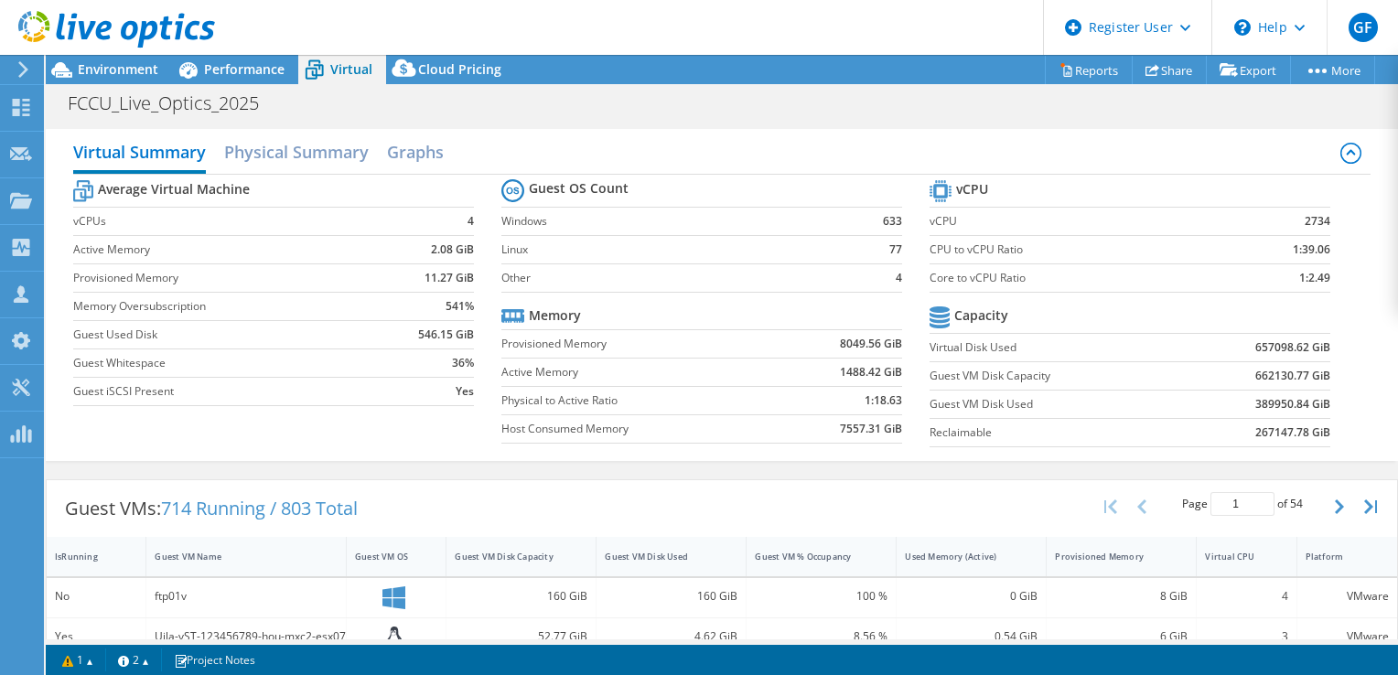
scroll to position [403, 0]
click at [239, 68] on span "Performance" at bounding box center [244, 68] width 81 height 17
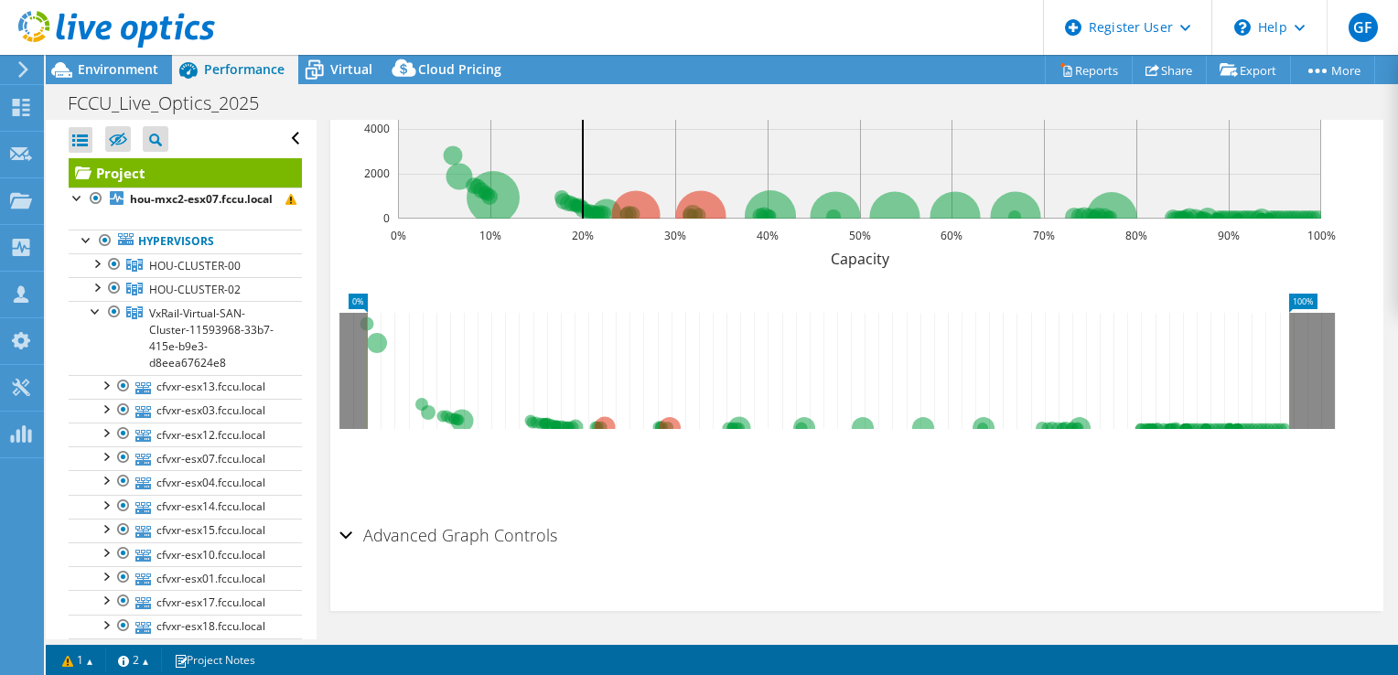
scroll to position [0, 0]
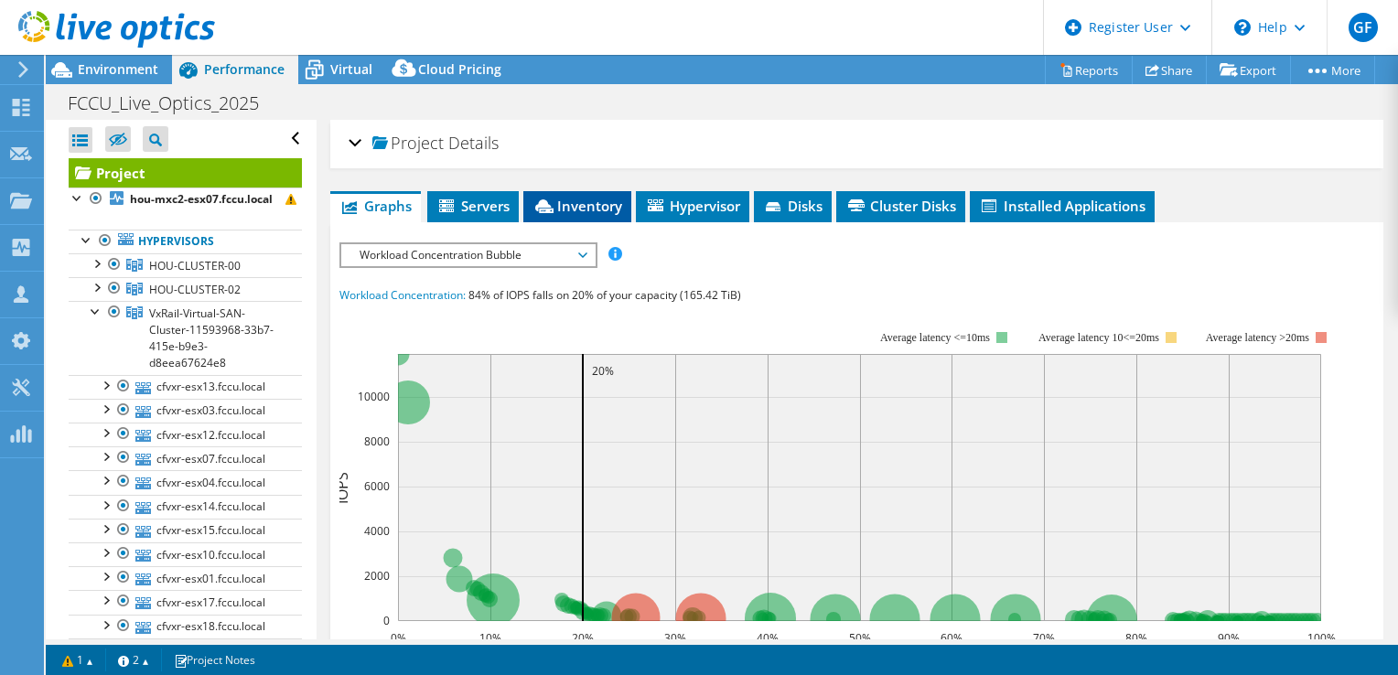
click at [593, 207] on span "Inventory" at bounding box center [578, 206] width 90 height 18
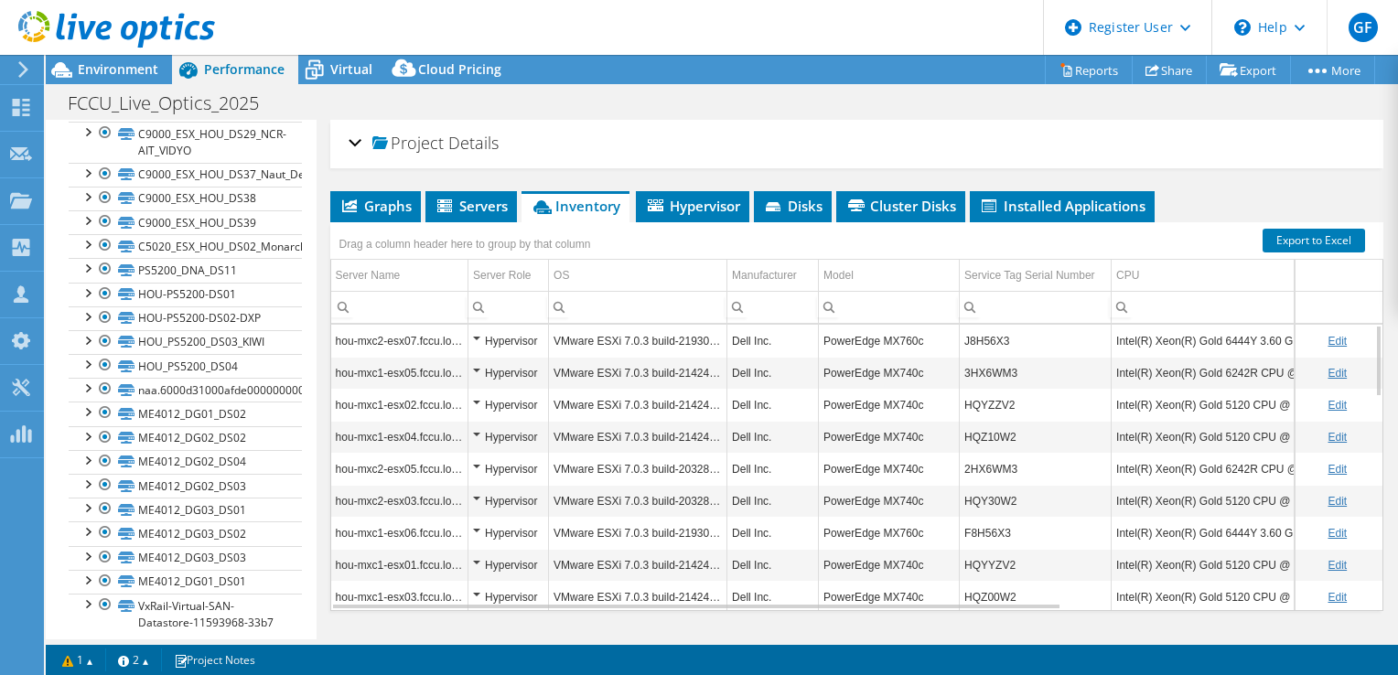
scroll to position [2408, 0]
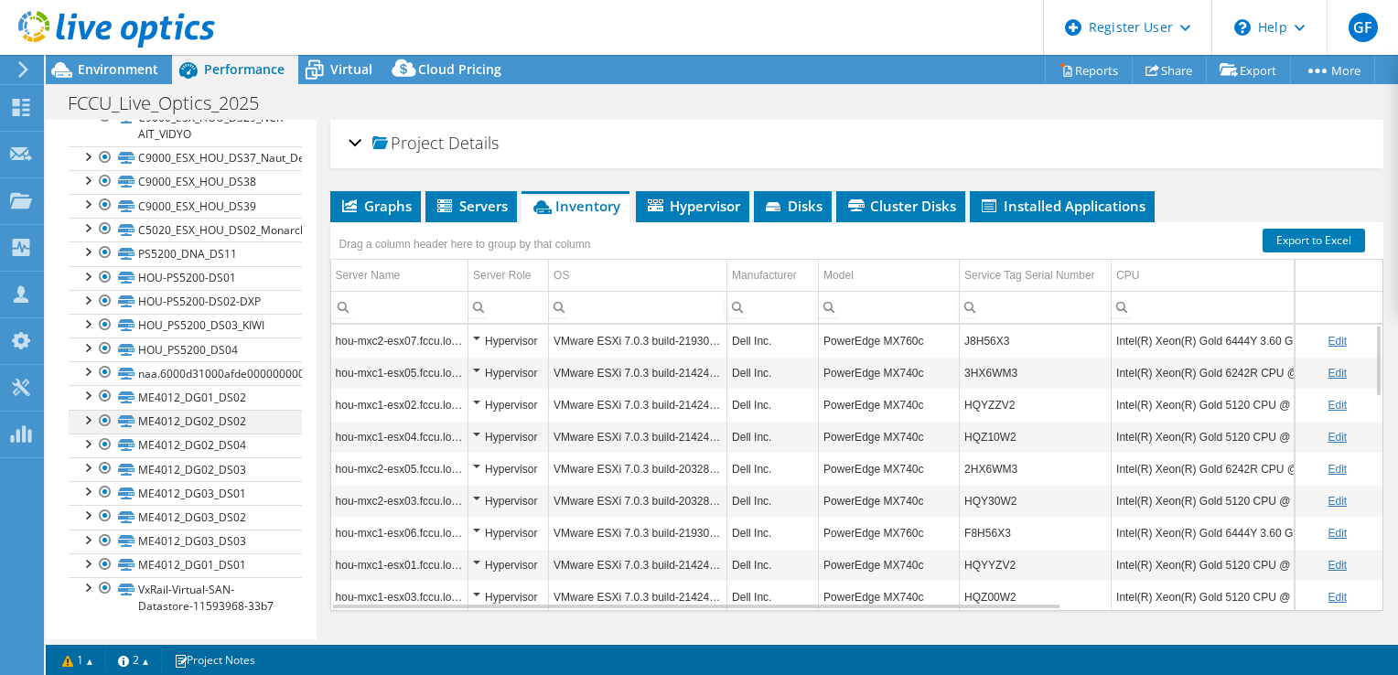
click at [90, 410] on div at bounding box center [87, 419] width 18 height 18
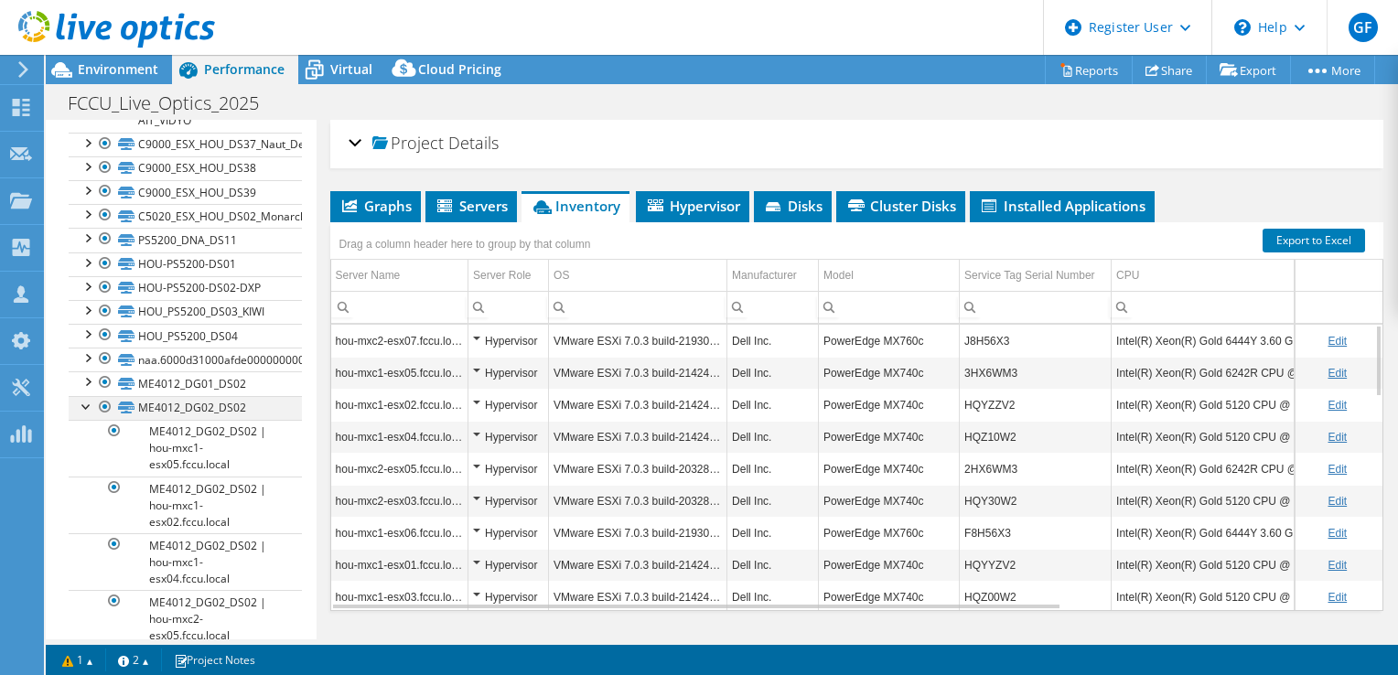
click at [91, 404] on div at bounding box center [87, 405] width 18 height 18
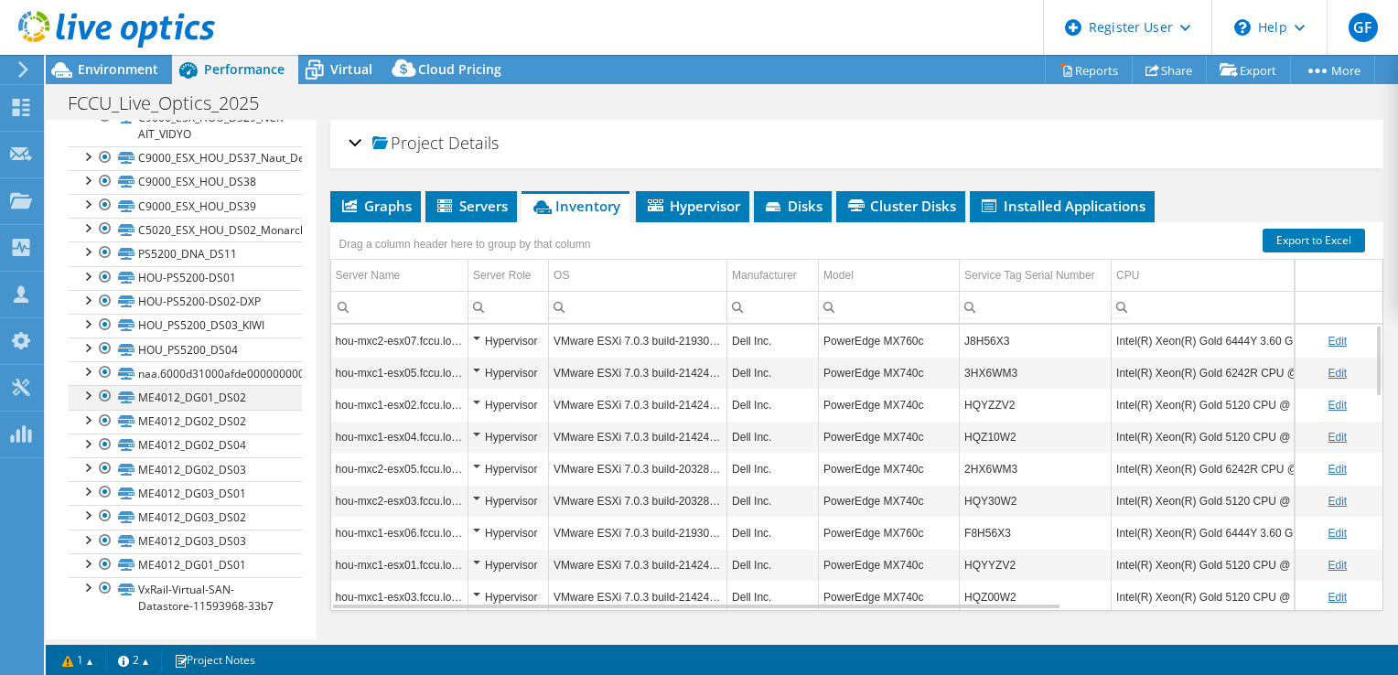
click at [85, 385] on div at bounding box center [87, 394] width 18 height 18
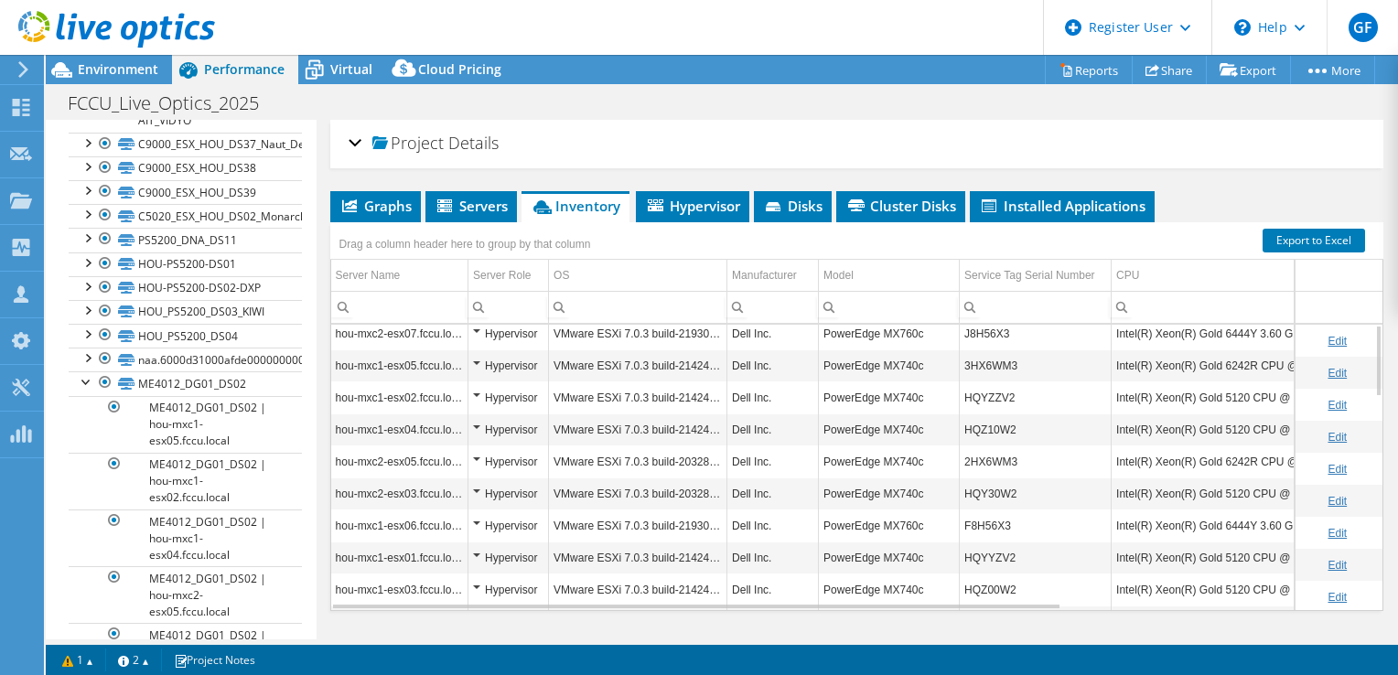
scroll to position [0, 0]
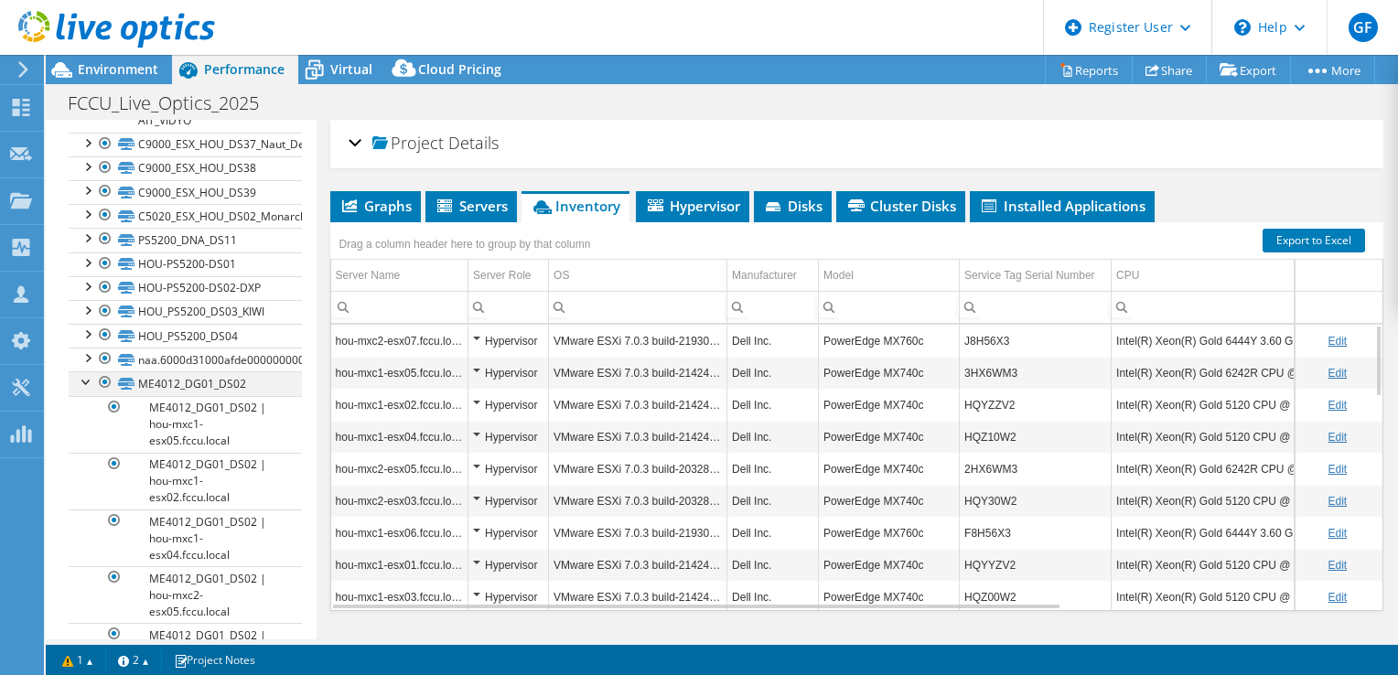
click at [85, 380] on div at bounding box center [87, 381] width 18 height 18
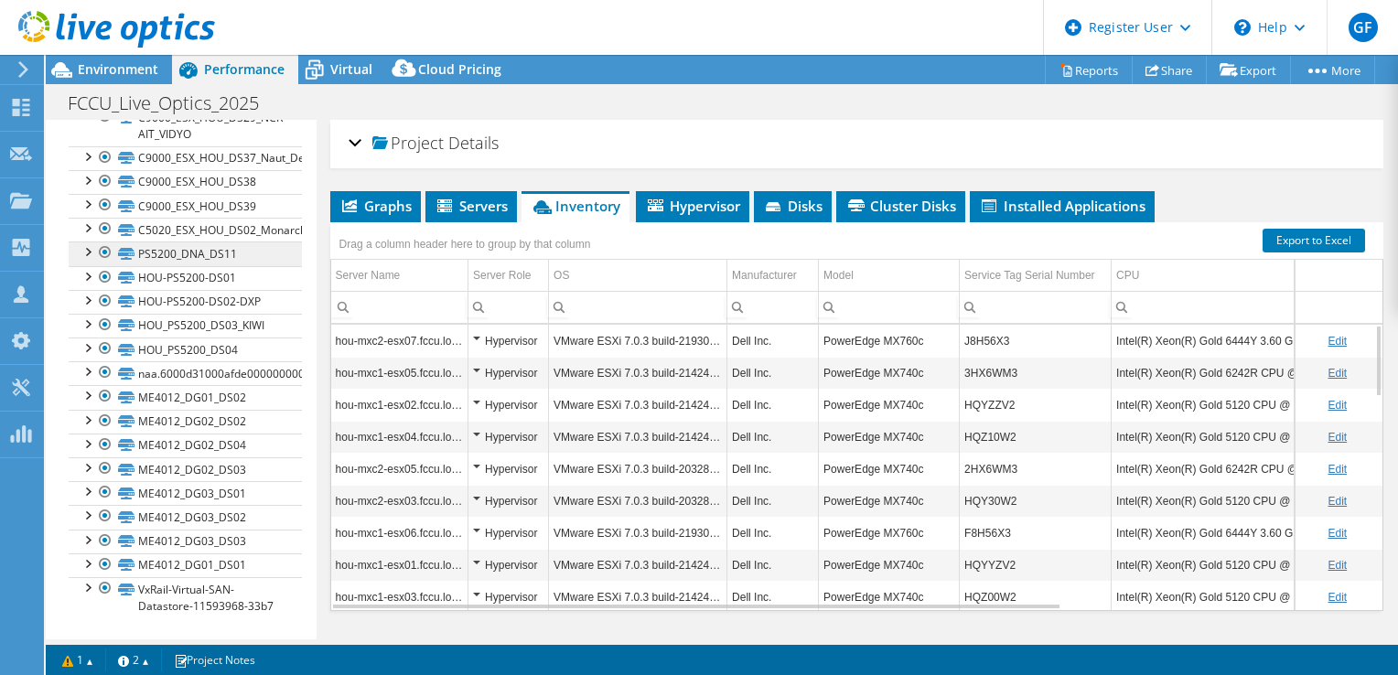
scroll to position [2408, 0]
click at [92, 554] on div at bounding box center [87, 563] width 18 height 18
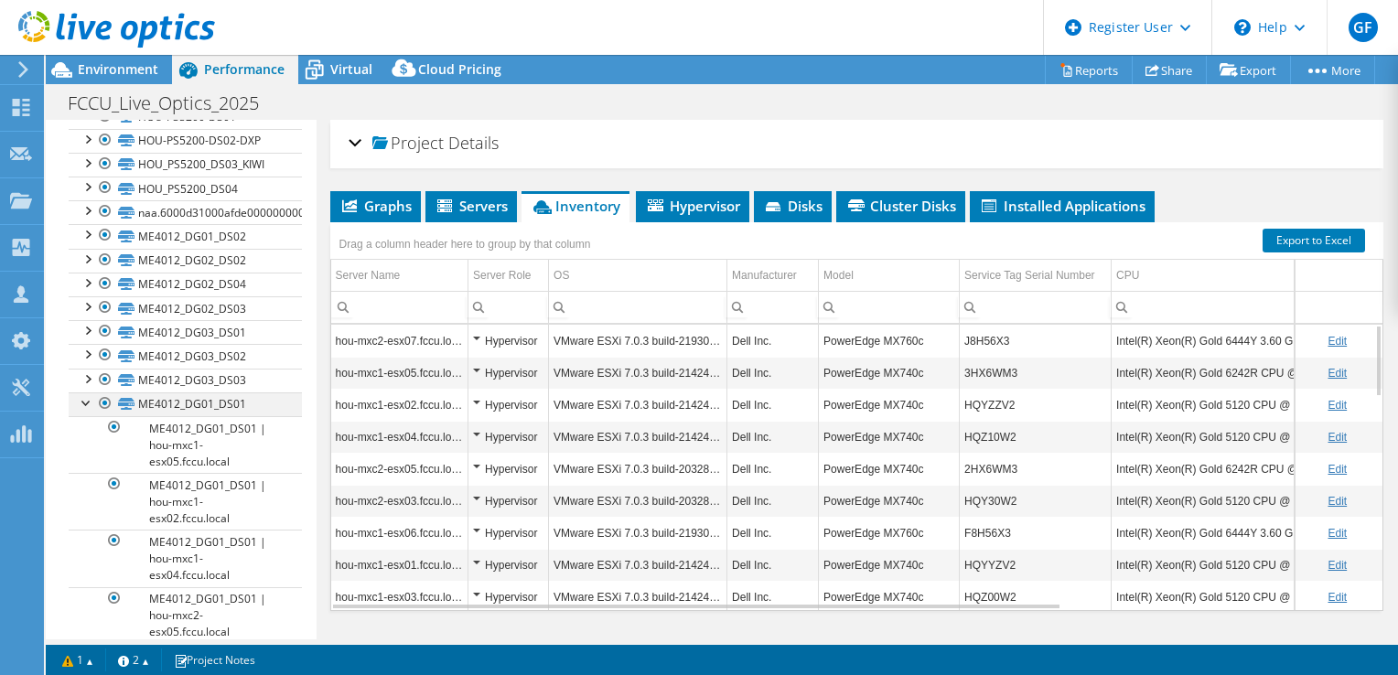
scroll to position [2555, 0]
click at [90, 404] on div at bounding box center [87, 402] width 18 height 18
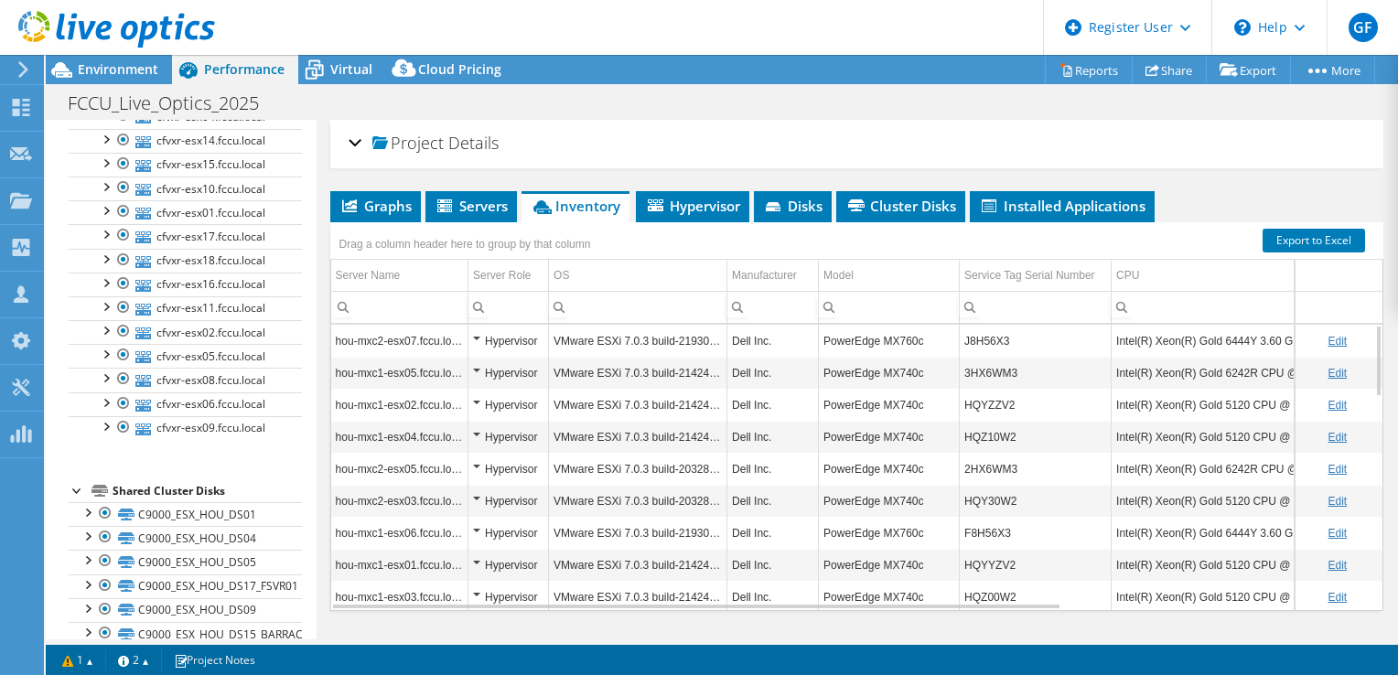
scroll to position [366, 0]
click at [79, 499] on div at bounding box center [78, 489] width 18 height 18
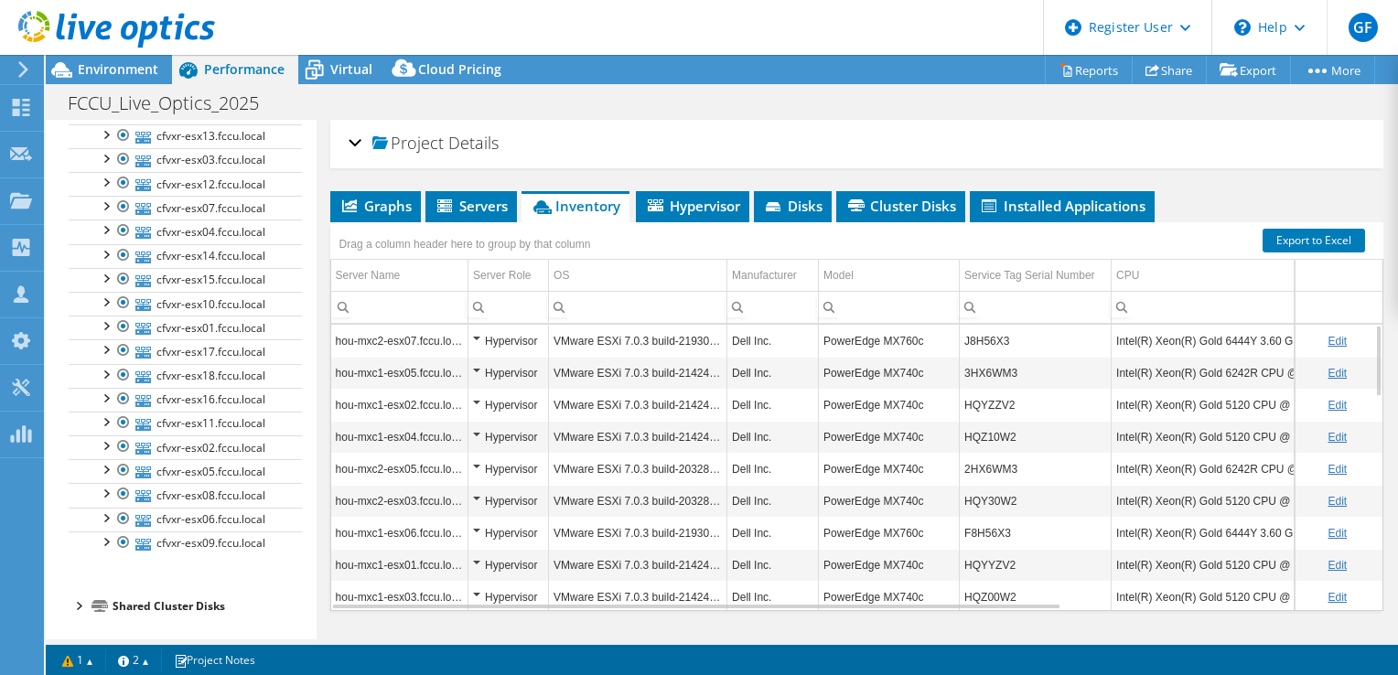
scroll to position [263, 0]
click at [84, 604] on div at bounding box center [78, 605] width 18 height 18
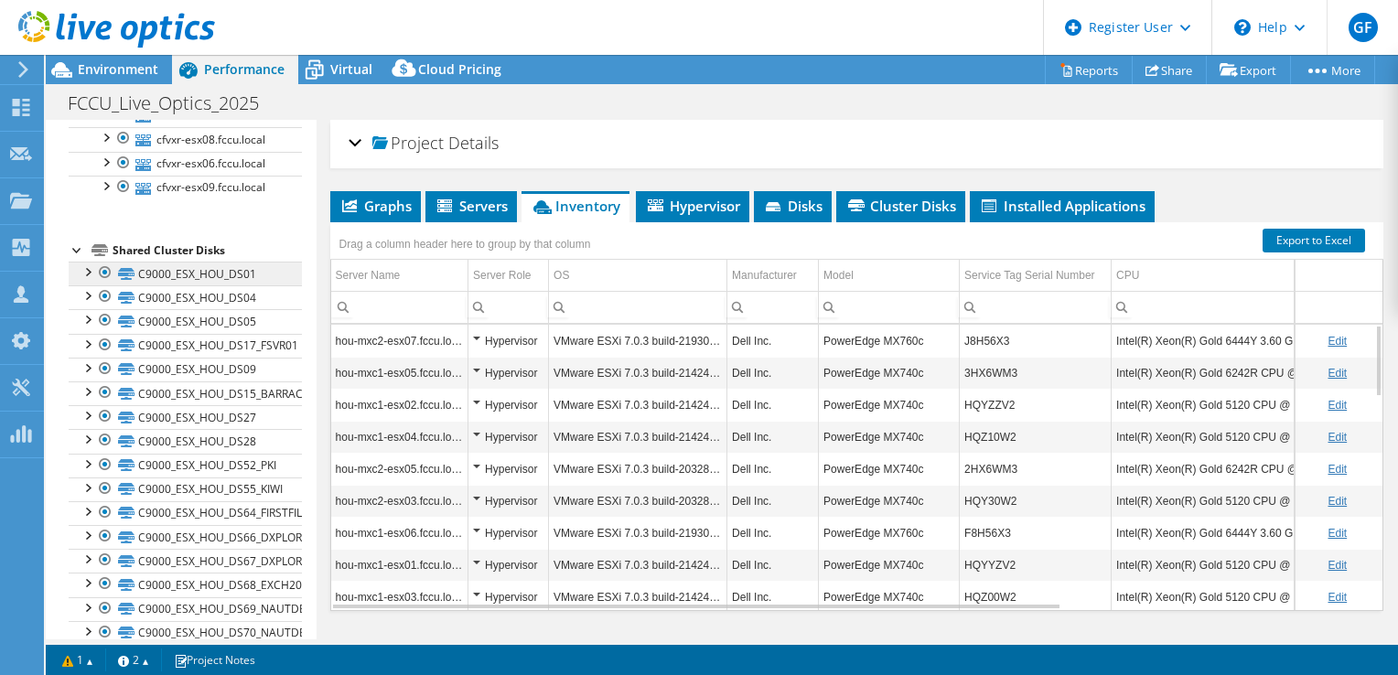
scroll to position [611, 0]
click at [86, 275] on div at bounding box center [87, 266] width 18 height 18
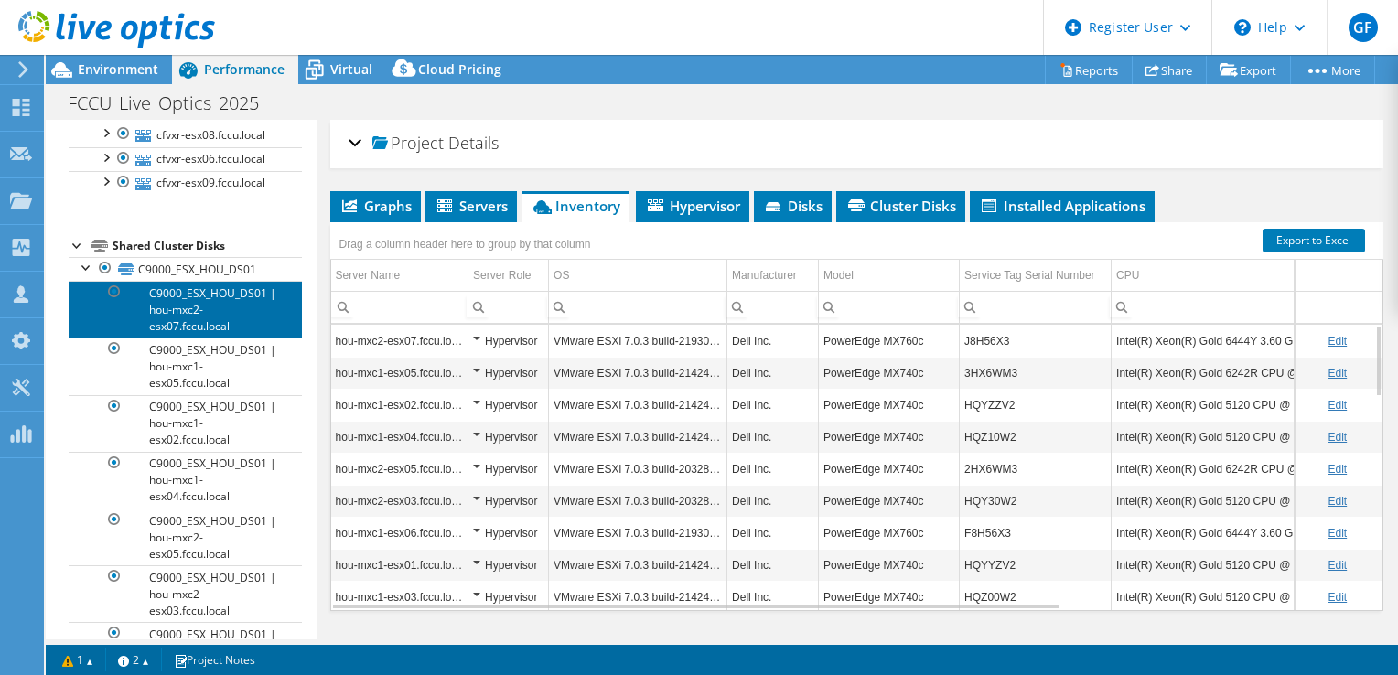
click at [233, 322] on link "C9000_ESX_HOU_DS01 | hou-mxc2-esx07.fccu.local" at bounding box center [185, 309] width 233 height 57
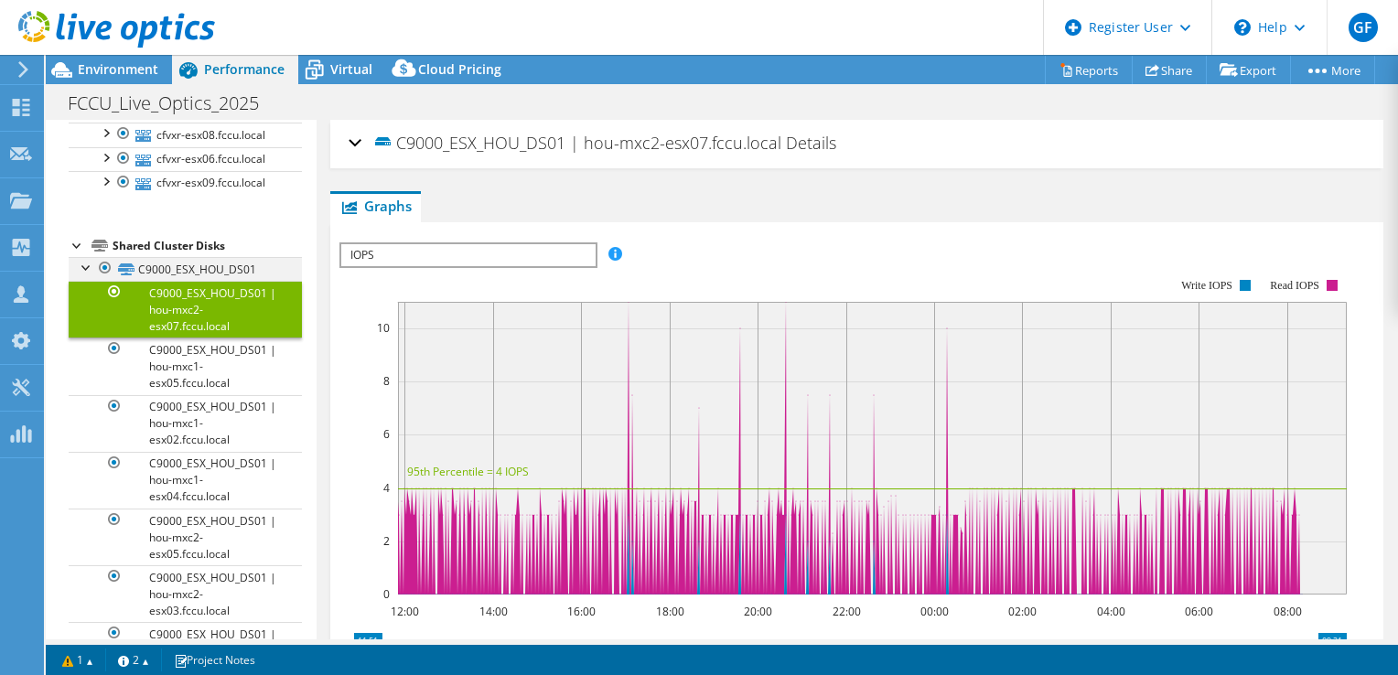
click at [86, 275] on div at bounding box center [87, 266] width 18 height 18
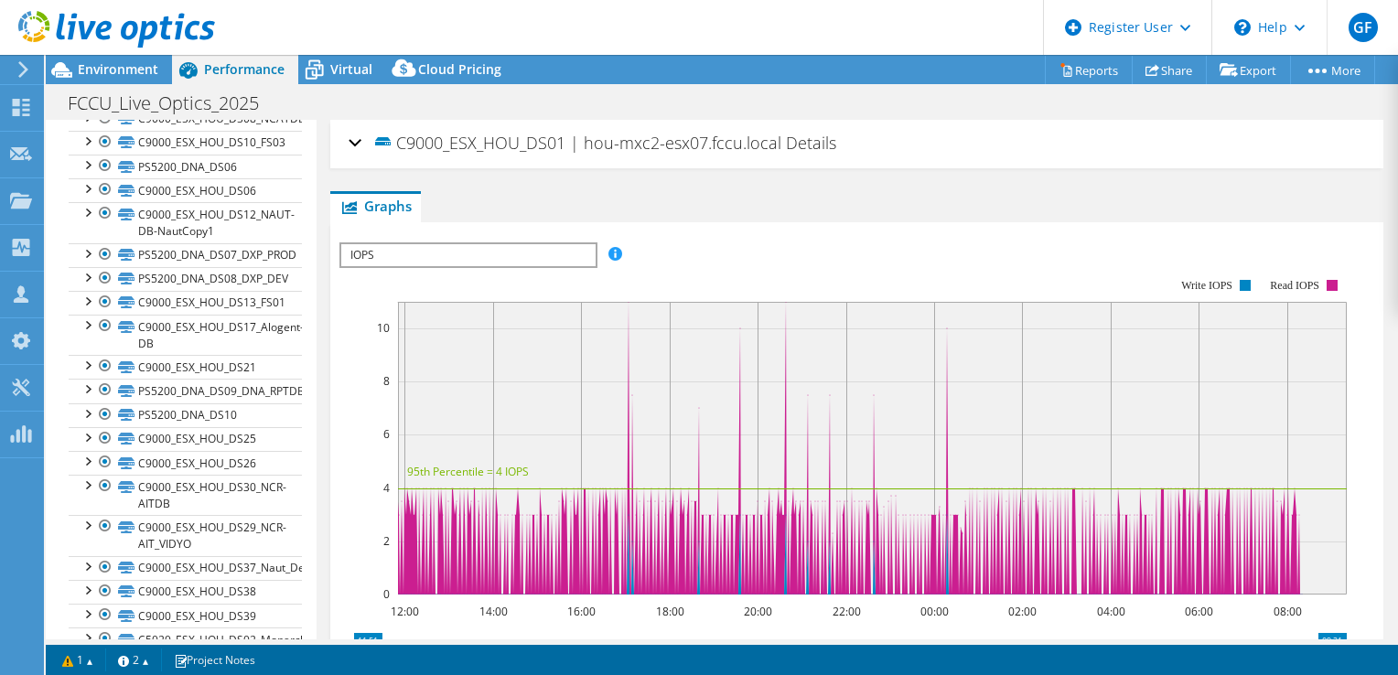
scroll to position [1984, 0]
click at [92, 256] on div at bounding box center [87, 252] width 18 height 18
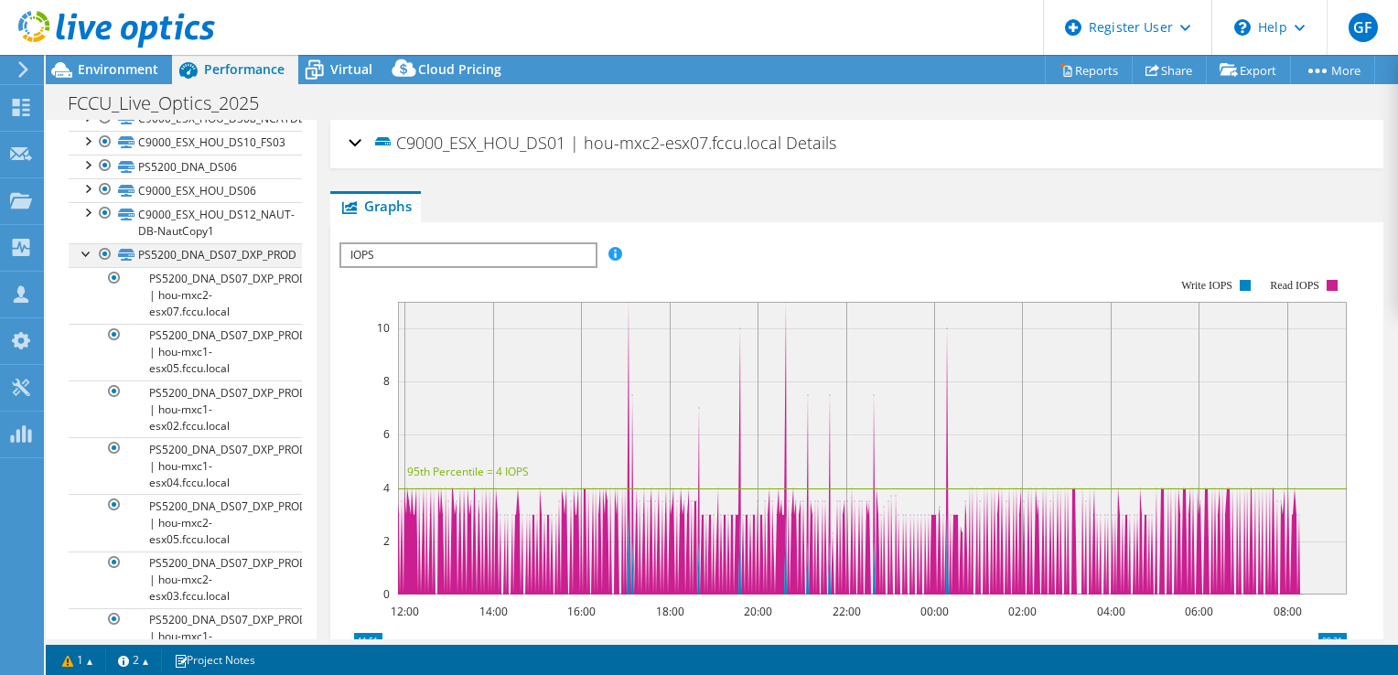
click at [92, 256] on div at bounding box center [87, 252] width 18 height 18
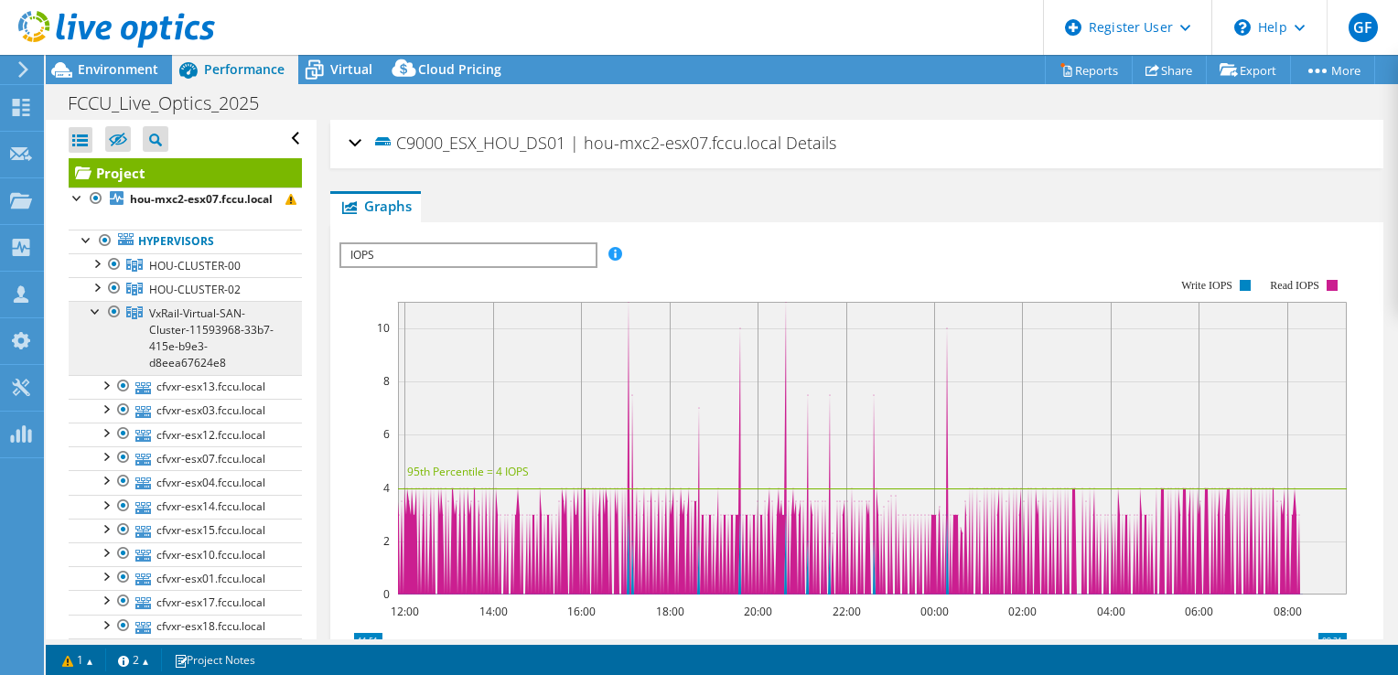
scroll to position [2252, 0]
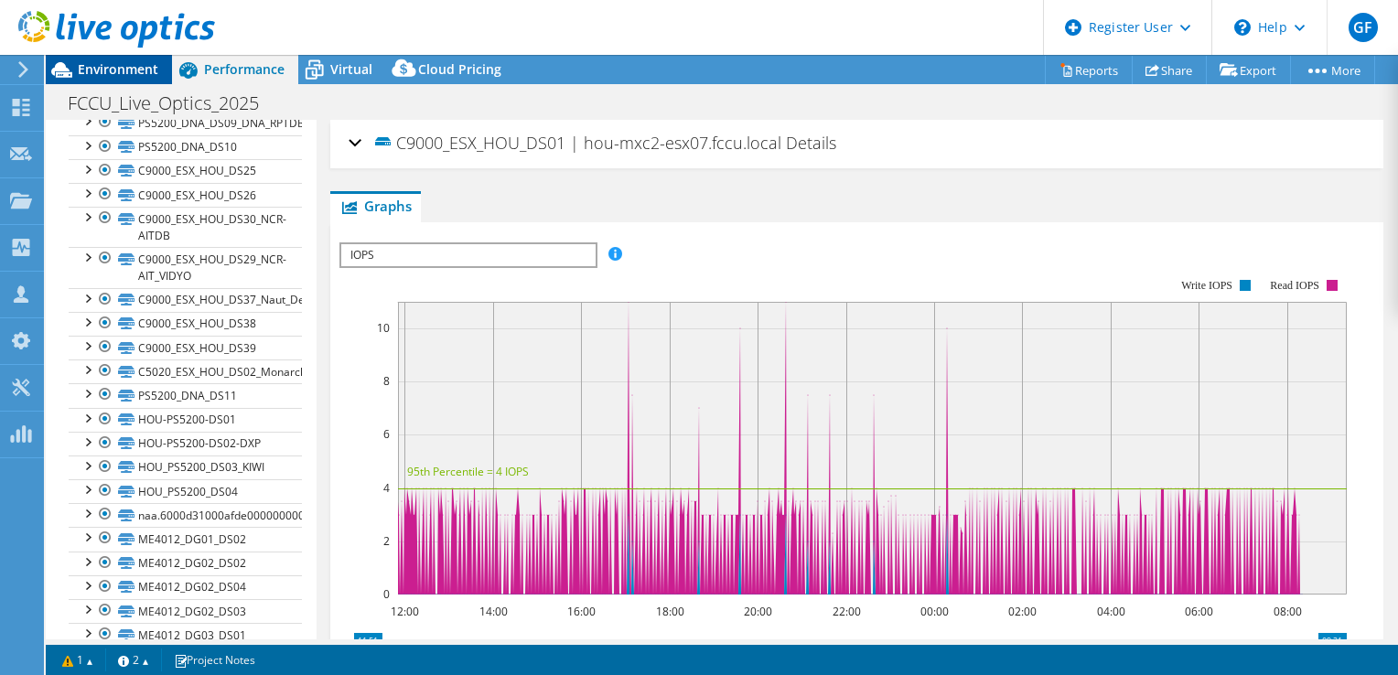
click at [95, 61] on span "Environment" at bounding box center [118, 68] width 81 height 17
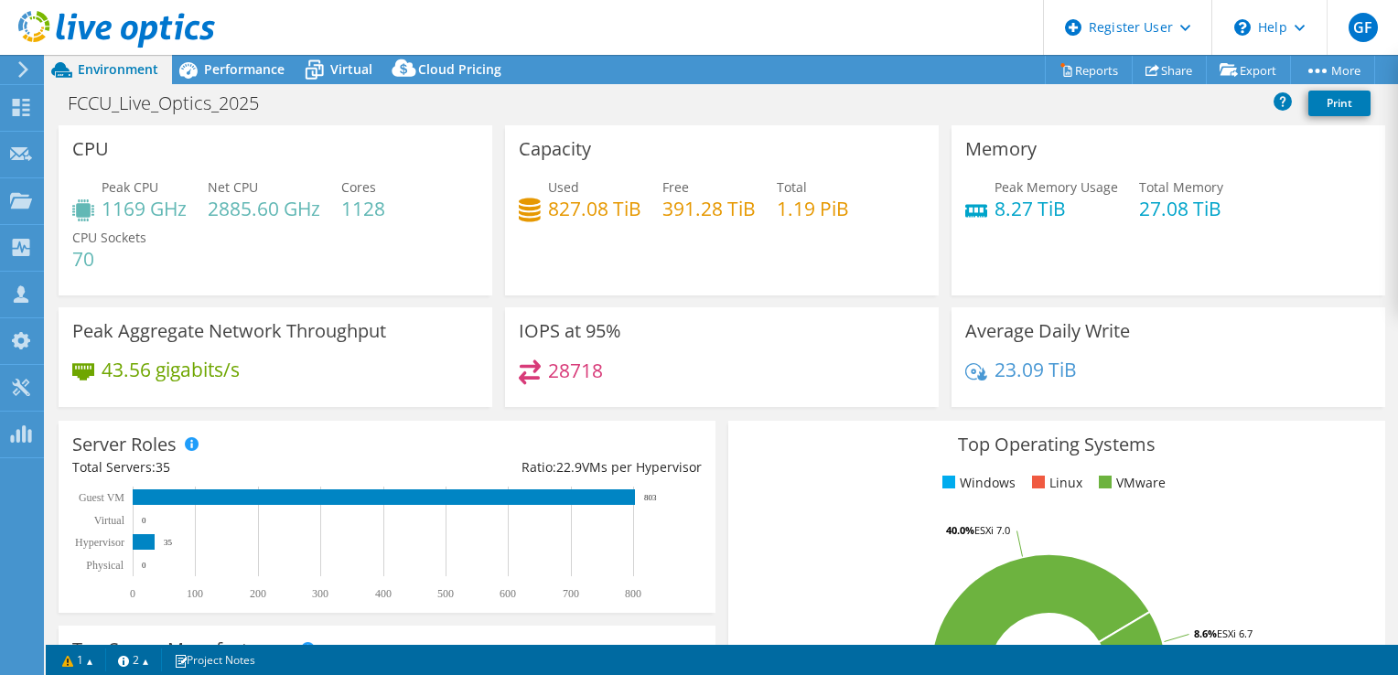
scroll to position [2549, 0]
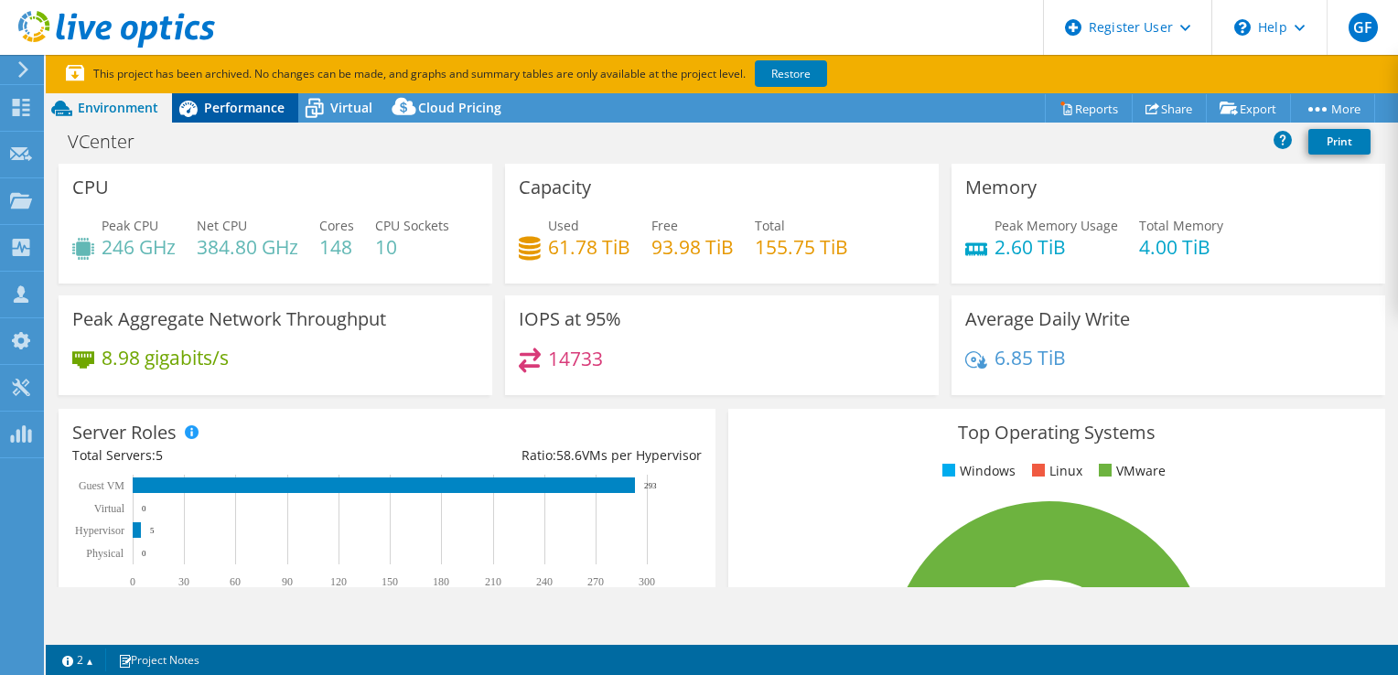
click at [259, 100] on span "Performance" at bounding box center [244, 107] width 81 height 17
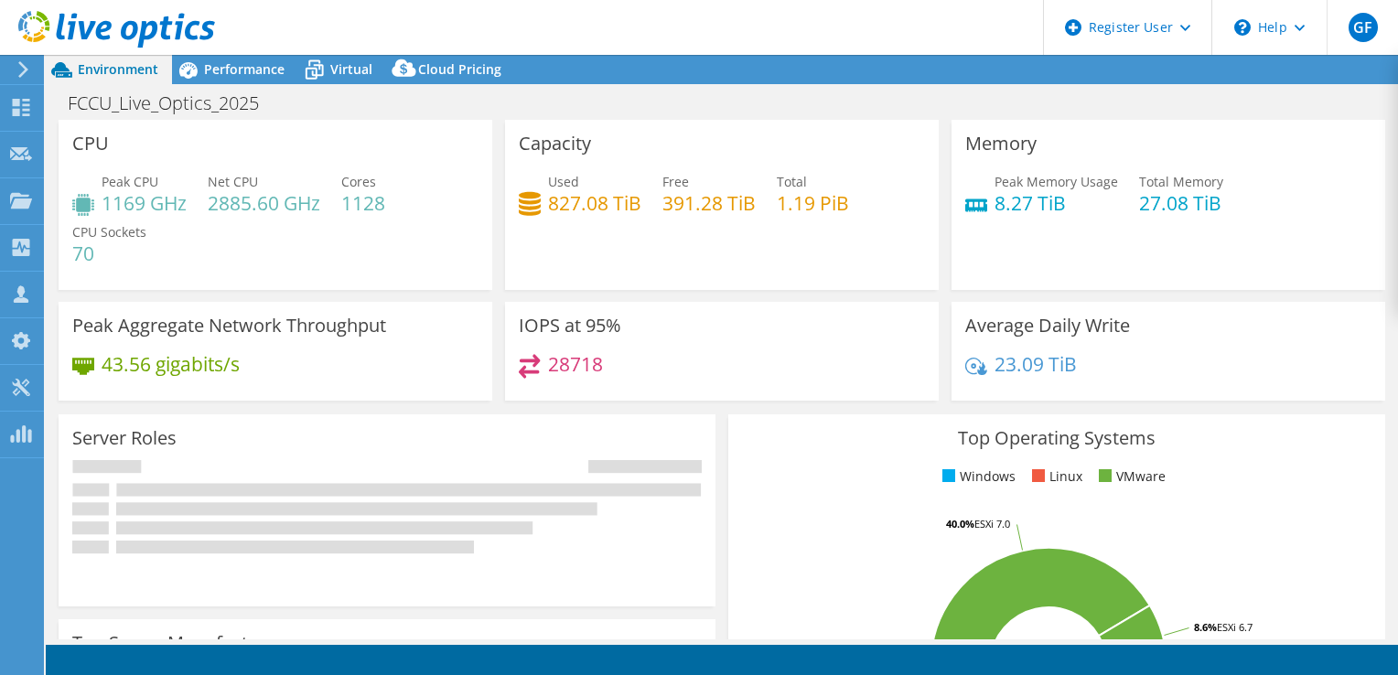
select select "USD"
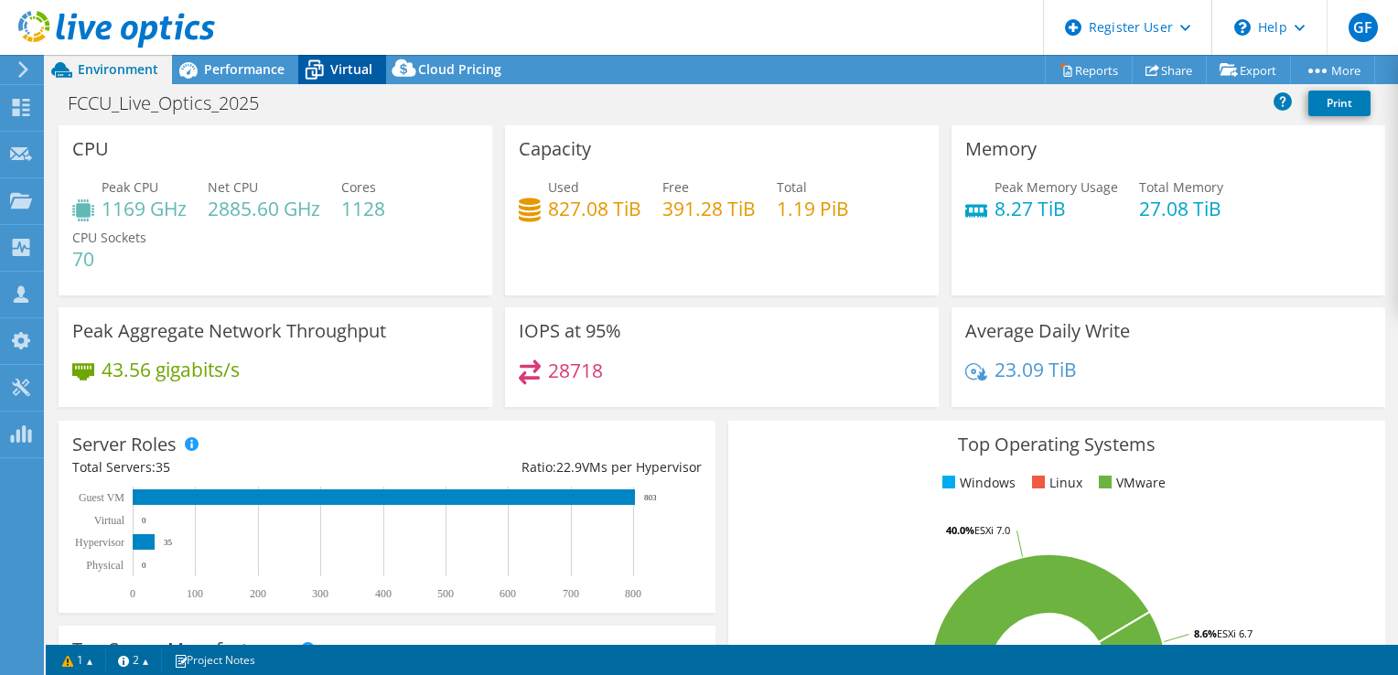
click at [351, 81] on div "Virtual" at bounding box center [342, 69] width 88 height 29
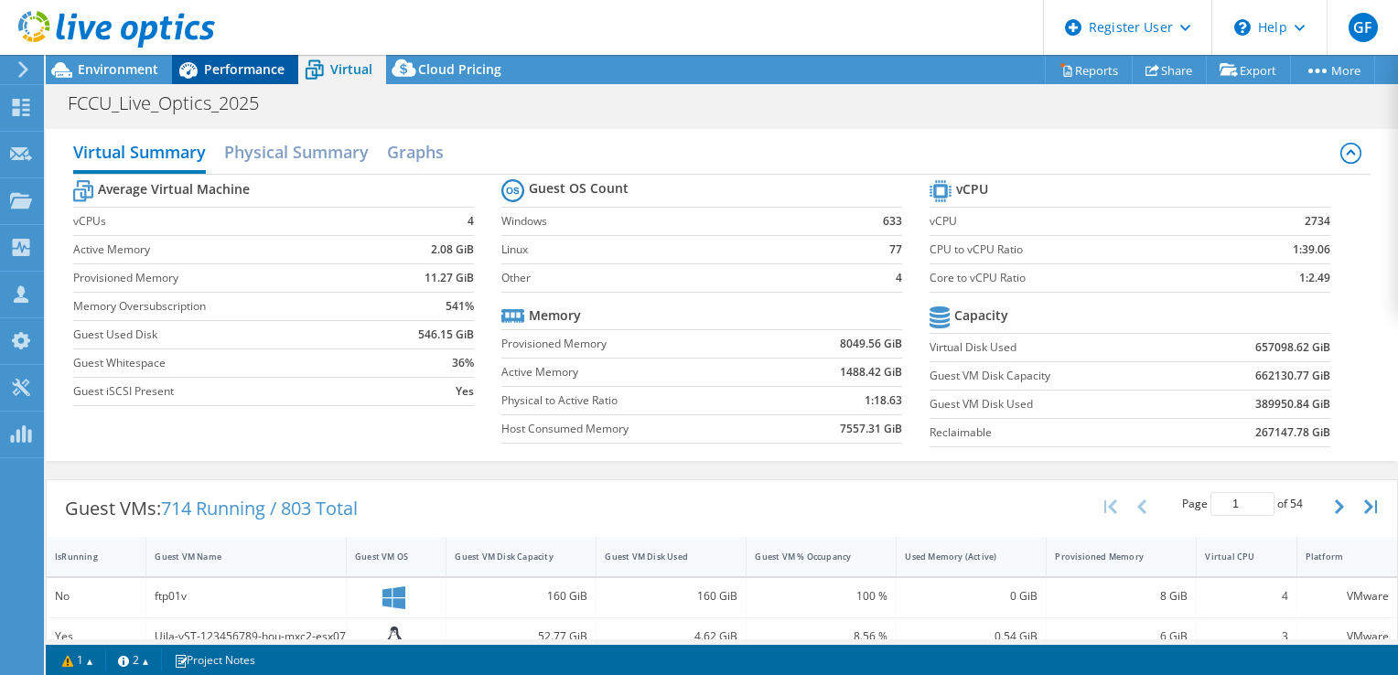
click at [288, 73] on div "Performance" at bounding box center [235, 69] width 126 height 29
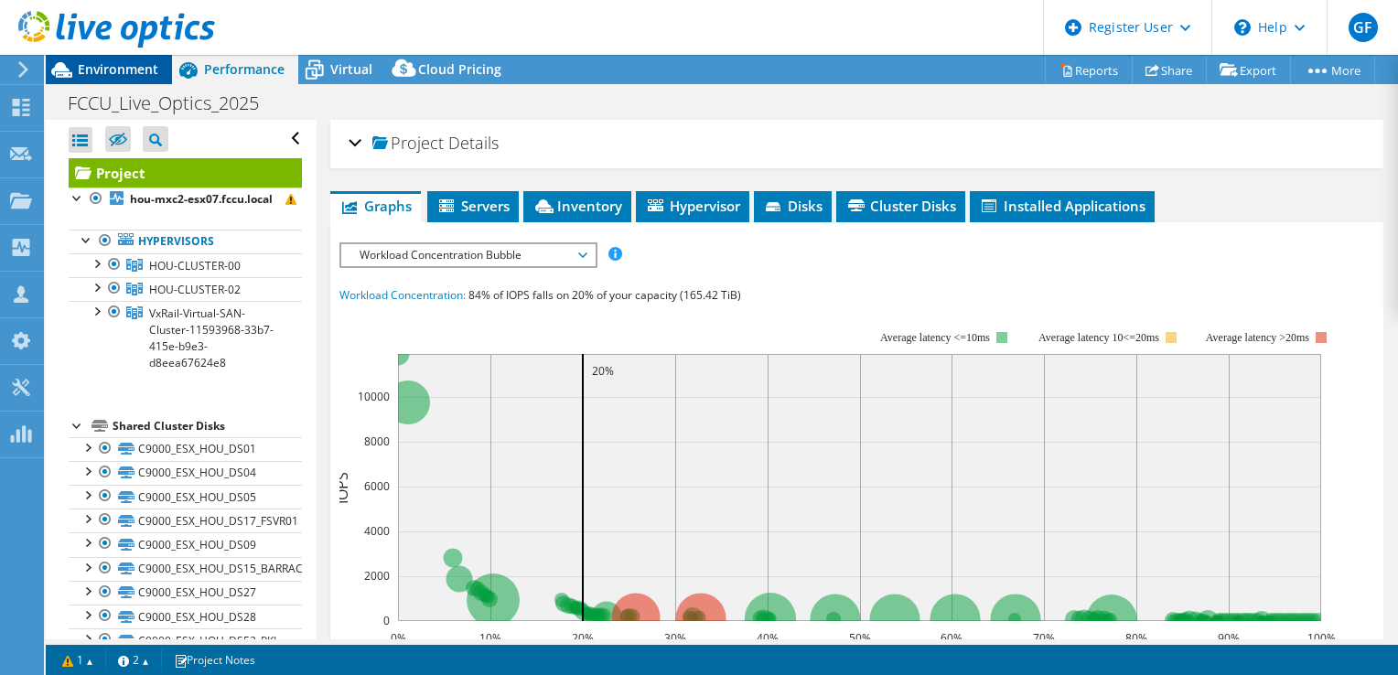
click at [140, 67] on span "Environment" at bounding box center [118, 68] width 81 height 17
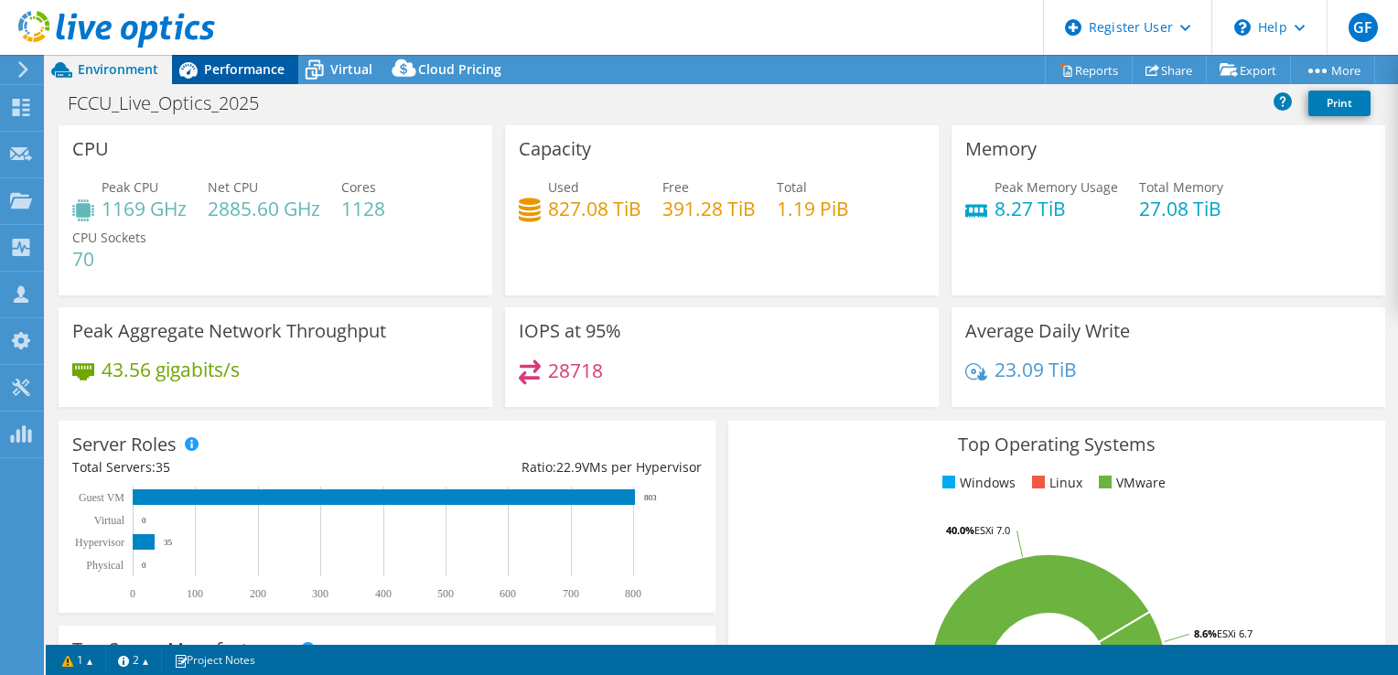
click at [226, 71] on span "Performance" at bounding box center [244, 68] width 81 height 17
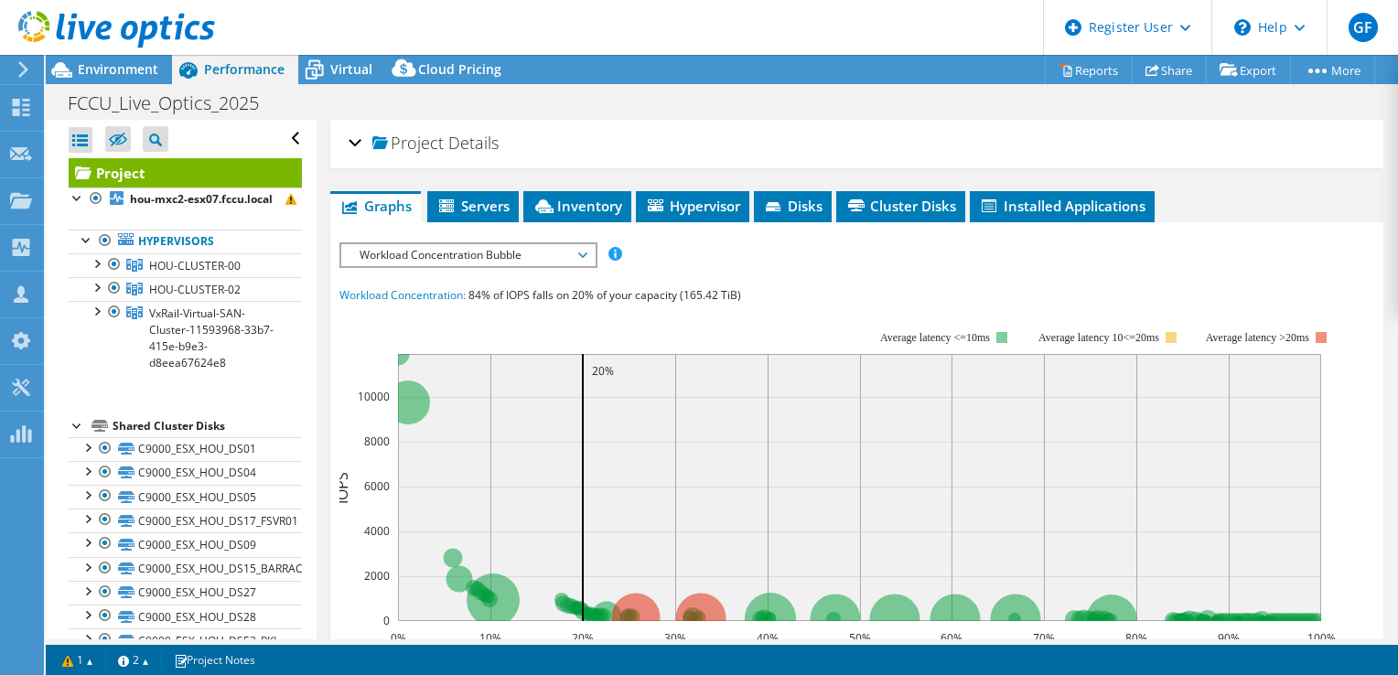
click at [857, 306] on rect at bounding box center [838, 489] width 997 height 366
click at [352, 146] on div "Project Details" at bounding box center [857, 143] width 1017 height 39
